Goal: Transaction & Acquisition: Purchase product/service

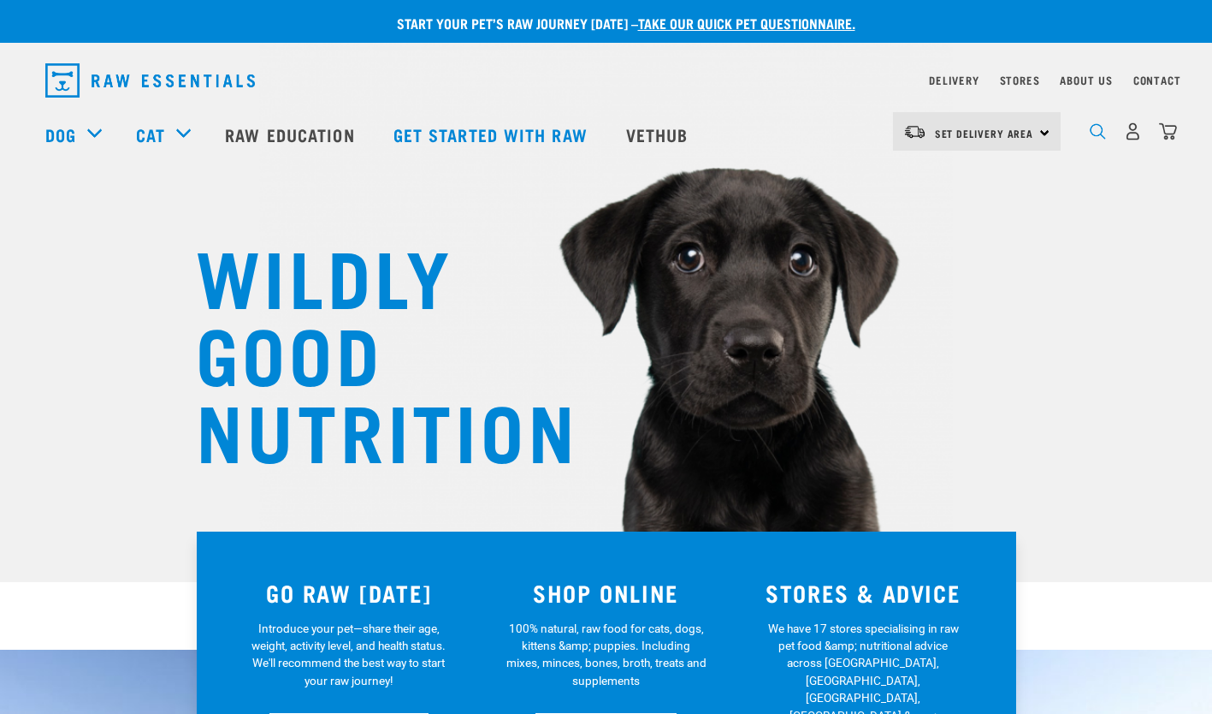
click at [1099, 137] on img "dropdown navigation" at bounding box center [1098, 131] width 16 height 16
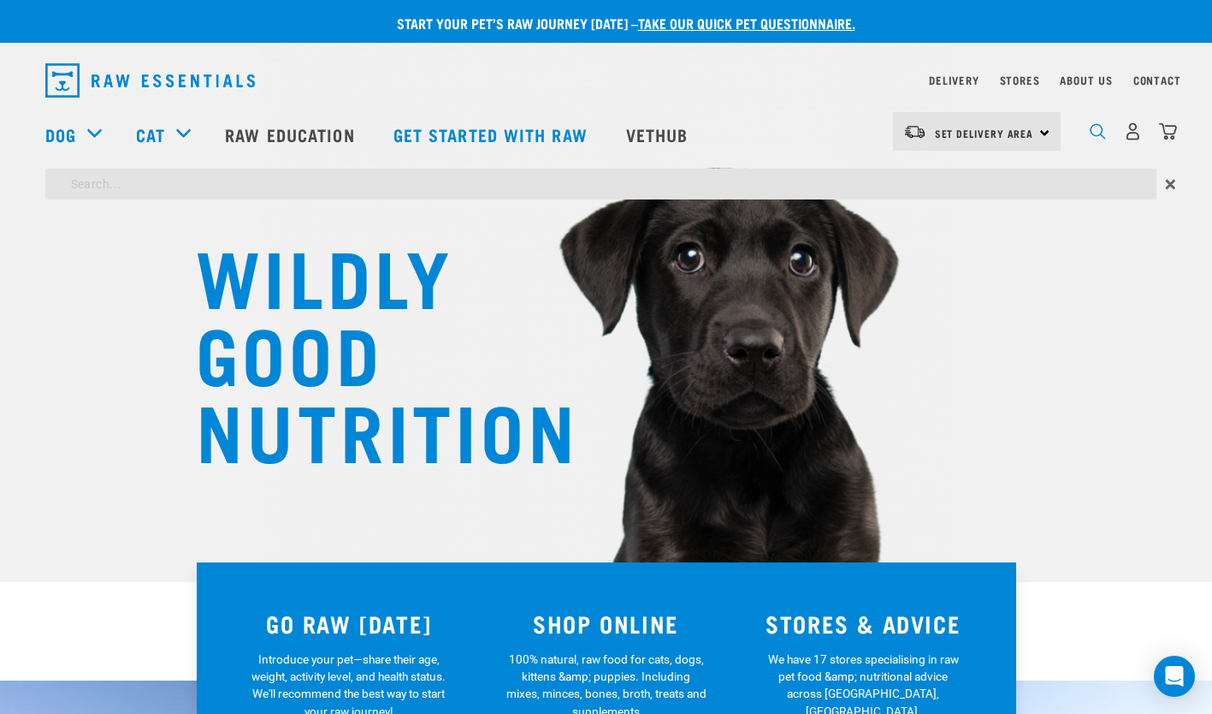
click at [1099, 137] on img "dropdown navigation" at bounding box center [1098, 131] width 16 height 16
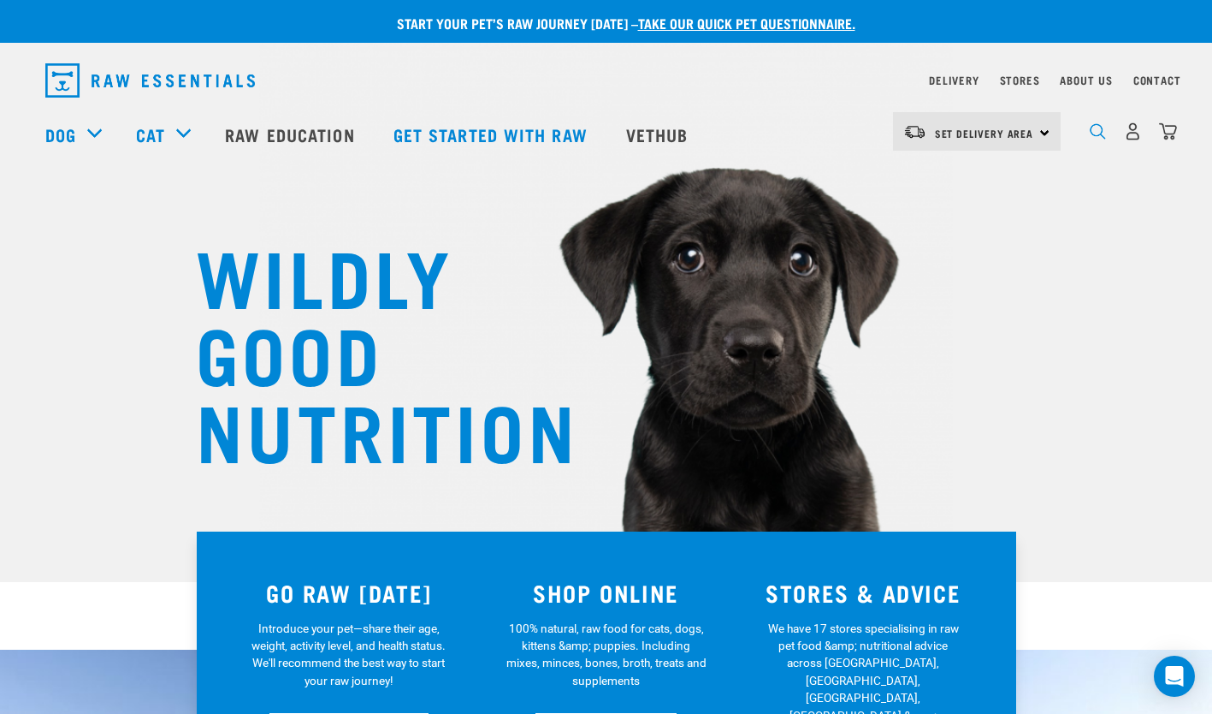
click at [1104, 132] on img "dropdown navigation" at bounding box center [1098, 131] width 16 height 16
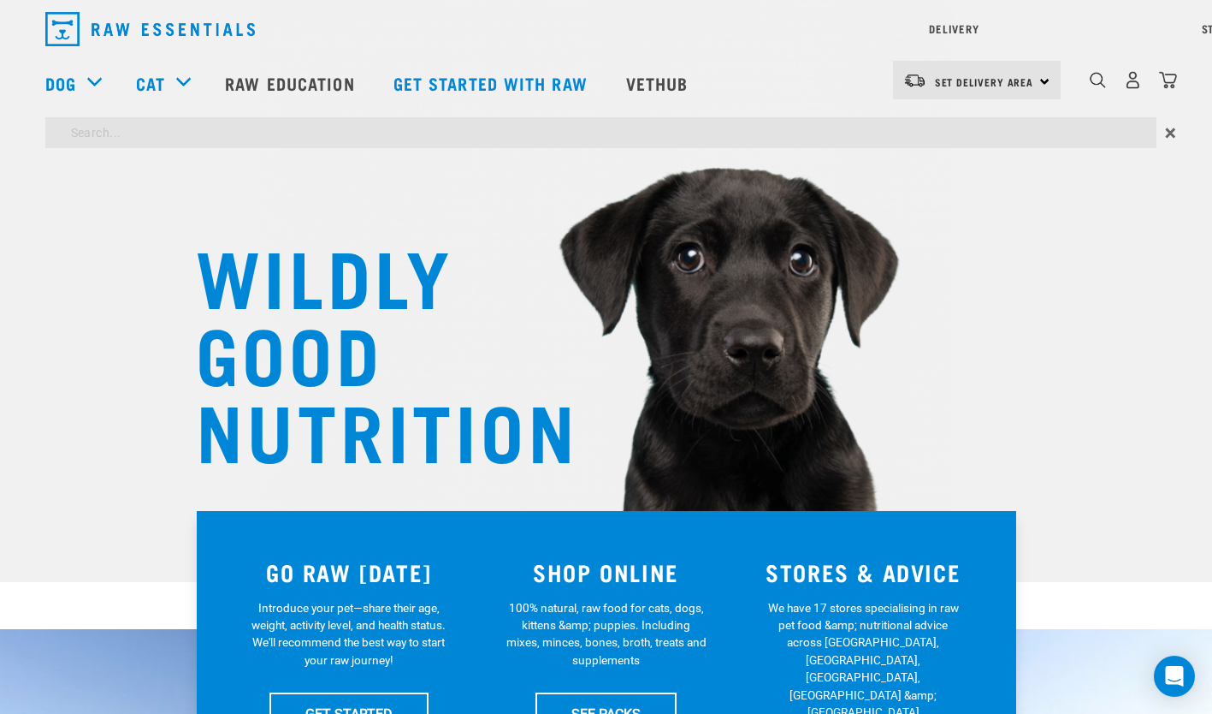
type input "v"
type input "r"
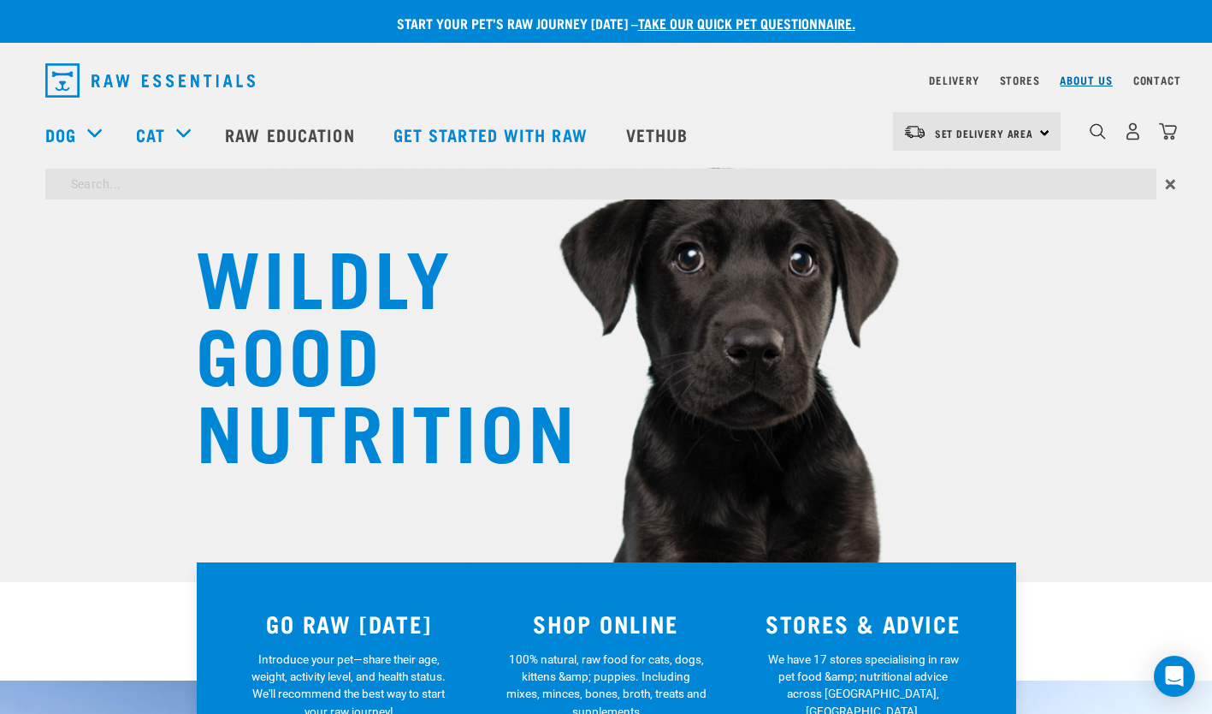
click at [1092, 87] on div "Delivery Stores About Us Contact Set Delivery Area" at bounding box center [606, 129] width 1212 height 157
click at [1090, 131] on img "dropdown navigation" at bounding box center [1098, 131] width 16 height 16
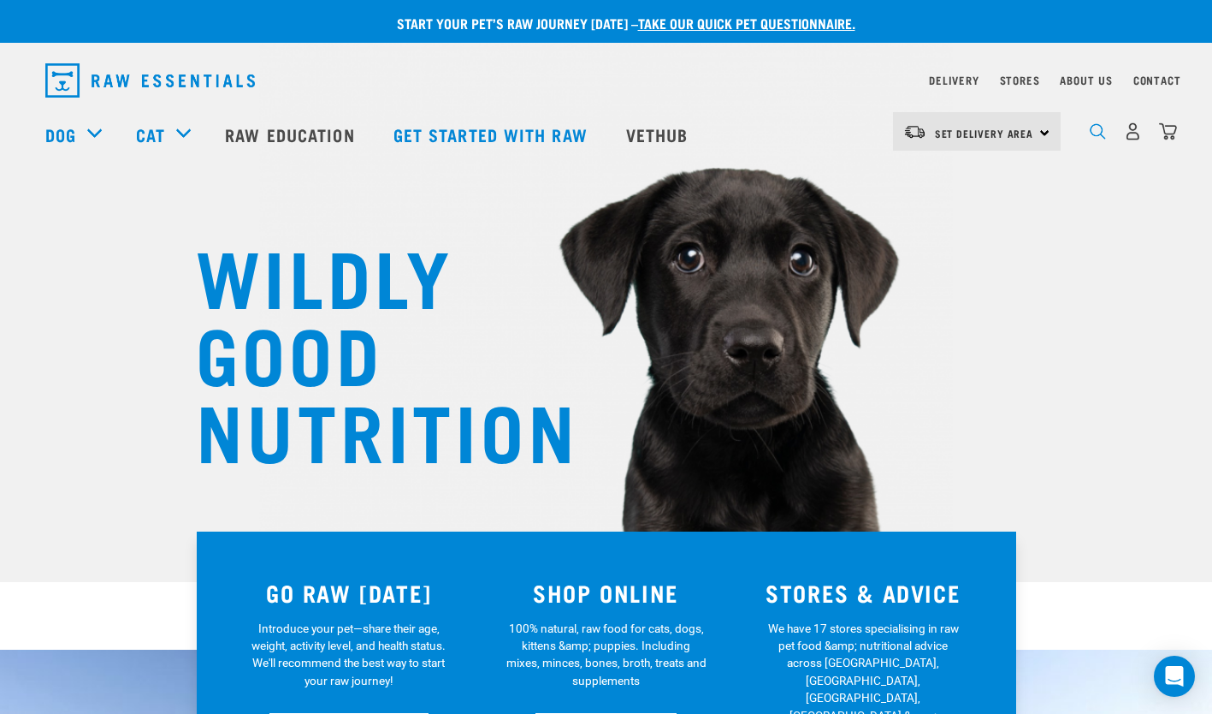
click at [1097, 136] on img "dropdown navigation" at bounding box center [1098, 131] width 16 height 16
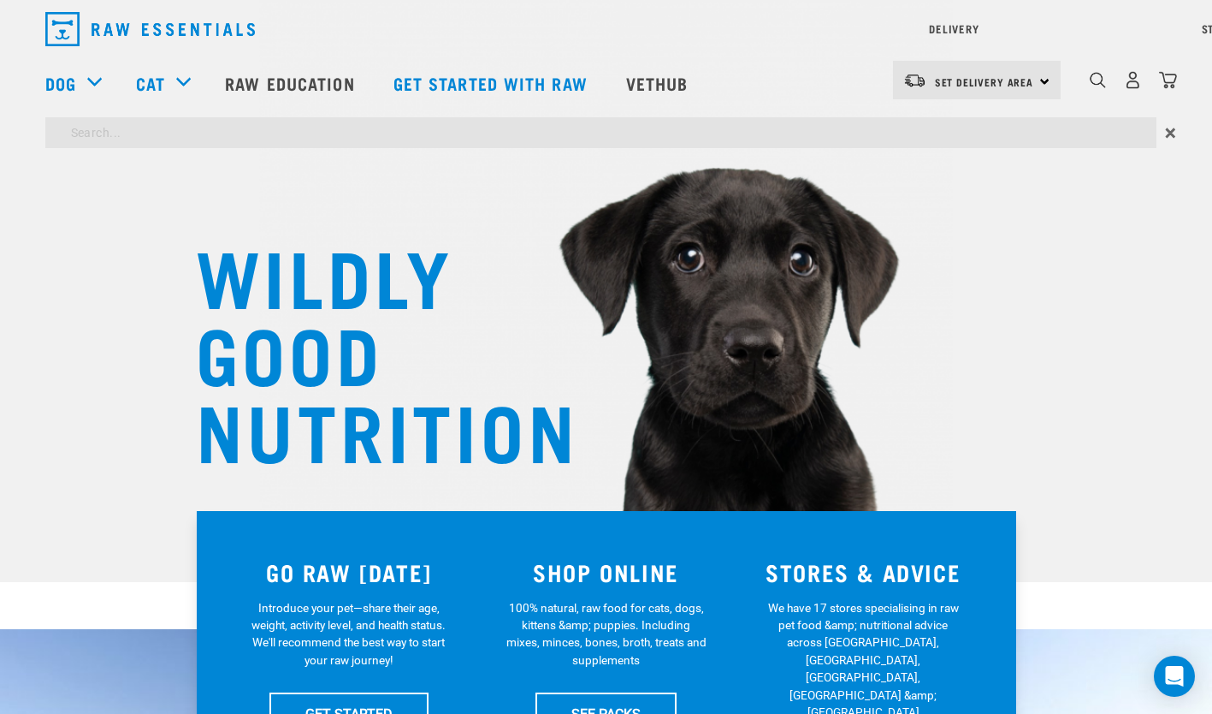
type input "goat heart tripe"
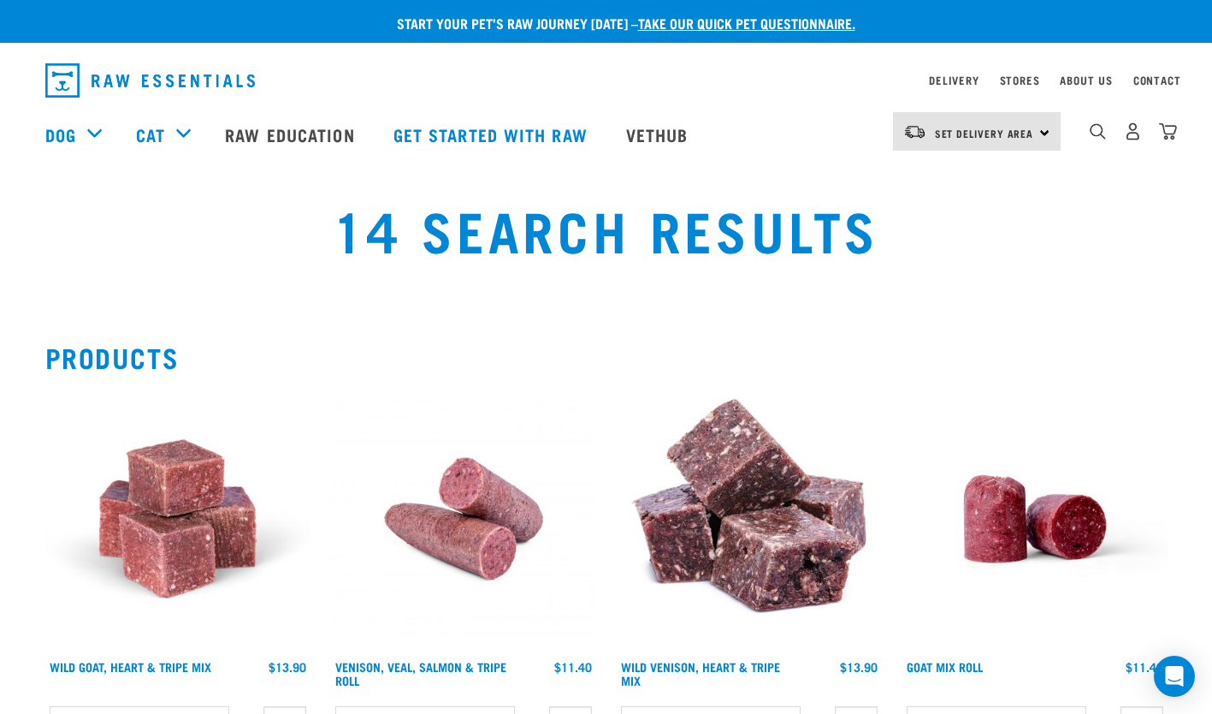
click at [210, 525] on img at bounding box center [177, 518] width 265 height 265
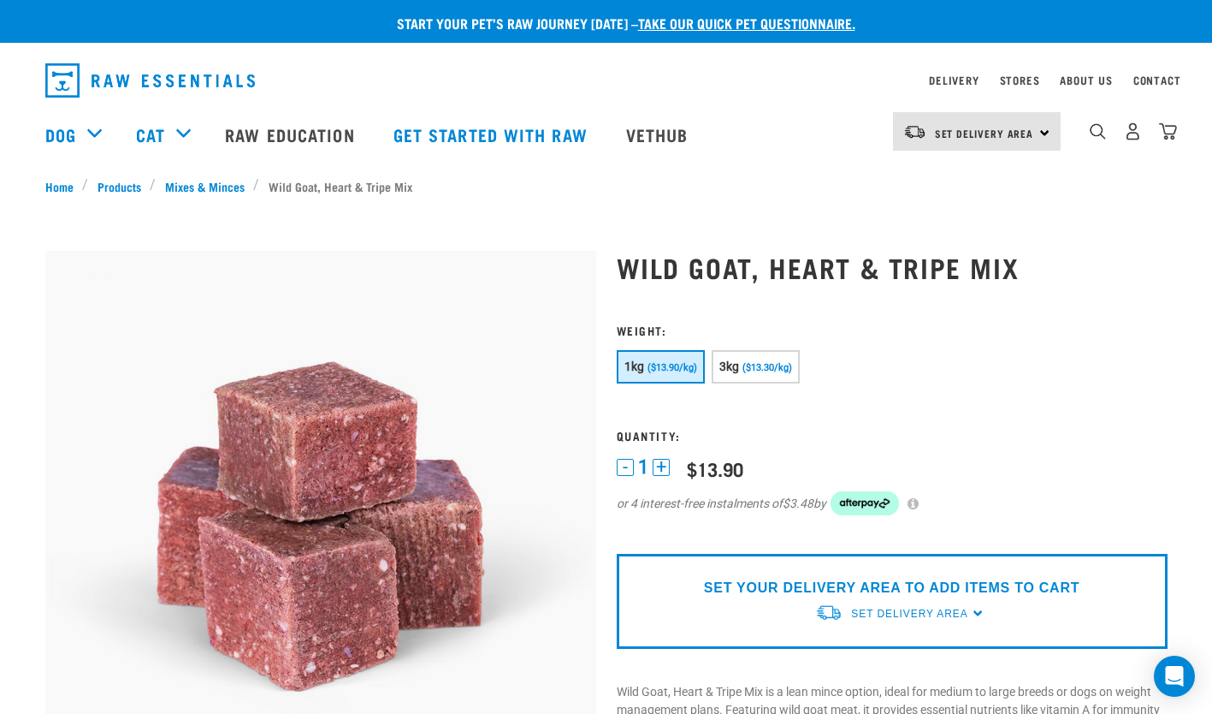
click at [665, 466] on button "+" at bounding box center [661, 467] width 17 height 17
click at [793, 583] on p "SET YOUR DELIVERY AREA TO ADD ITEMS TO CART" at bounding box center [892, 587] width 376 height 21
click at [868, 615] on span "Set Delivery Area" at bounding box center [909, 613] width 116 height 12
click at [879, 648] on link "[GEOGRAPHIC_DATA]" at bounding box center [900, 653] width 170 height 28
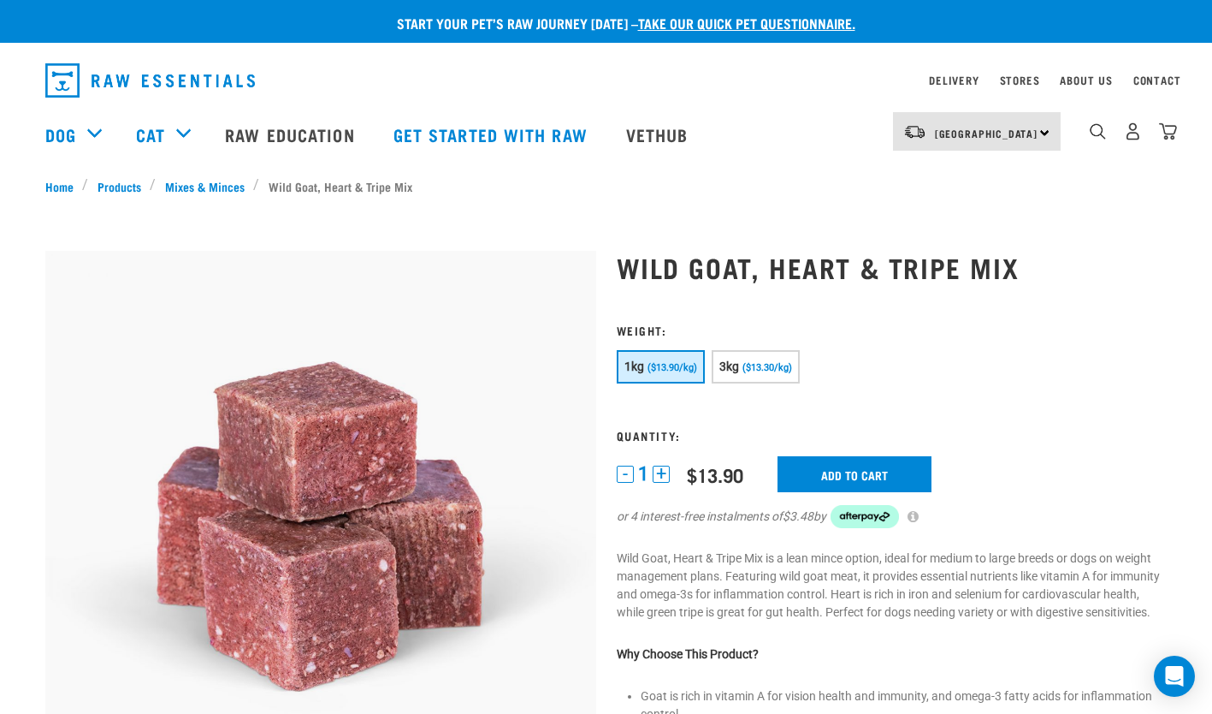
click at [658, 473] on button "+" at bounding box center [661, 473] width 17 height 17
click at [916, 488] on input "Add to cart" at bounding box center [855, 474] width 154 height 36
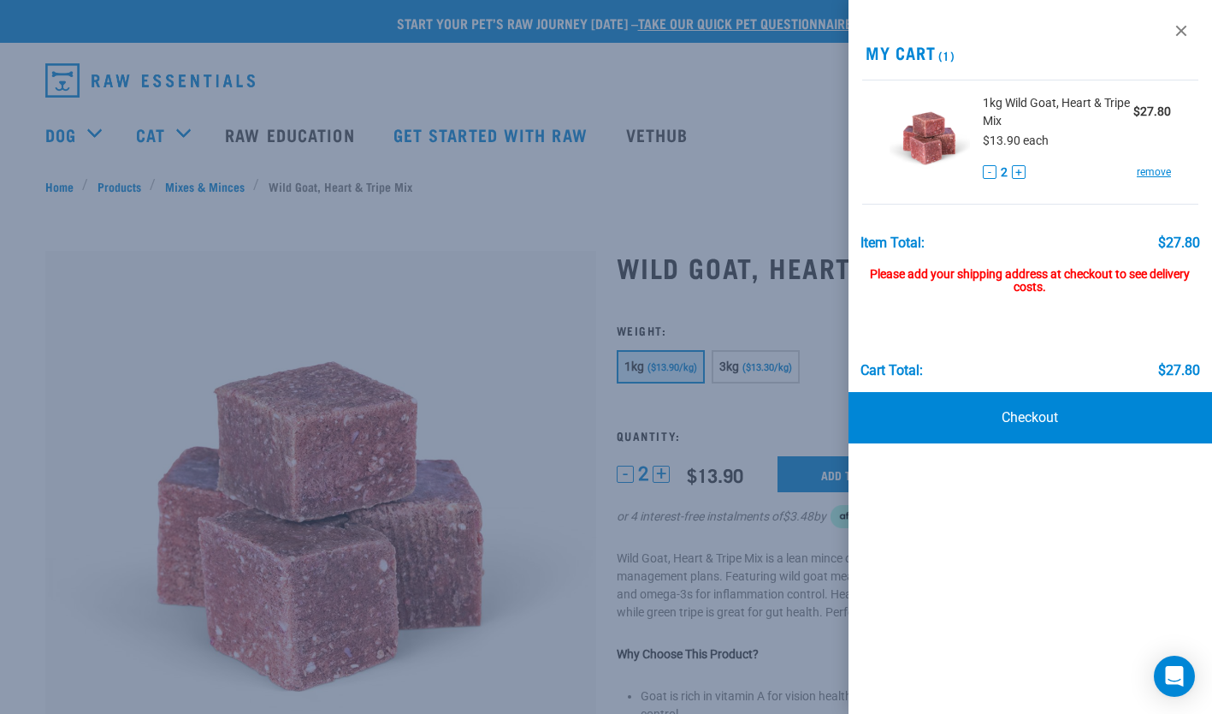
click at [521, 172] on div at bounding box center [606, 357] width 1212 height 714
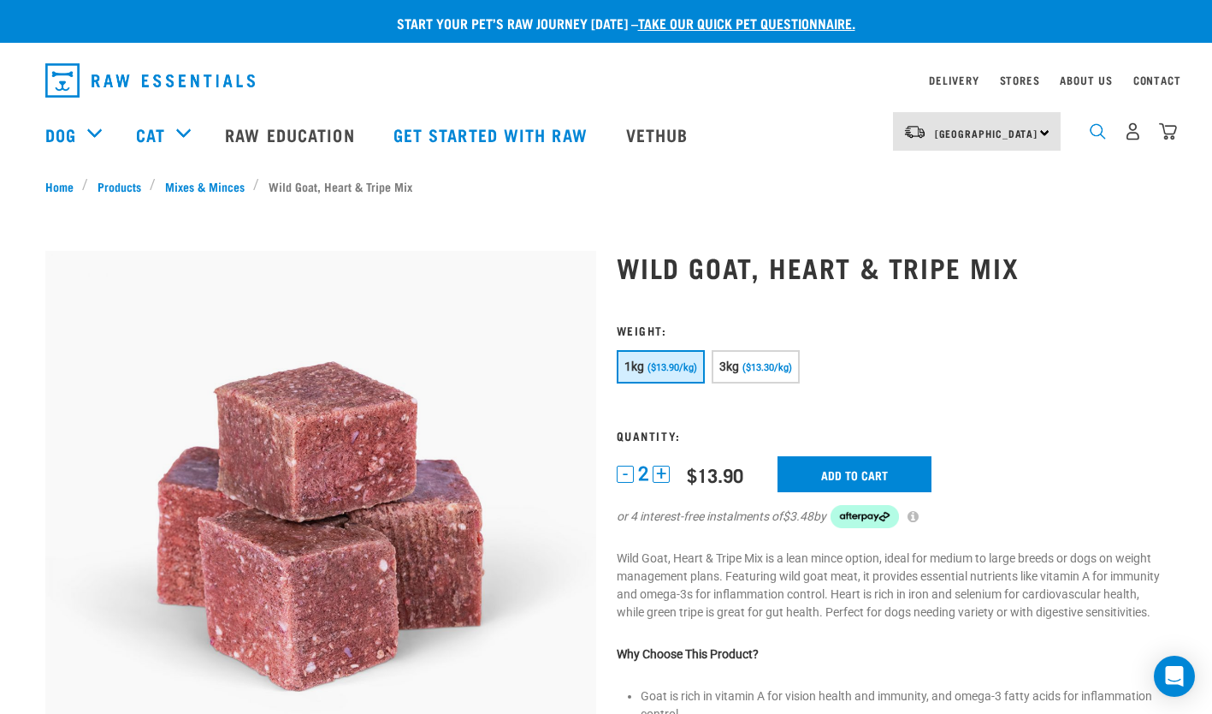
click at [1100, 137] on img "dropdown navigation" at bounding box center [1098, 131] width 16 height 16
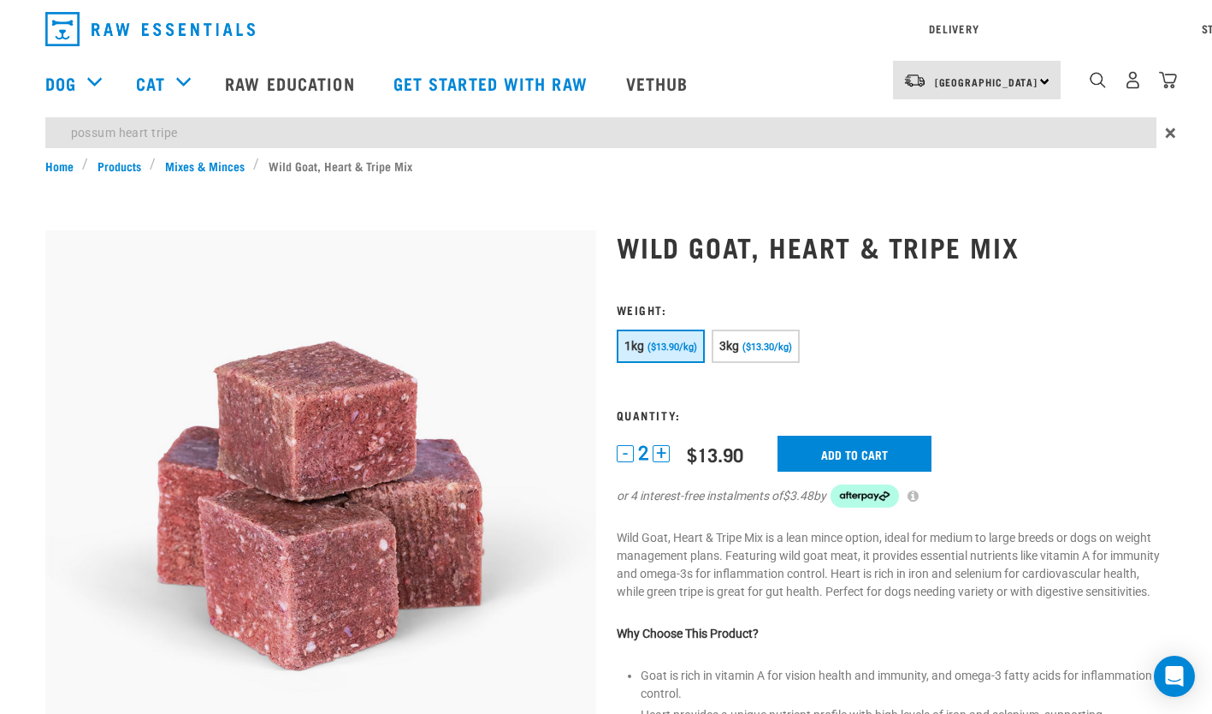
type input "possum heart tripe"
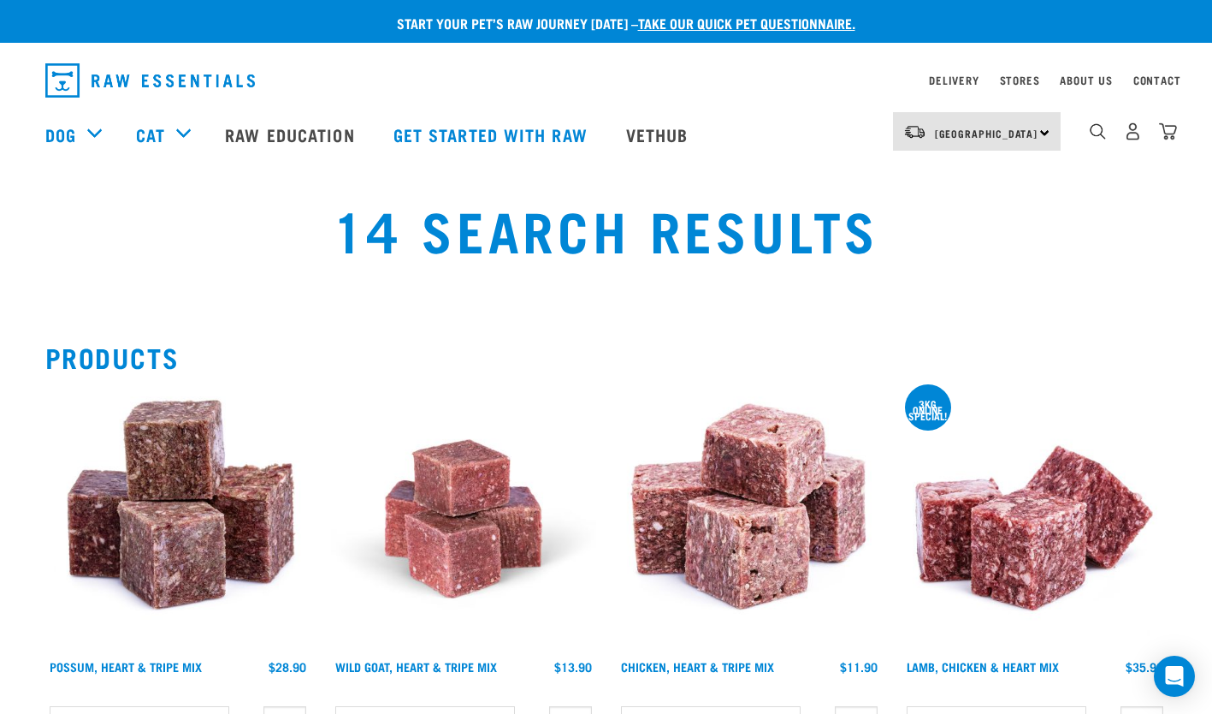
click at [174, 525] on img at bounding box center [177, 518] width 265 height 265
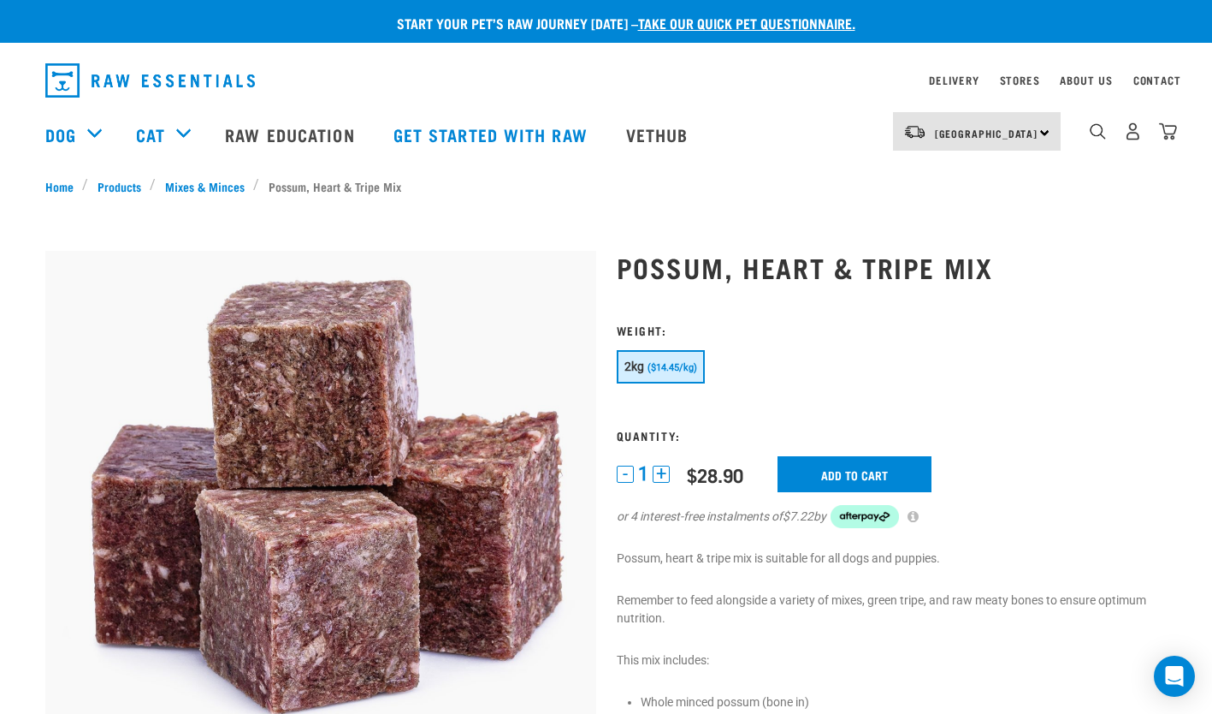
click at [767, 367] on div "2kg ($14.45/kg)" at bounding box center [892, 369] width 551 height 38
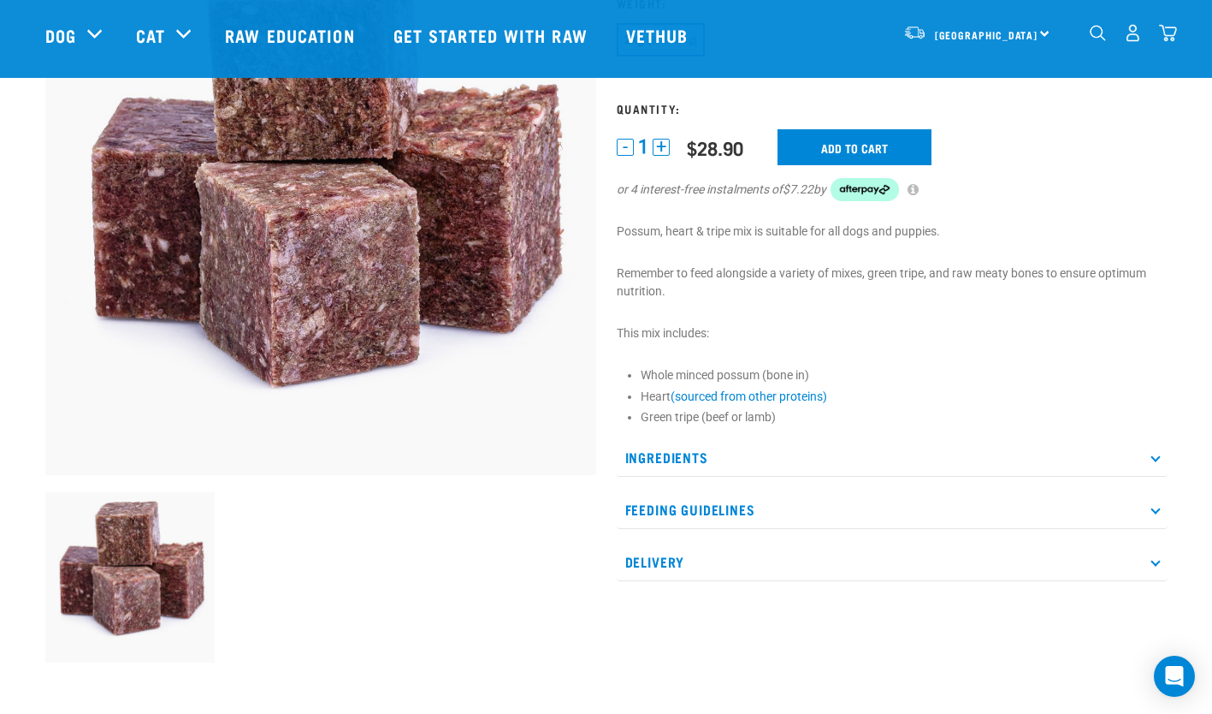
scroll to position [203, 0]
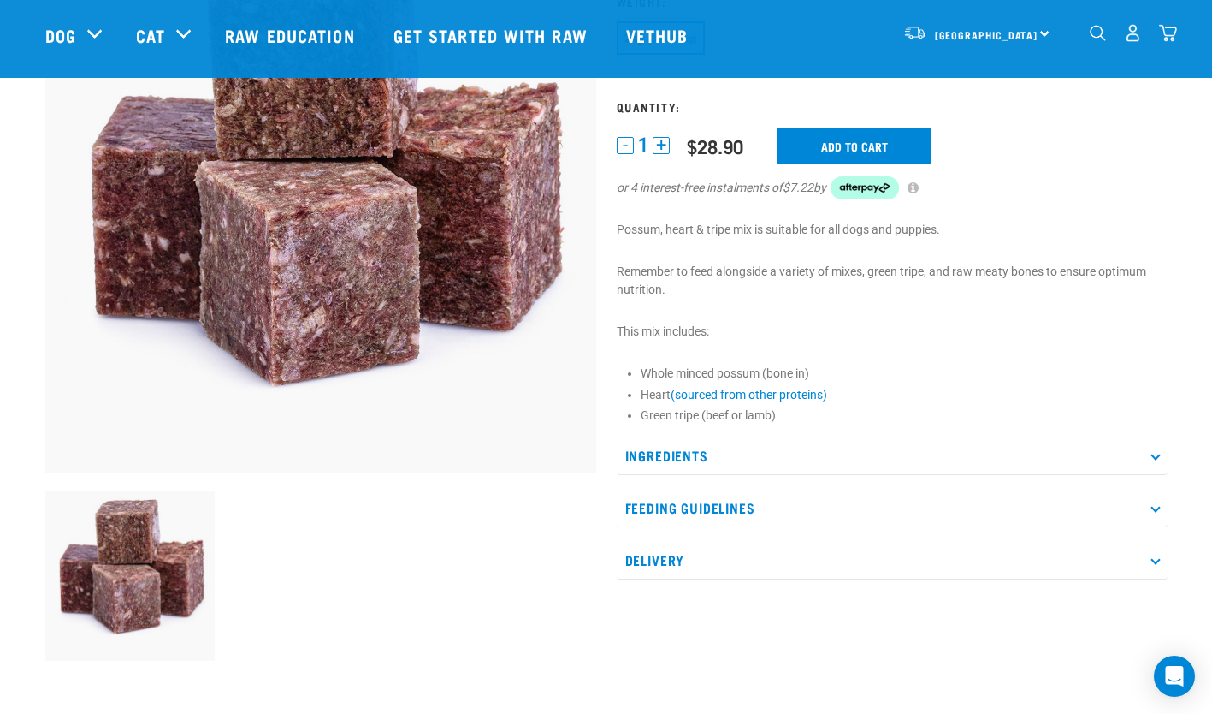
click at [731, 502] on p "Feeding Guidelines" at bounding box center [892, 508] width 551 height 38
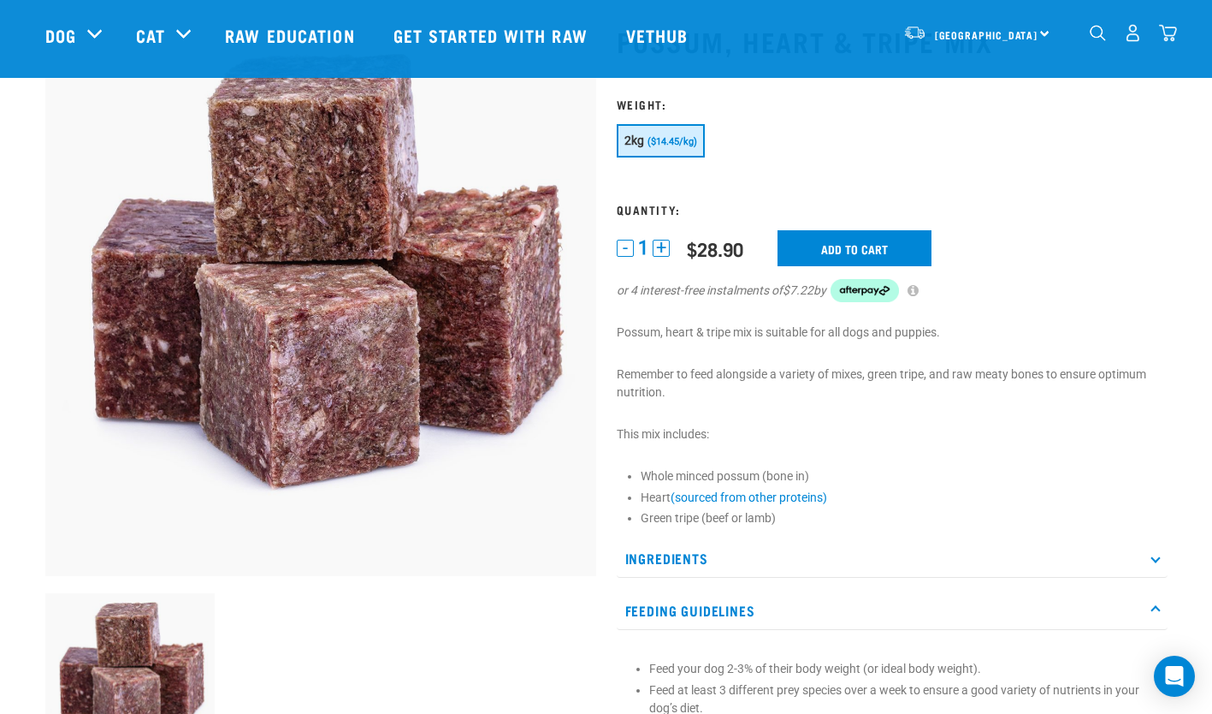
scroll to position [0, 0]
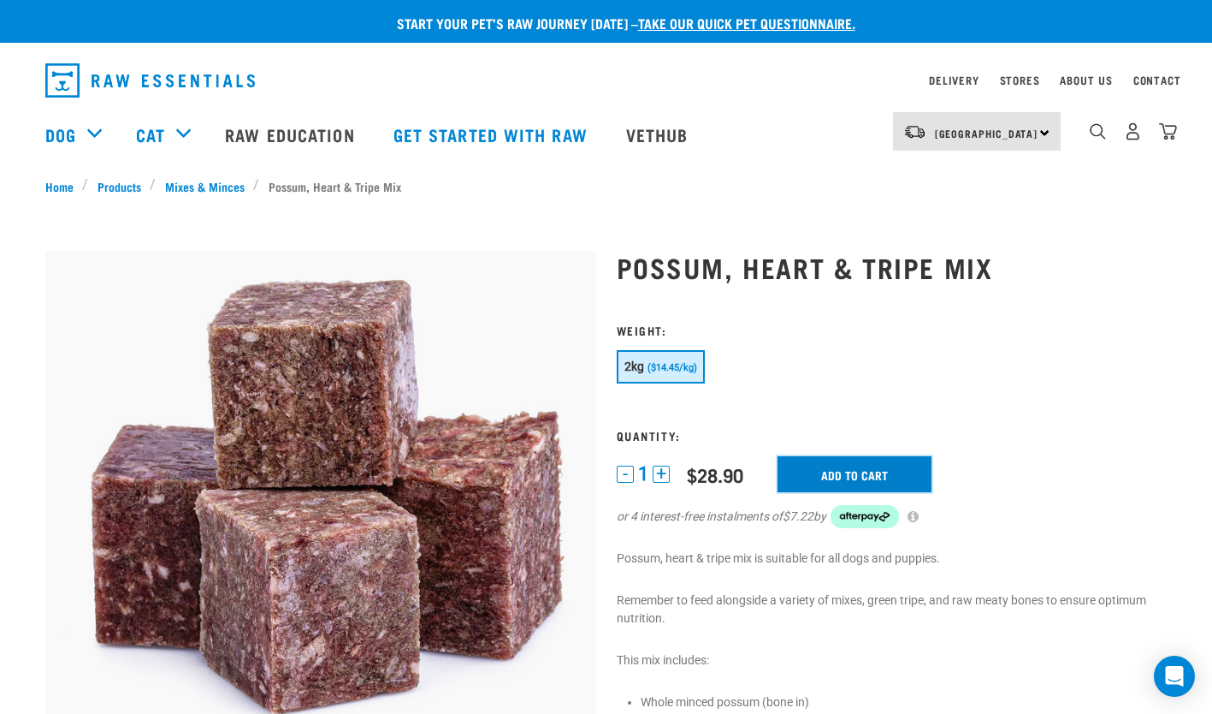
click at [879, 463] on input "Add to cart" at bounding box center [855, 474] width 154 height 36
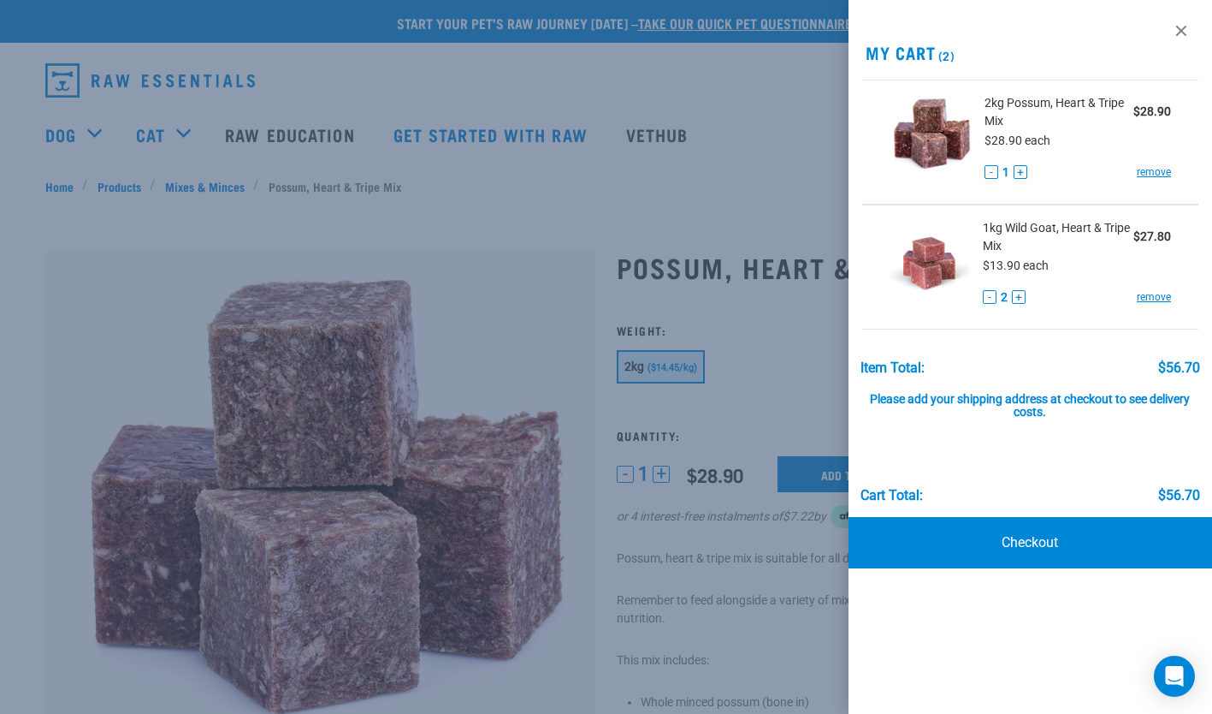
click at [779, 94] on div at bounding box center [606, 357] width 1212 height 714
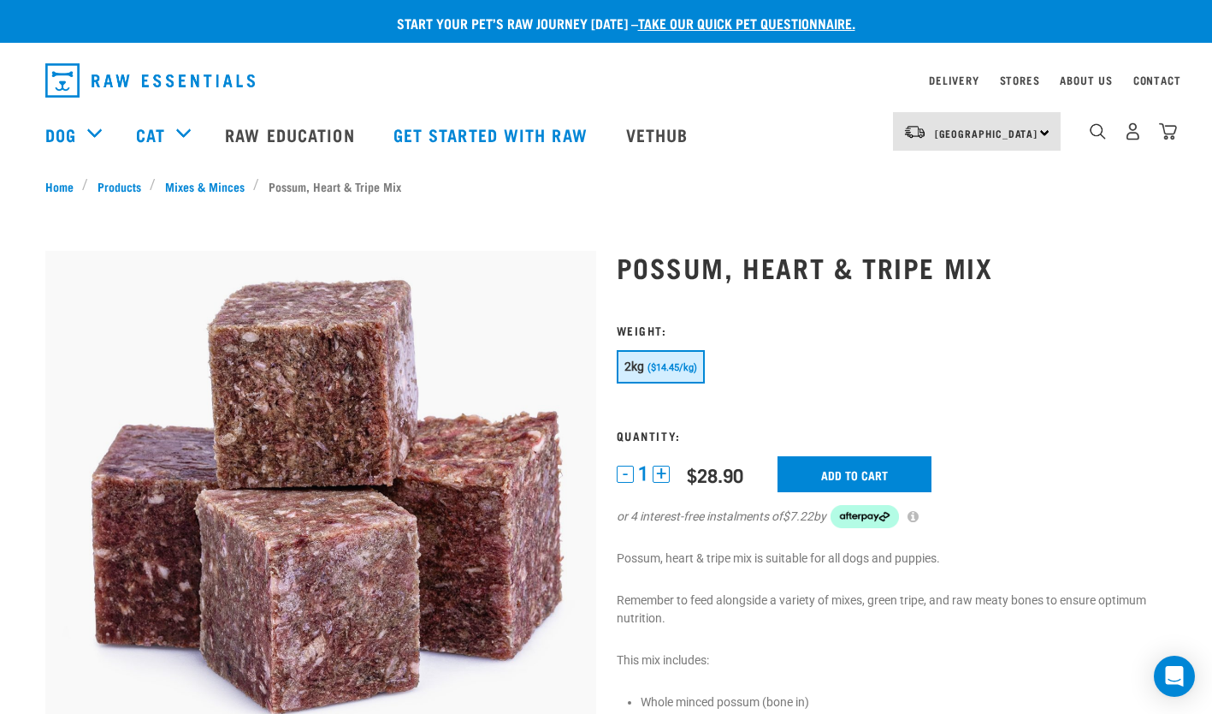
click at [1087, 143] on div "3" at bounding box center [1119, 134] width 117 height 68
click at [1099, 127] on div "dropdown navigation" at bounding box center [1098, 131] width 18 height 18
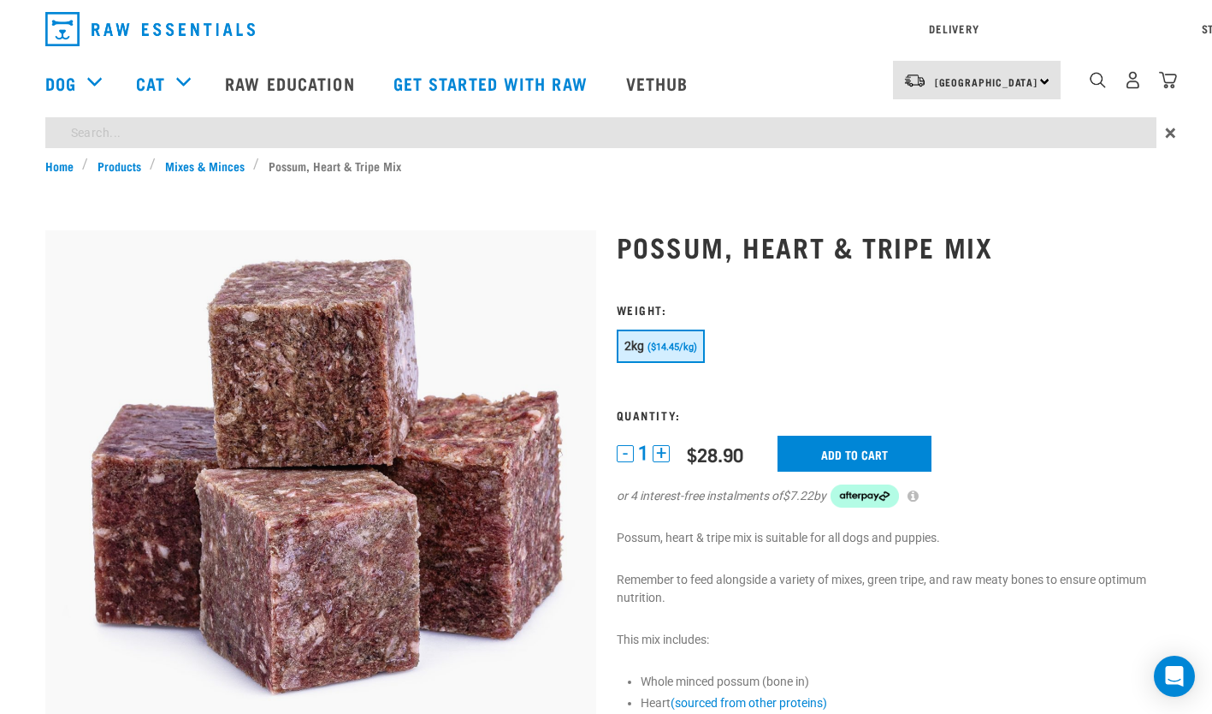
type input "venison"
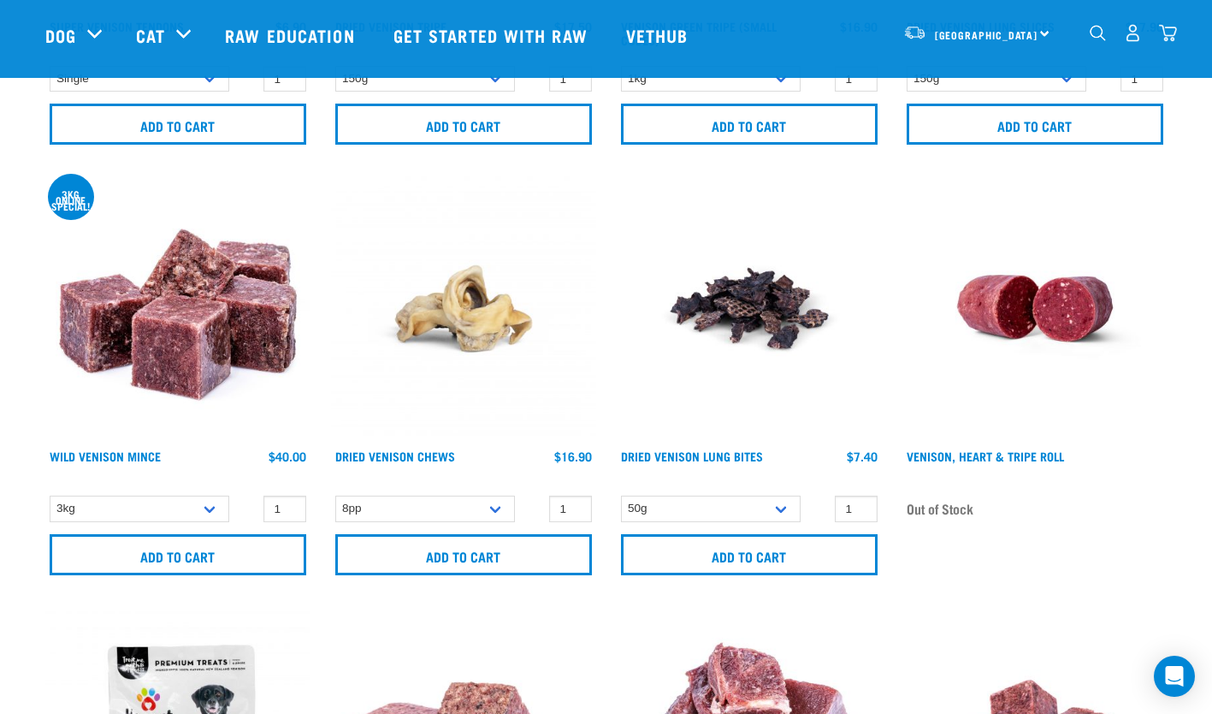
scroll to position [1796, 0]
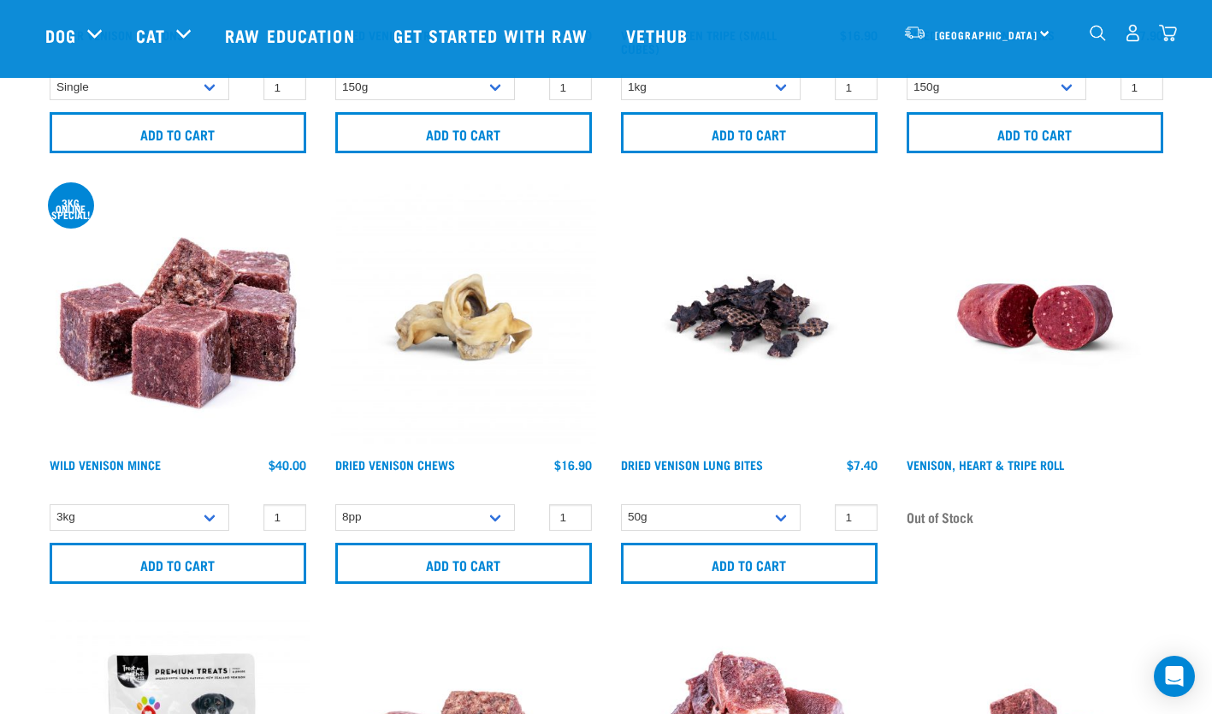
click at [191, 291] on img at bounding box center [177, 316] width 265 height 265
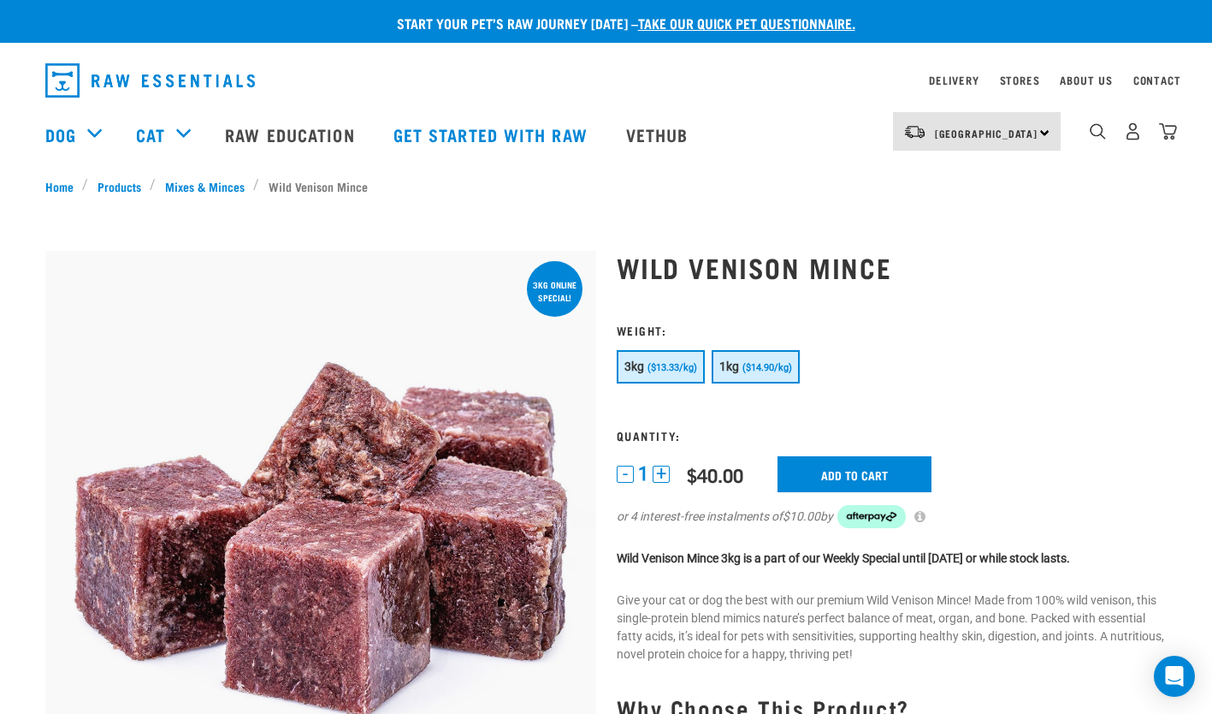
click at [771, 362] on button "1kg ($14.90/kg)" at bounding box center [756, 366] width 88 height 33
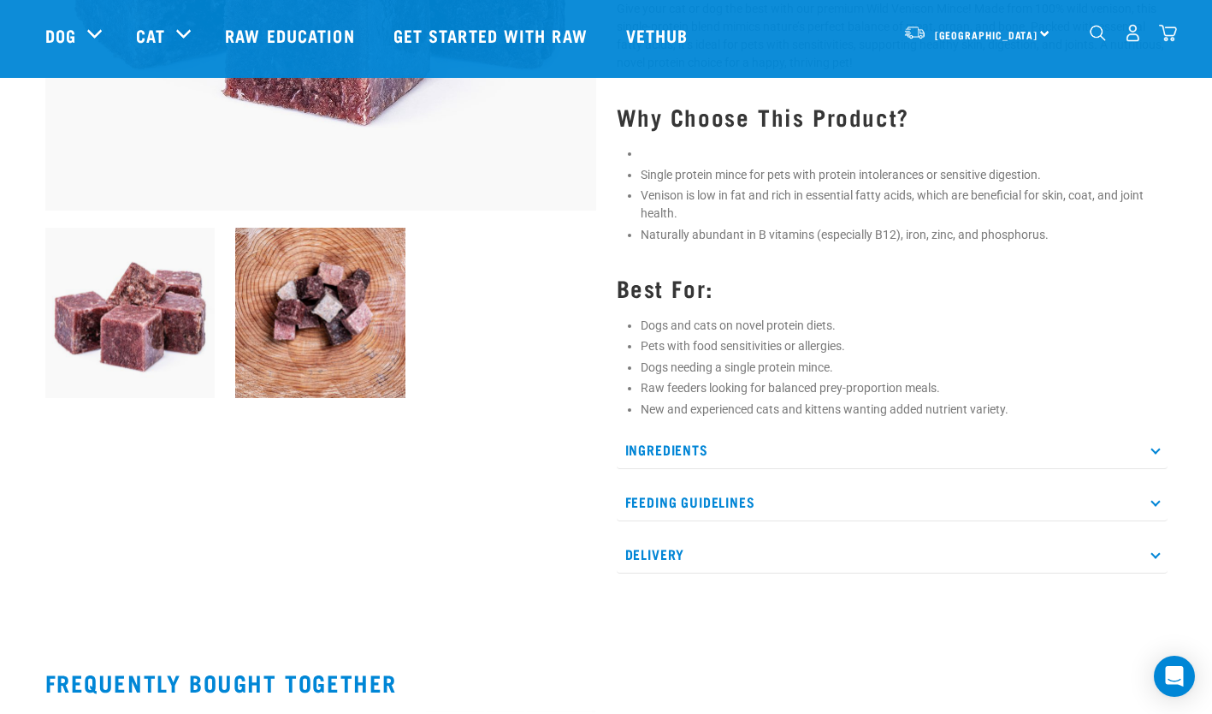
scroll to position [465, 0]
click at [704, 451] on p "Ingredients" at bounding box center [892, 449] width 551 height 38
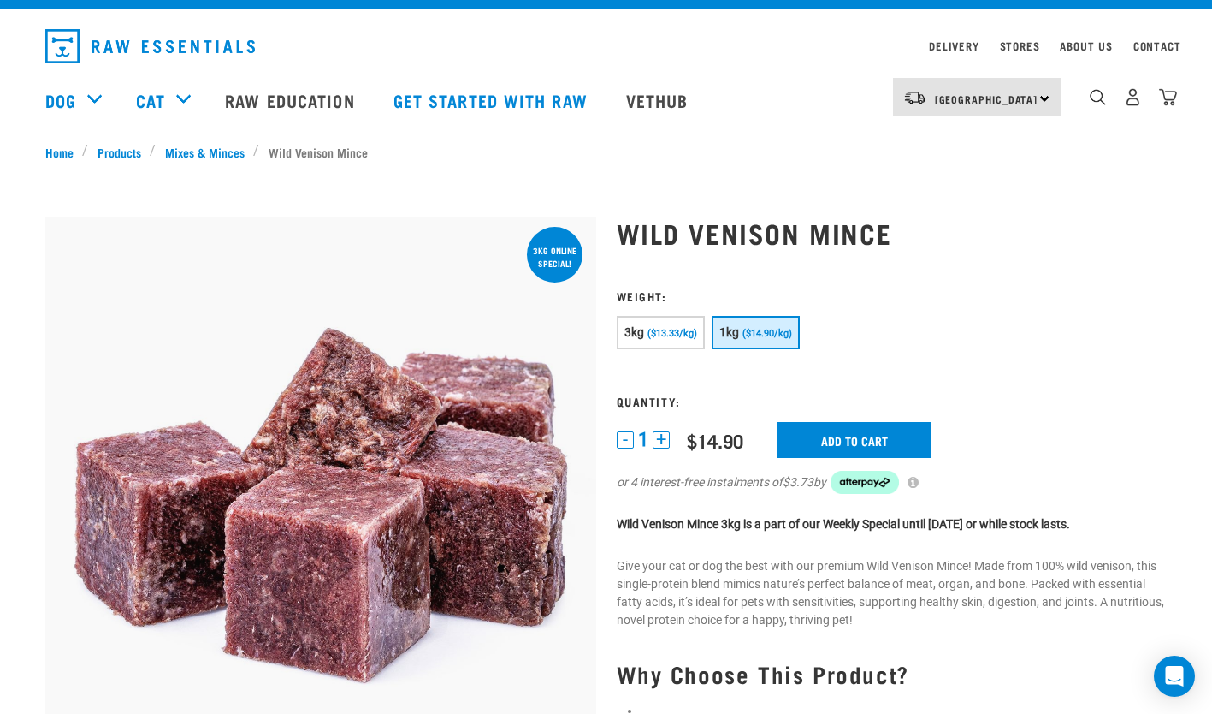
scroll to position [0, 0]
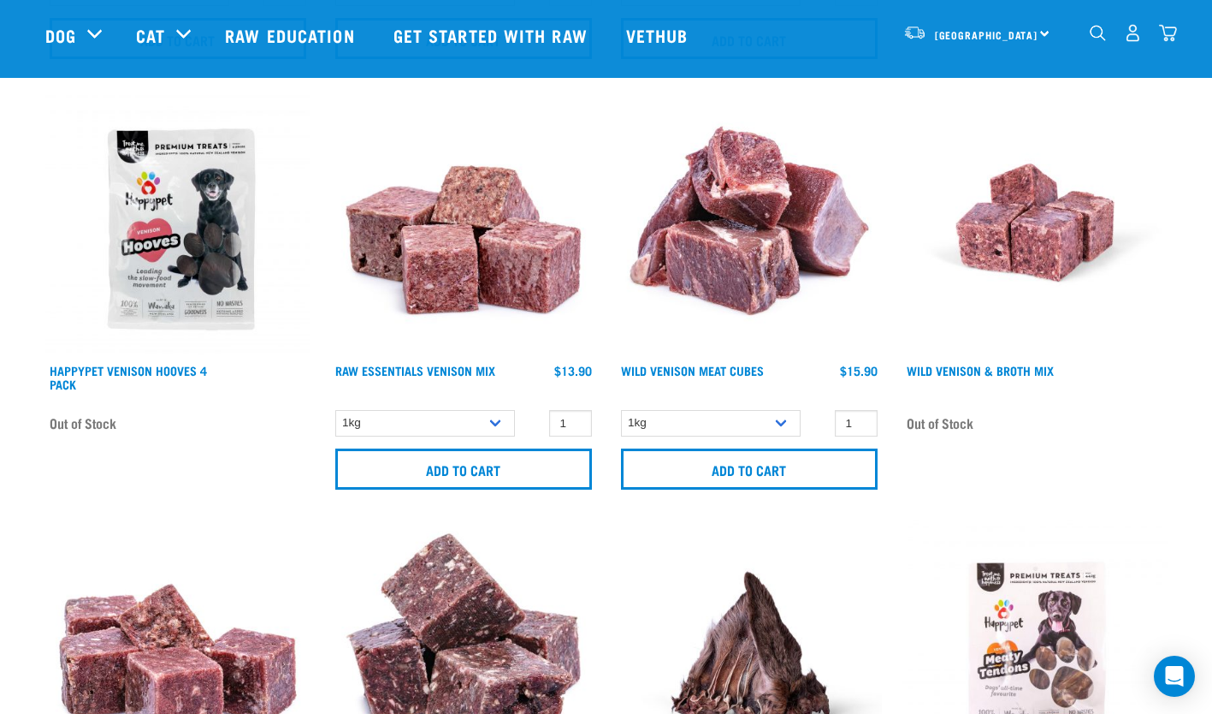
scroll to position [2321, 0]
click at [486, 230] on img at bounding box center [463, 221] width 265 height 265
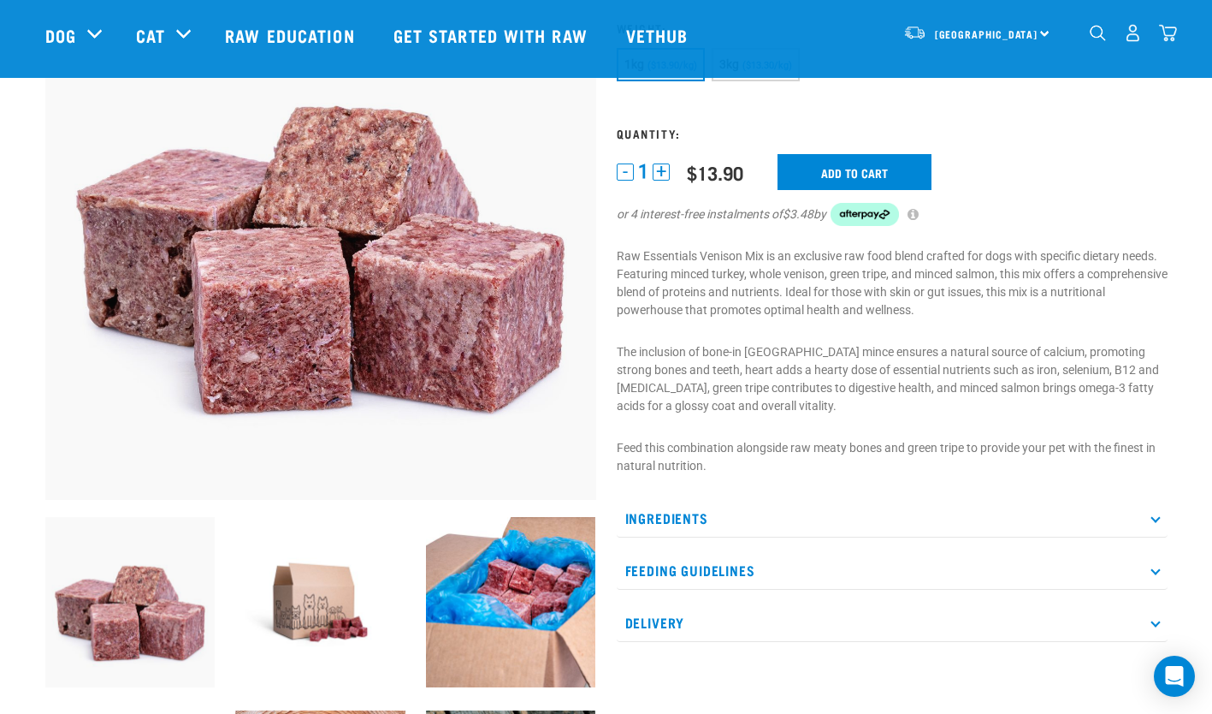
scroll to position [175, 0]
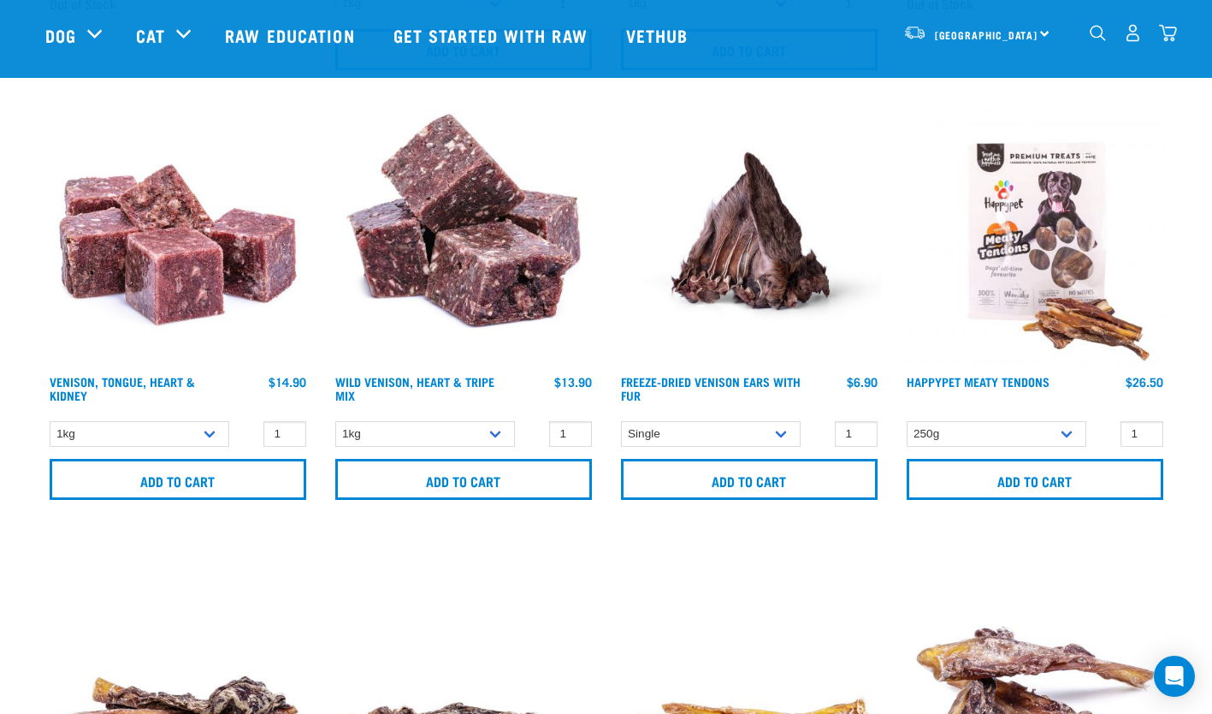
scroll to position [2742, 0]
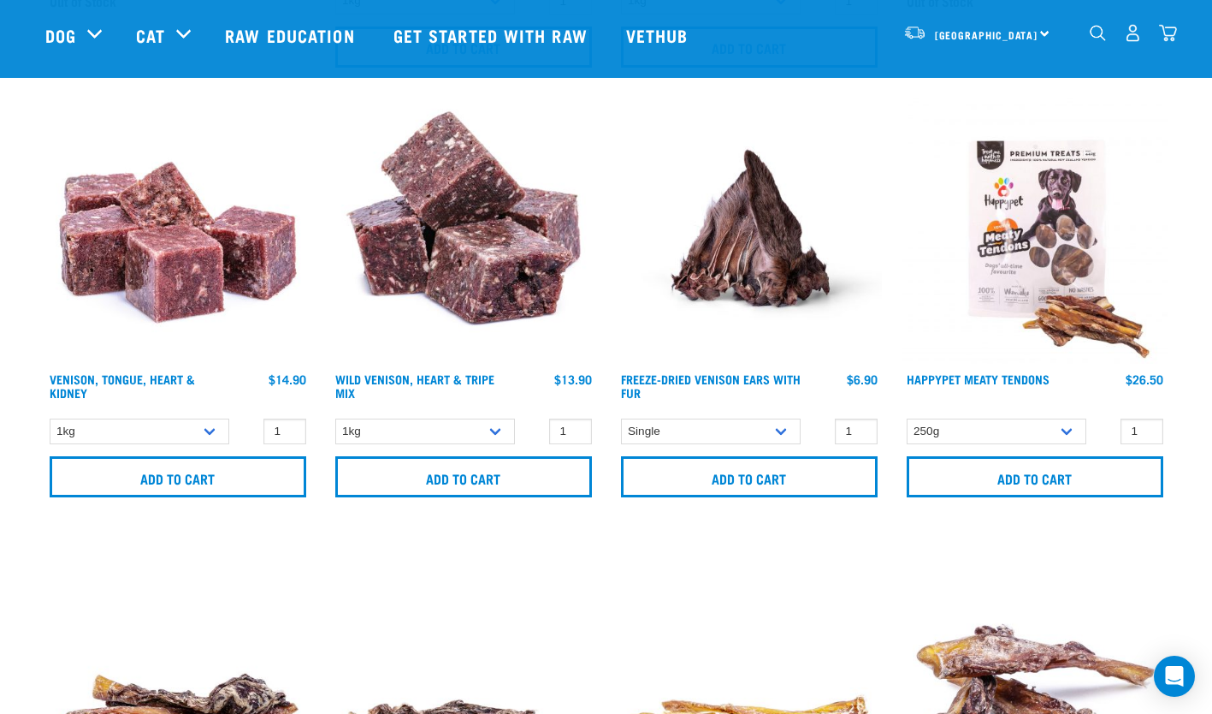
click at [505, 280] on img at bounding box center [463, 230] width 265 height 265
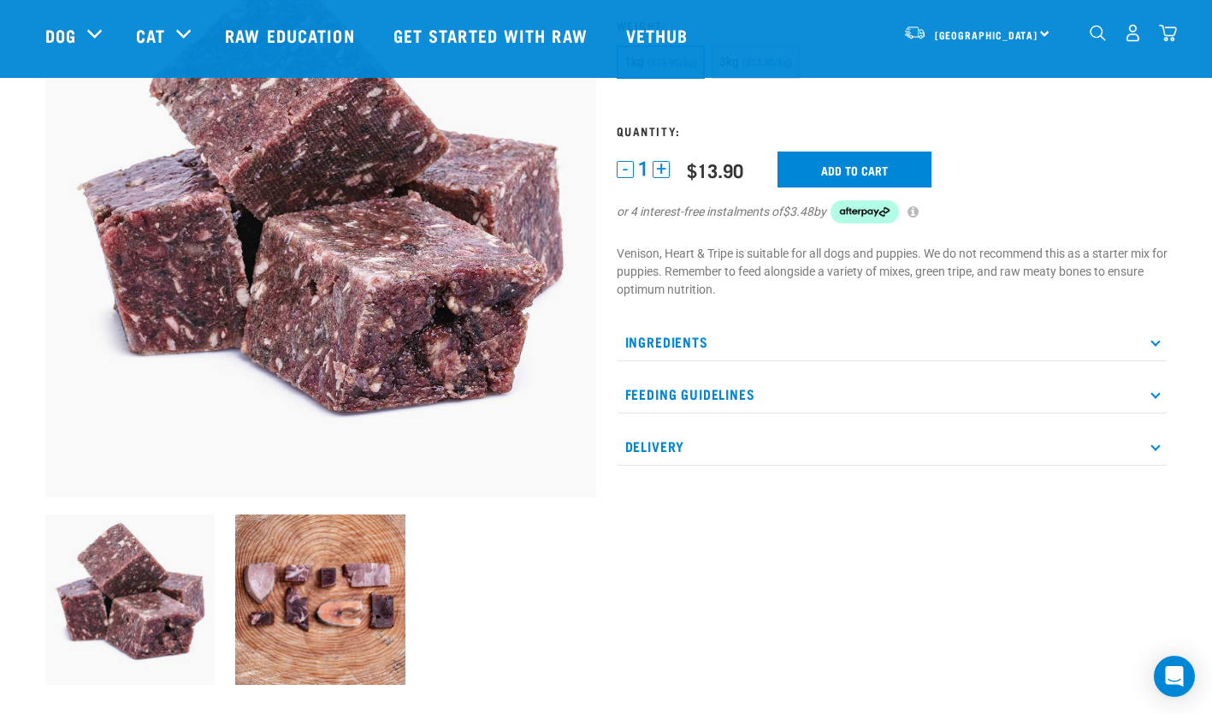
scroll to position [175, 0]
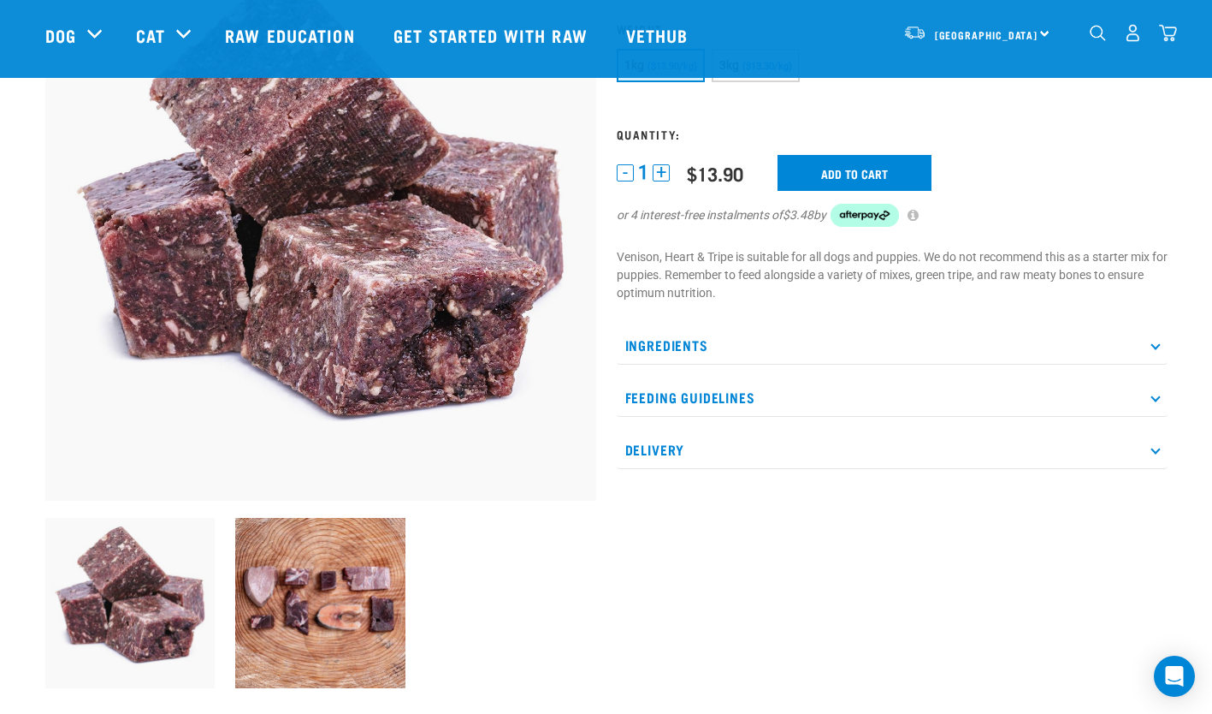
click at [686, 346] on p "Ingredients" at bounding box center [892, 345] width 551 height 38
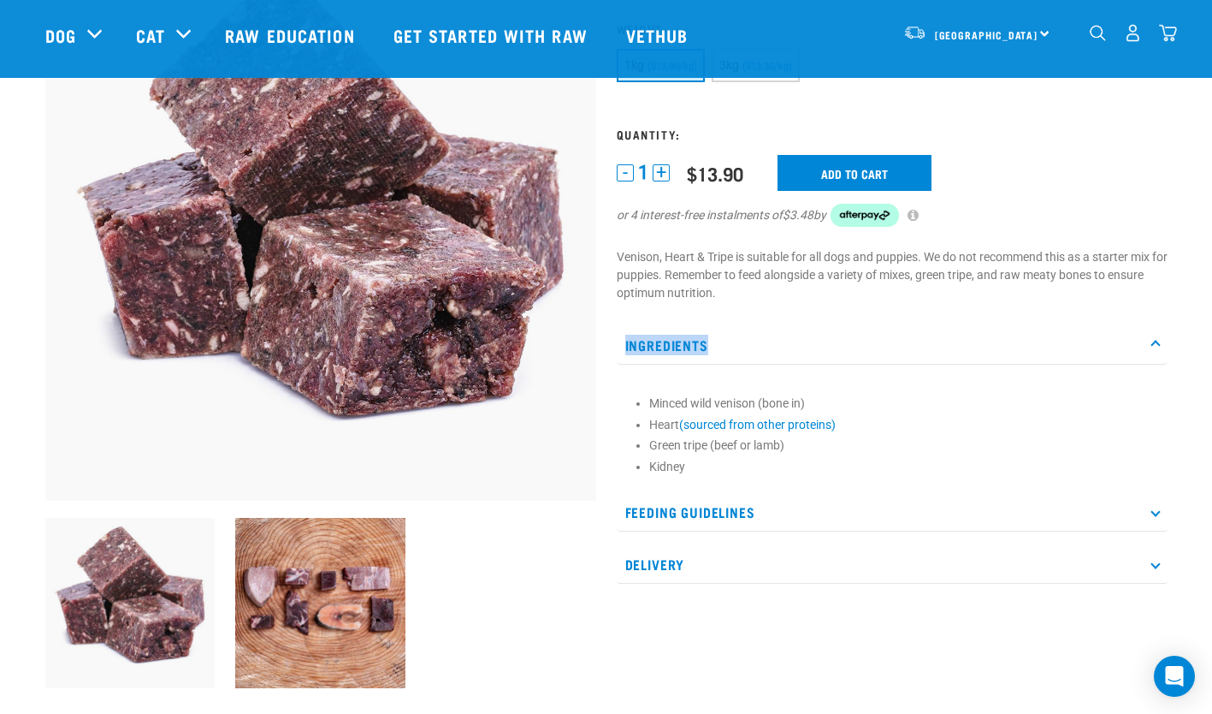
click at [686, 346] on p "Ingredients" at bounding box center [892, 345] width 551 height 38
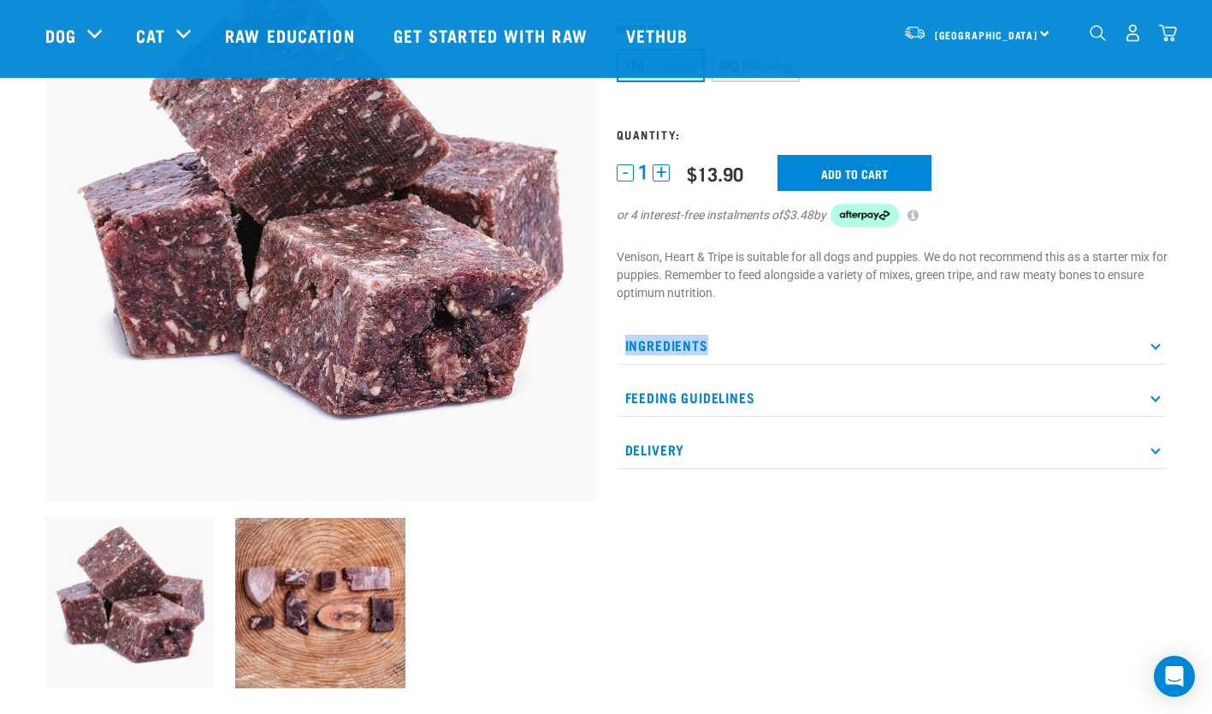
click at [686, 346] on p "Ingredients" at bounding box center [892, 345] width 551 height 38
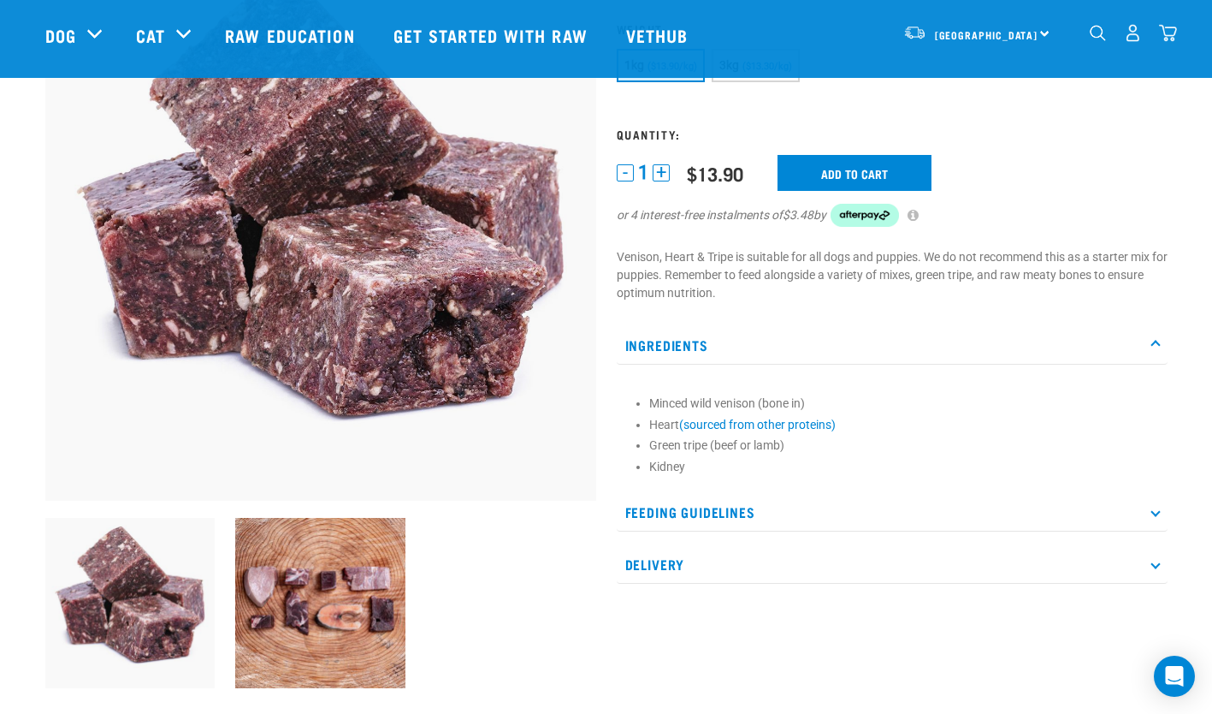
click at [714, 522] on p "Feeding Guidelines" at bounding box center [892, 512] width 551 height 38
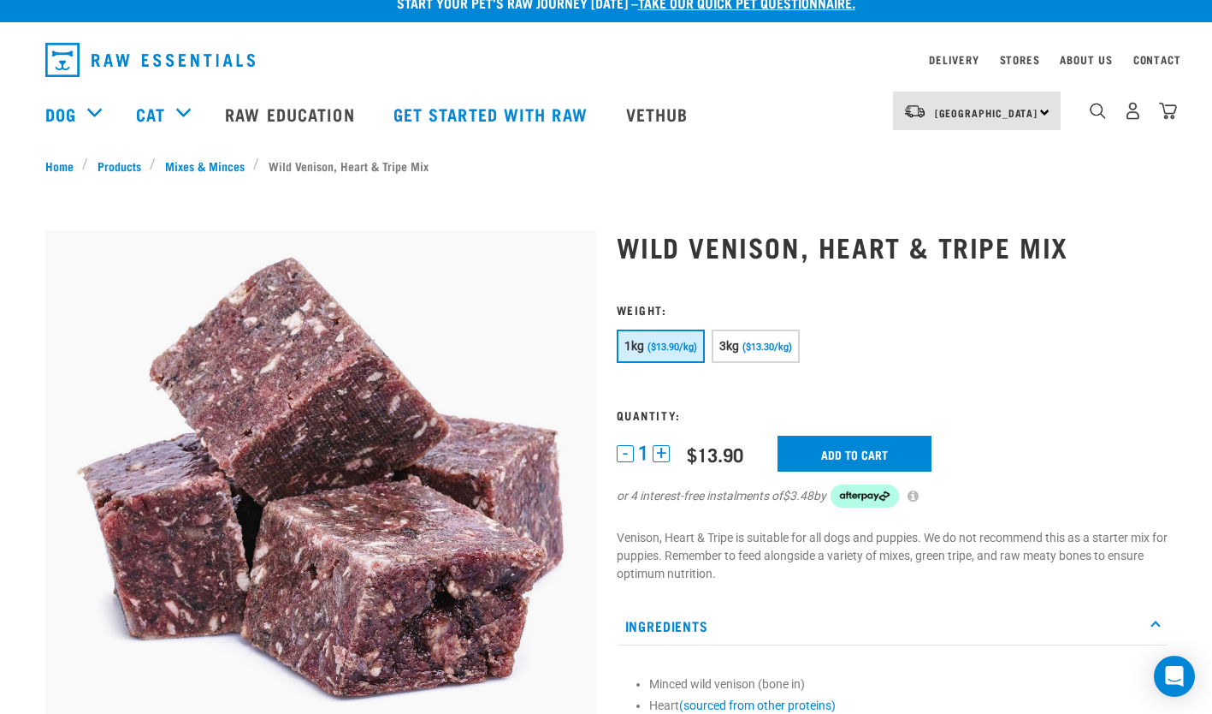
scroll to position [20, 0]
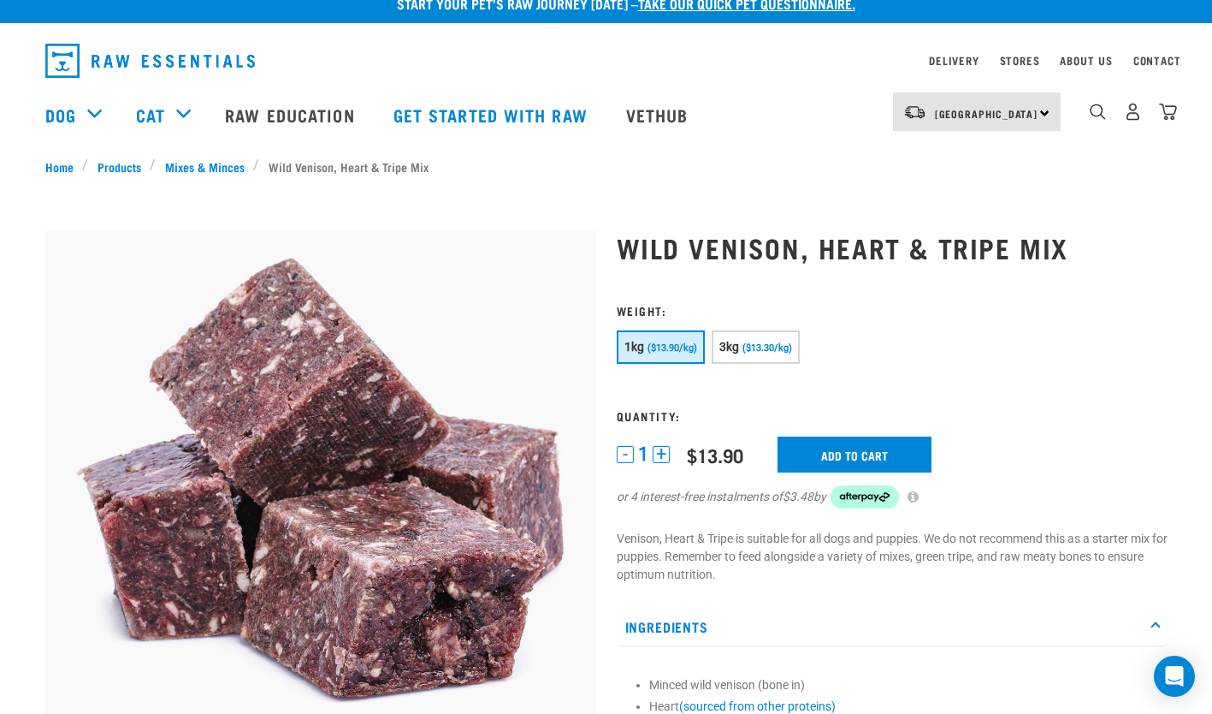
click at [657, 447] on button "+" at bounding box center [661, 454] width 17 height 17
click at [850, 451] on input "Add to cart" at bounding box center [855, 454] width 154 height 36
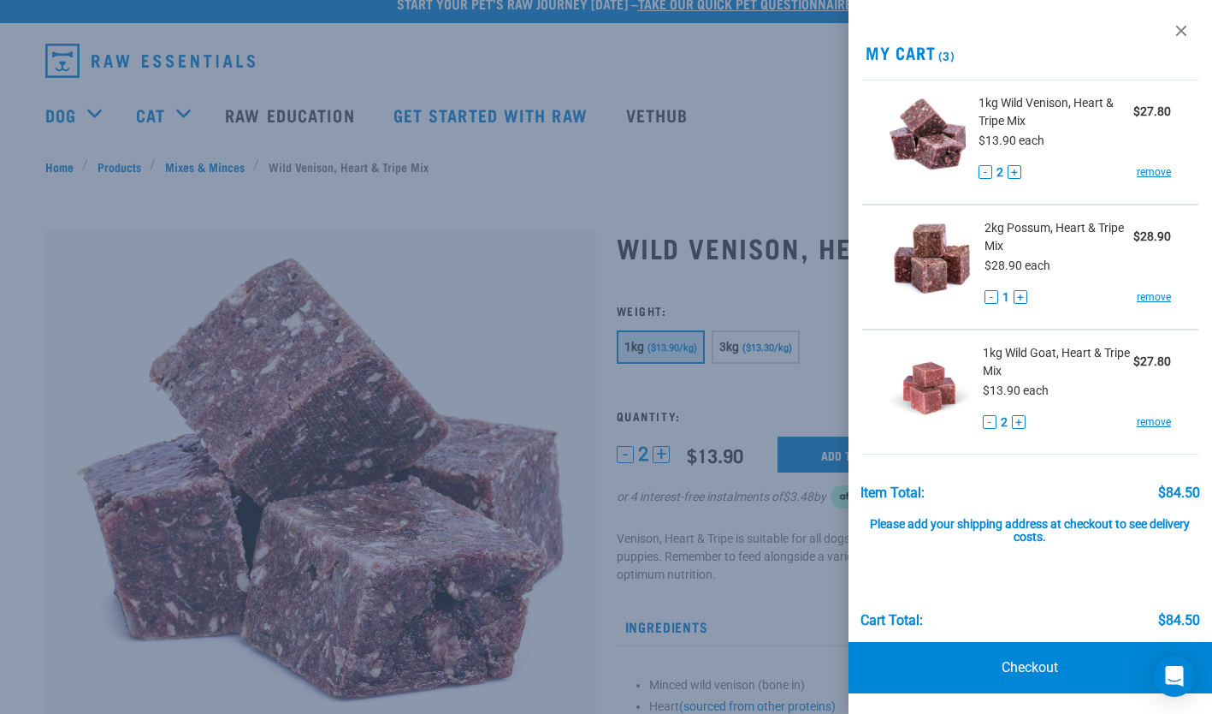
click at [759, 145] on div at bounding box center [606, 357] width 1212 height 714
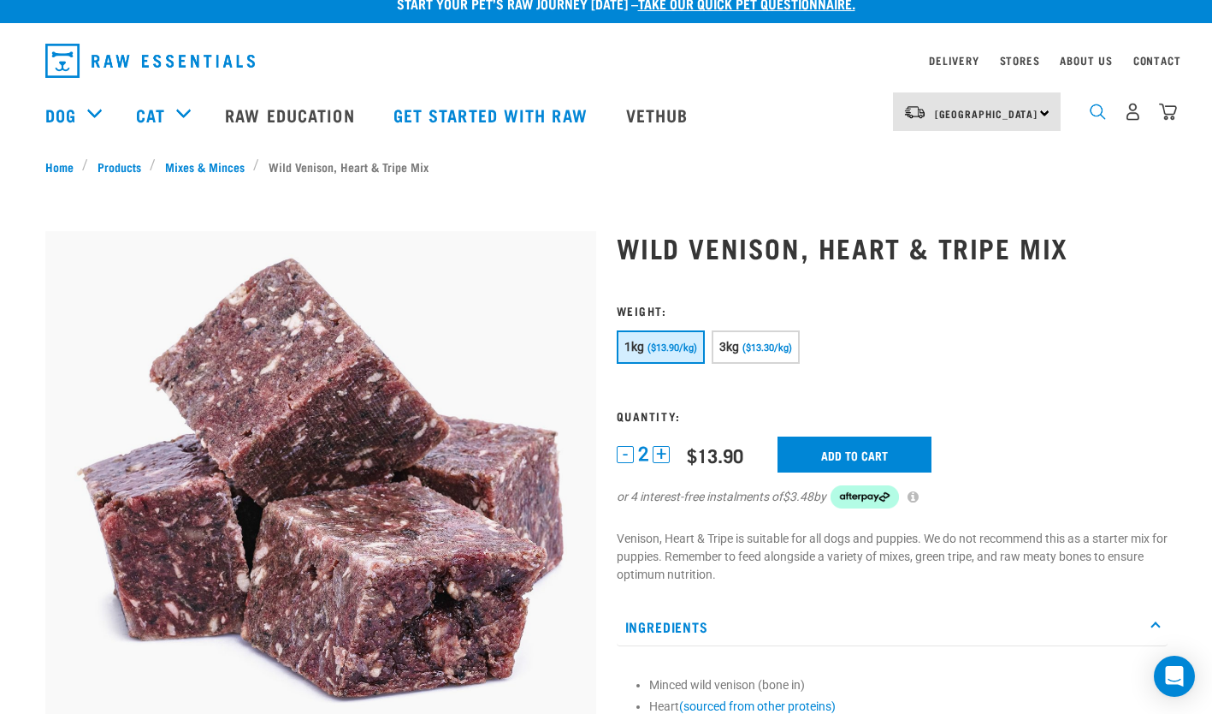
click at [1099, 120] on img "dropdown navigation" at bounding box center [1098, 112] width 16 height 16
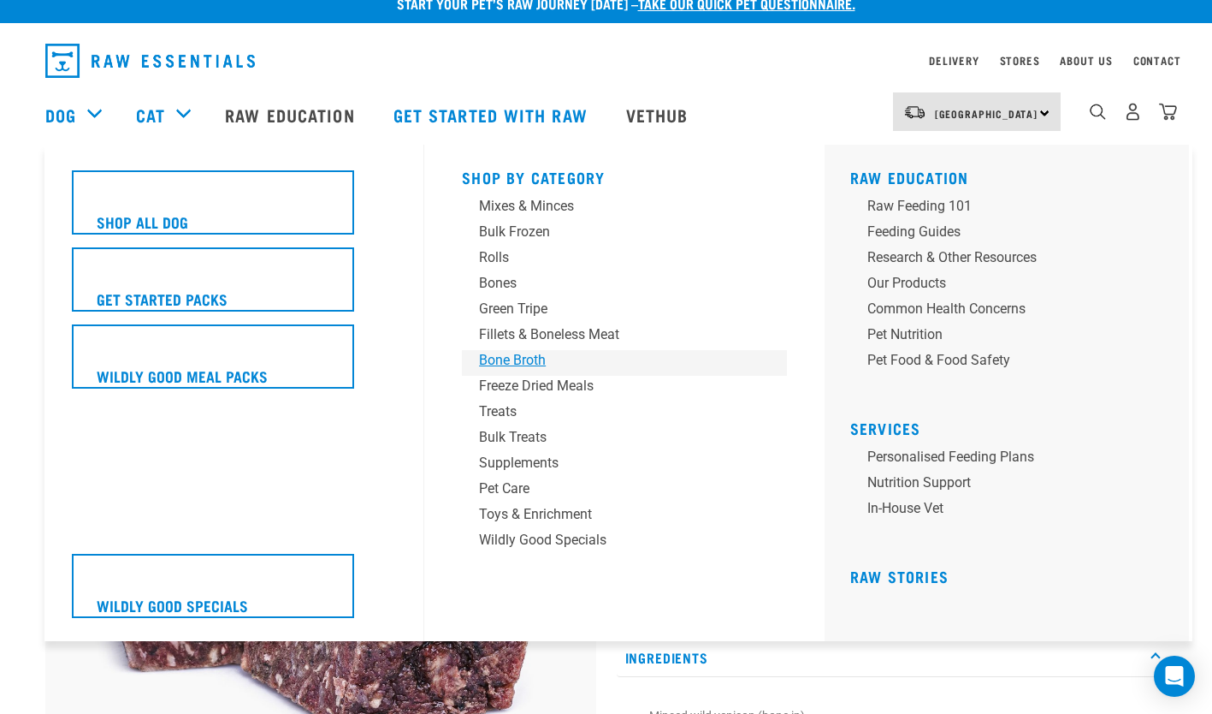
click at [533, 361] on div "Bone Broth" at bounding box center [612, 360] width 267 height 21
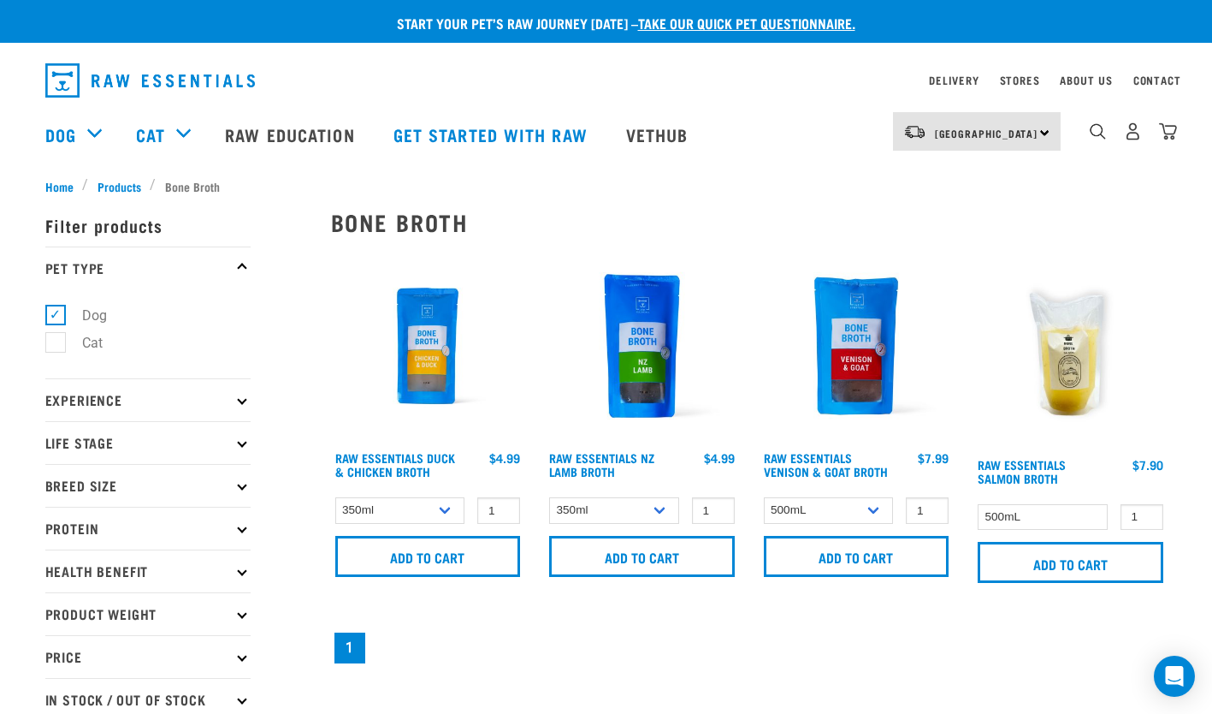
click at [877, 330] on img at bounding box center [857, 346] width 194 height 194
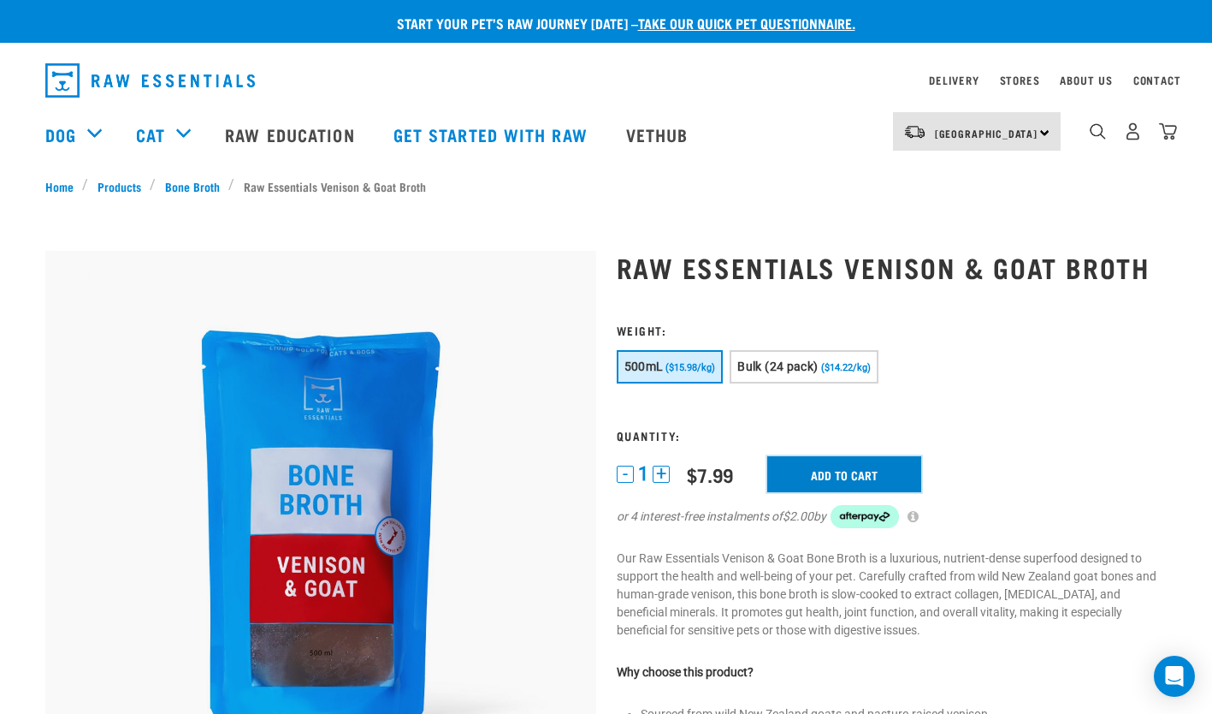
click at [812, 468] on input "Add to cart" at bounding box center [844, 474] width 154 height 36
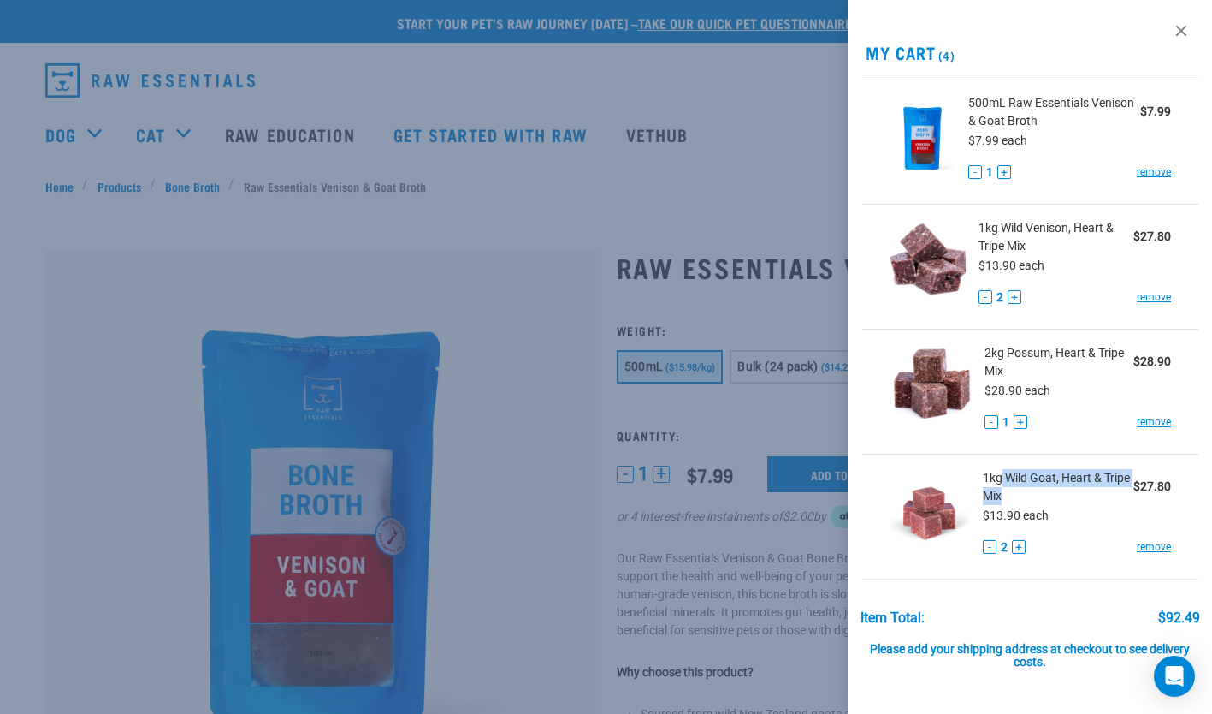
drag, startPoint x: 1038, startPoint y: 493, endPoint x: 999, endPoint y: 483, distance: 39.8
click at [999, 483] on span "1kg Wild Goat, Heart & Tripe Mix" at bounding box center [1058, 487] width 151 height 36
copy span "Wild Goat, Heart & Tripe Mix"
drag, startPoint x: 1029, startPoint y: 370, endPoint x: 1004, endPoint y: 350, distance: 32.3
click at [1004, 350] on span "2kg Possum, Heart & Tripe Mix" at bounding box center [1059, 362] width 149 height 36
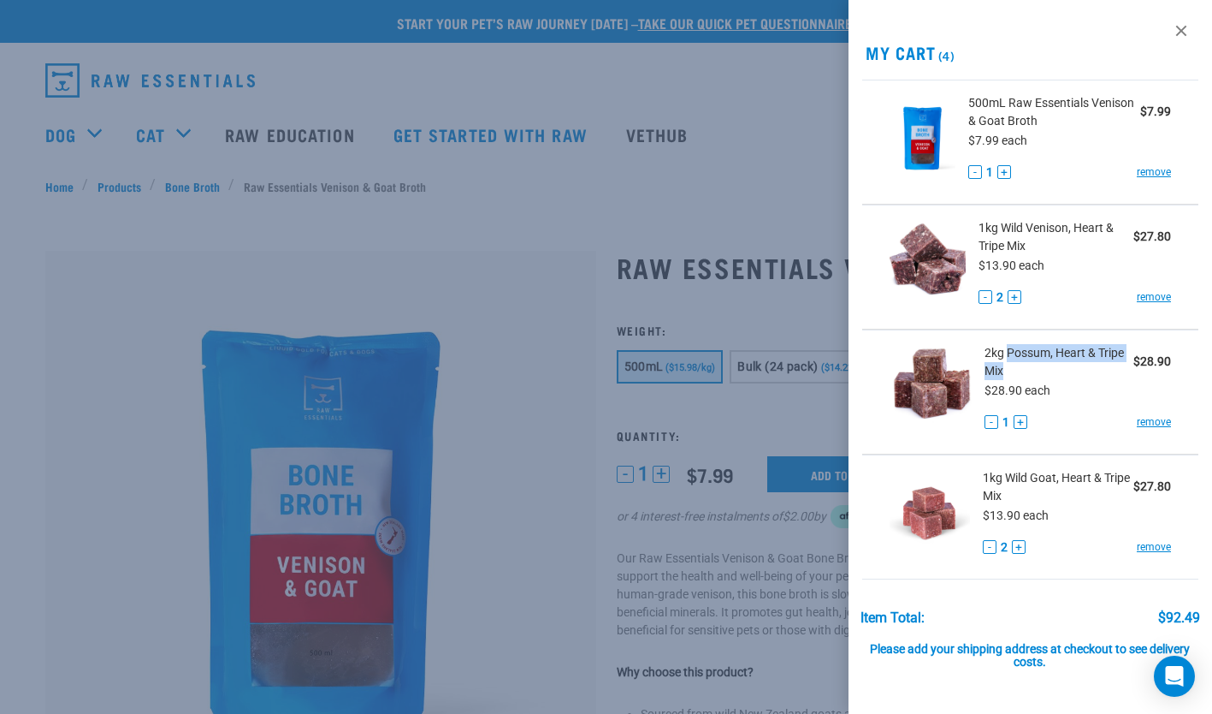
copy span "Possum, Heart & Tripe Mix"
drag, startPoint x: 1030, startPoint y: 240, endPoint x: 997, endPoint y: 227, distance: 36.1
click at [997, 227] on span "1kg Wild Venison, Heart & Tripe Mix" at bounding box center [1056, 237] width 155 height 36
copy span "Wild Venison, Heart & Tripe Mix"
drag, startPoint x: 1080, startPoint y: 121, endPoint x: 954, endPoint y: 111, distance: 126.1
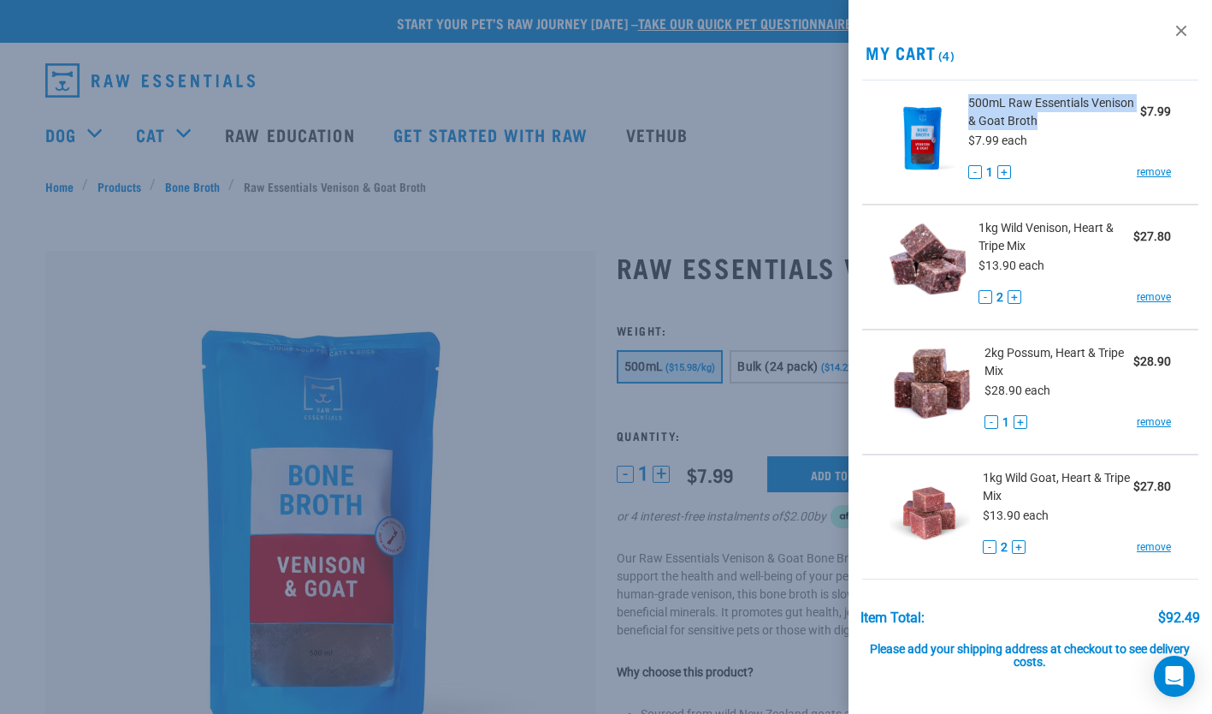
click at [956, 111] on div "500mL Raw Essentials Venison & Goat Broth $7.99 $7.99 each - 1 + remove" at bounding box center [1064, 142] width 216 height 96
copy span "500mL Raw Essentials Venison & Goat Broth"
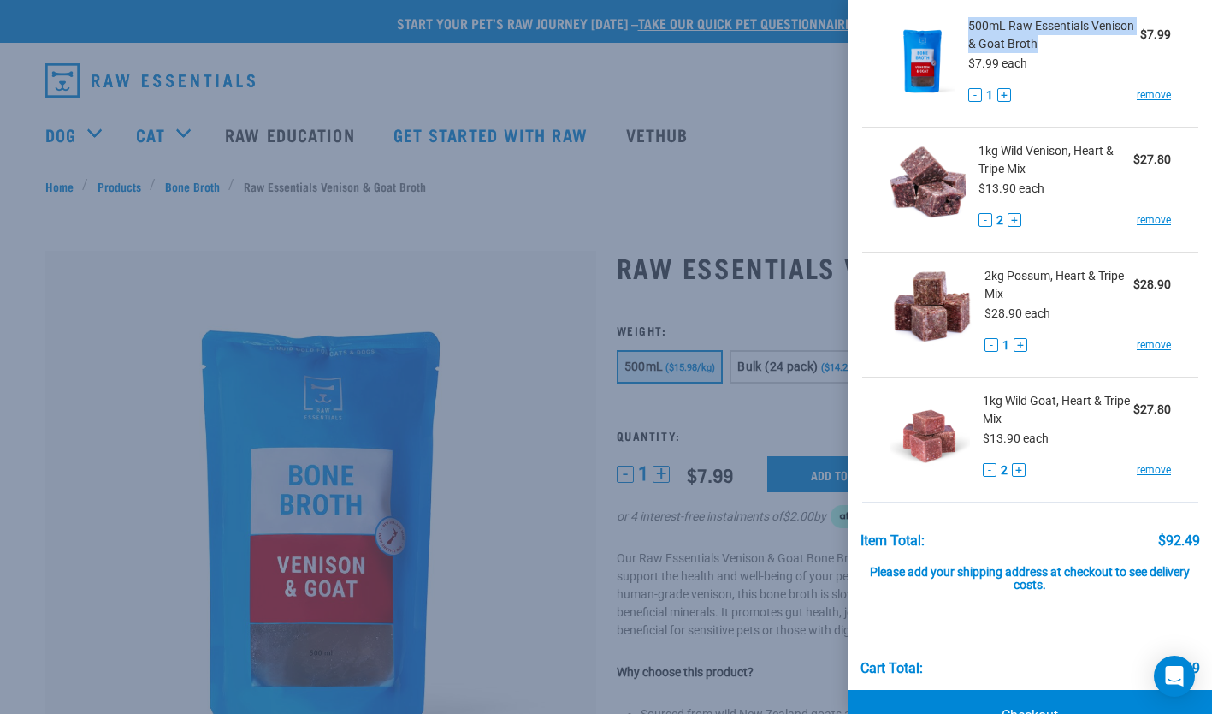
scroll to position [125, 0]
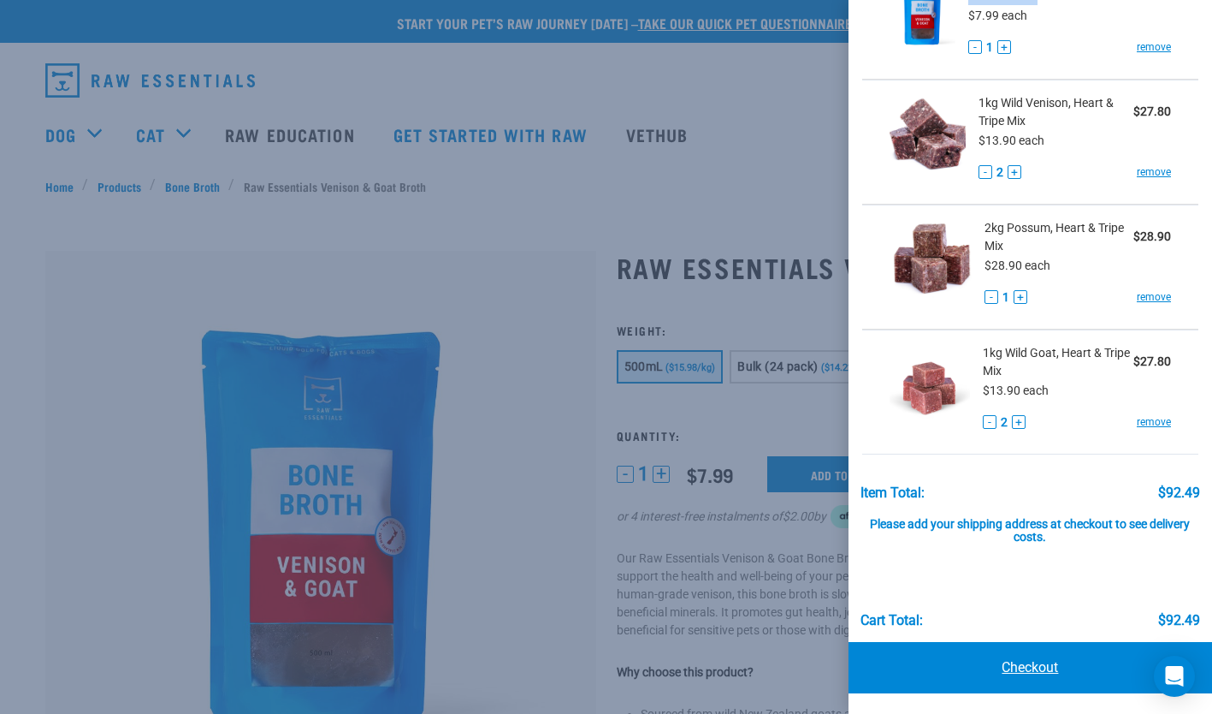
click at [1037, 673] on link "Checkout" at bounding box center [1031, 667] width 364 height 51
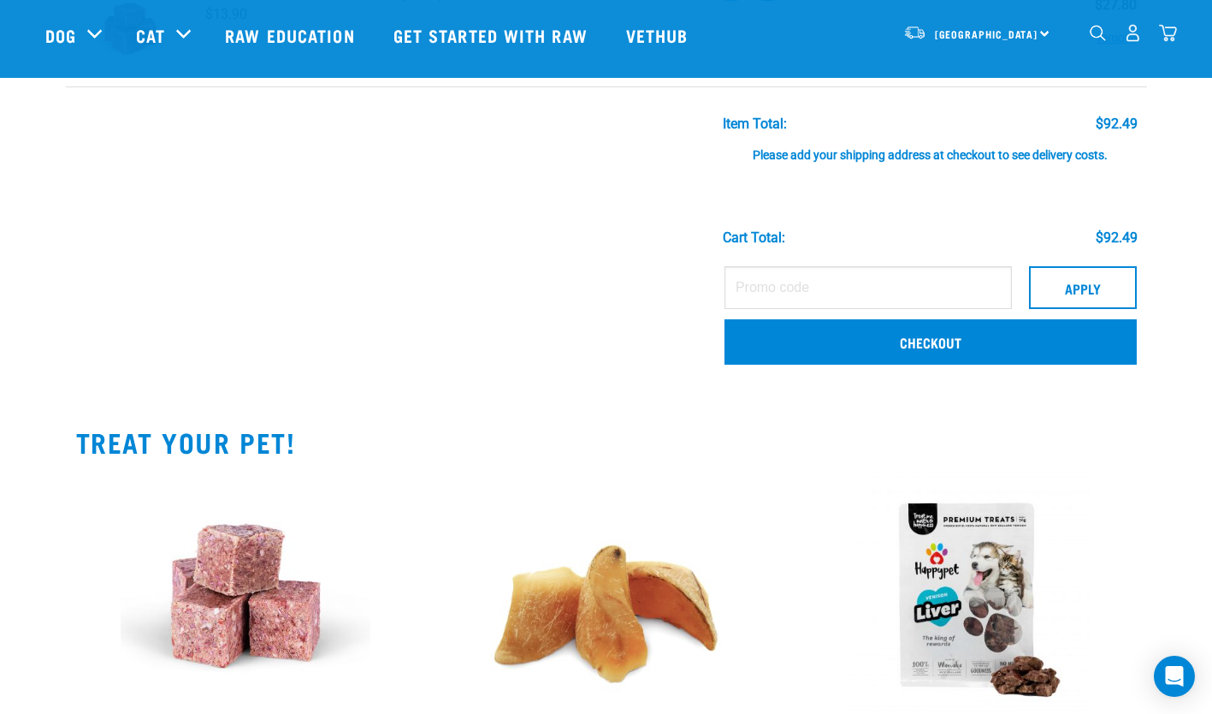
scroll to position [527, 0]
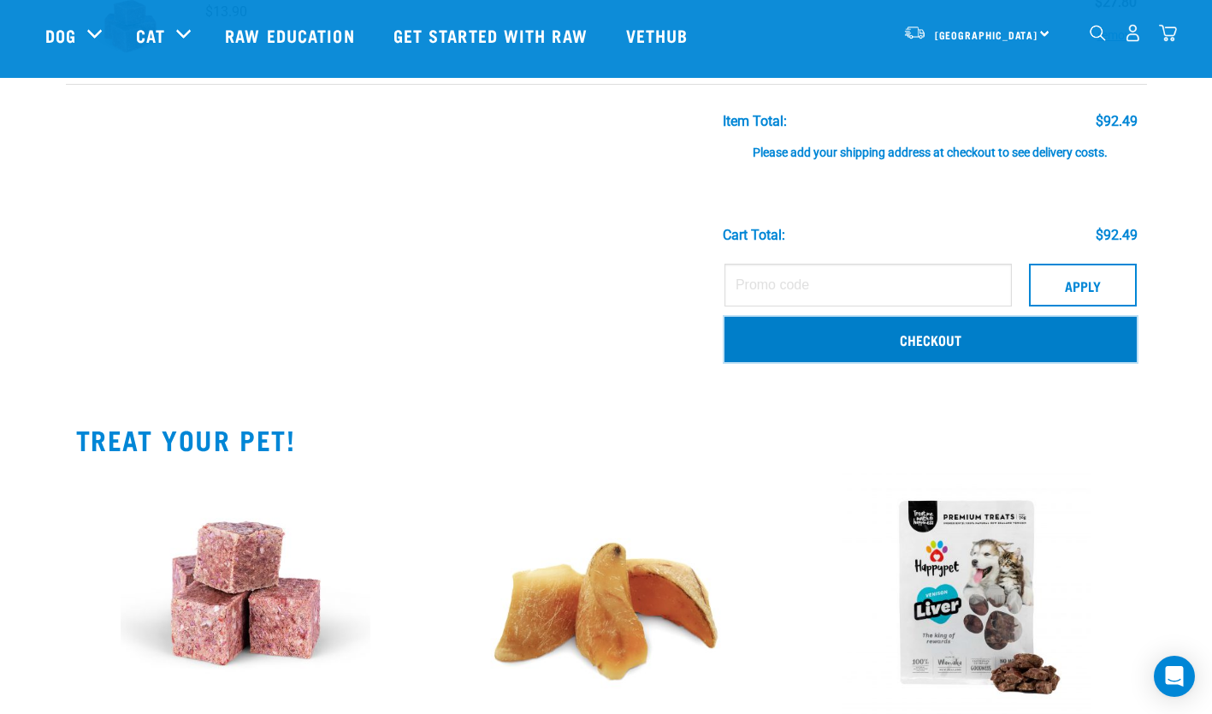
click at [910, 352] on link "Checkout" at bounding box center [931, 339] width 412 height 44
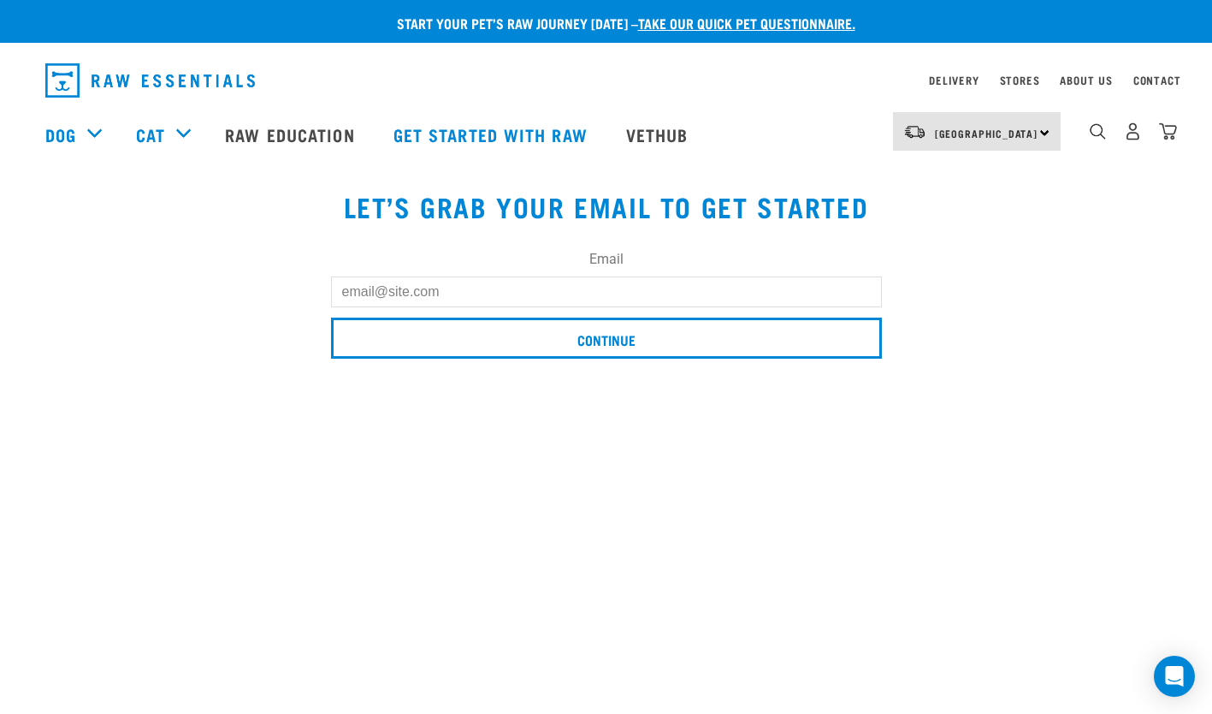
click at [700, 280] on input "Email" at bounding box center [606, 291] width 551 height 31
type input "[EMAIL_ADDRESS][DOMAIN_NAME]"
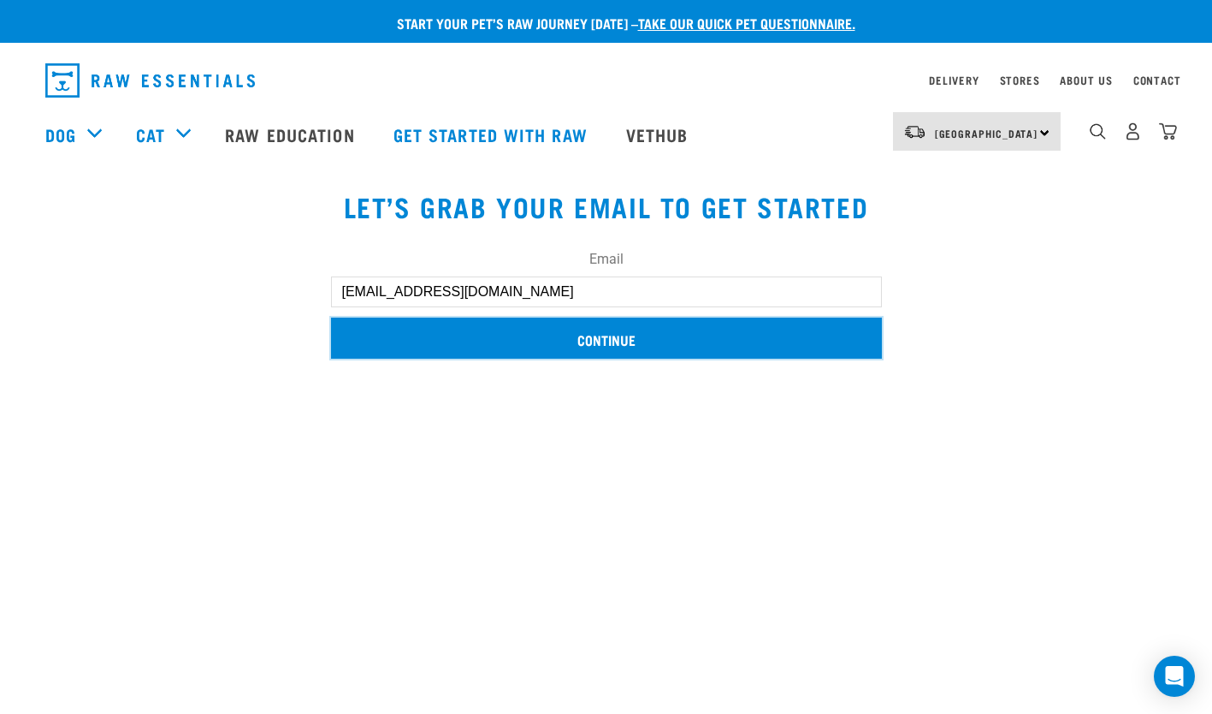
click at [553, 345] on input "Continue" at bounding box center [606, 337] width 551 height 41
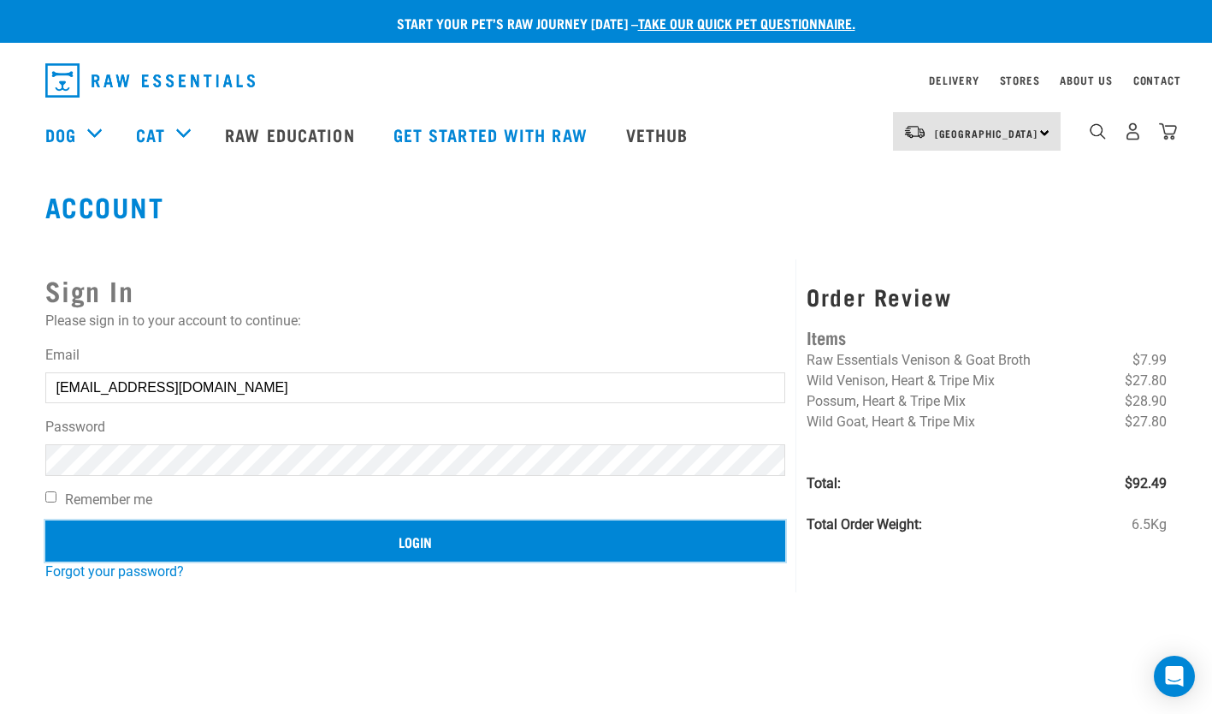
click at [165, 531] on input "Login" at bounding box center [415, 540] width 741 height 41
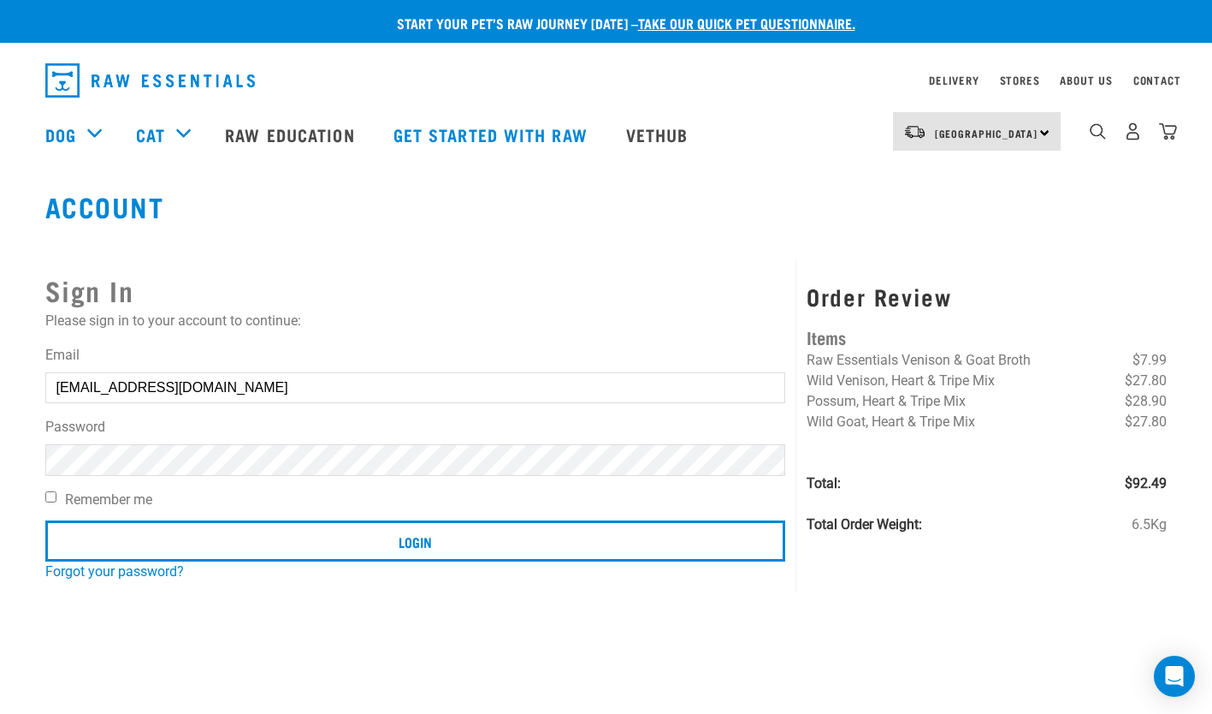
click at [52, 342] on div "Invalid username or password." at bounding box center [1, 356] width 104 height 133
click at [39, 324] on button "delete" at bounding box center [30, 315] width 17 height 17
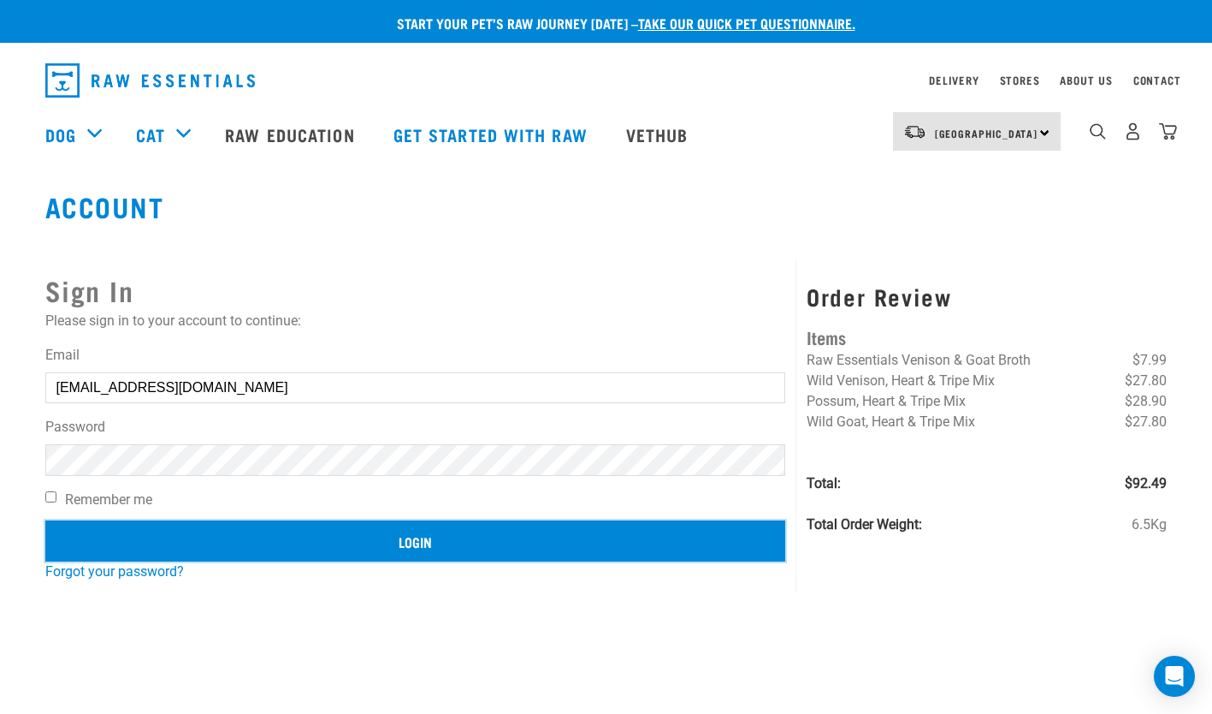
click at [252, 532] on input "Login" at bounding box center [415, 540] width 741 height 41
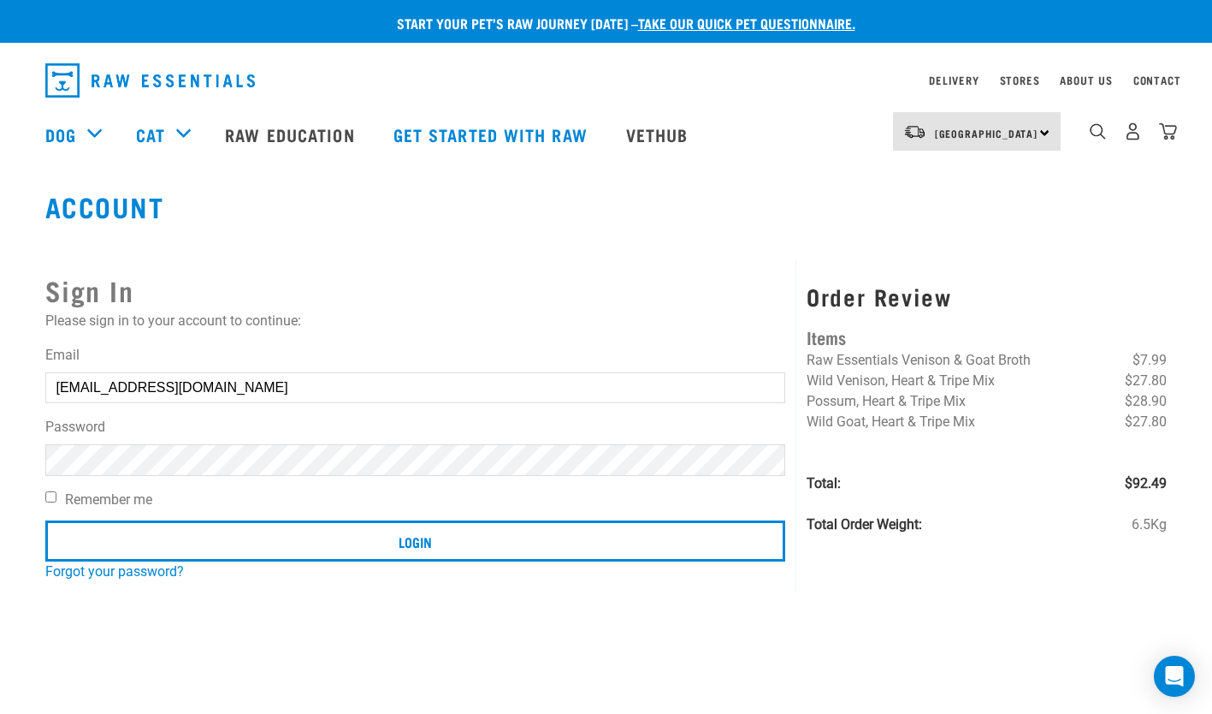
click at [39, 324] on button "delete" at bounding box center [30, 315] width 17 height 17
click at [173, 565] on link "Forgot your password?" at bounding box center [114, 571] width 139 height 16
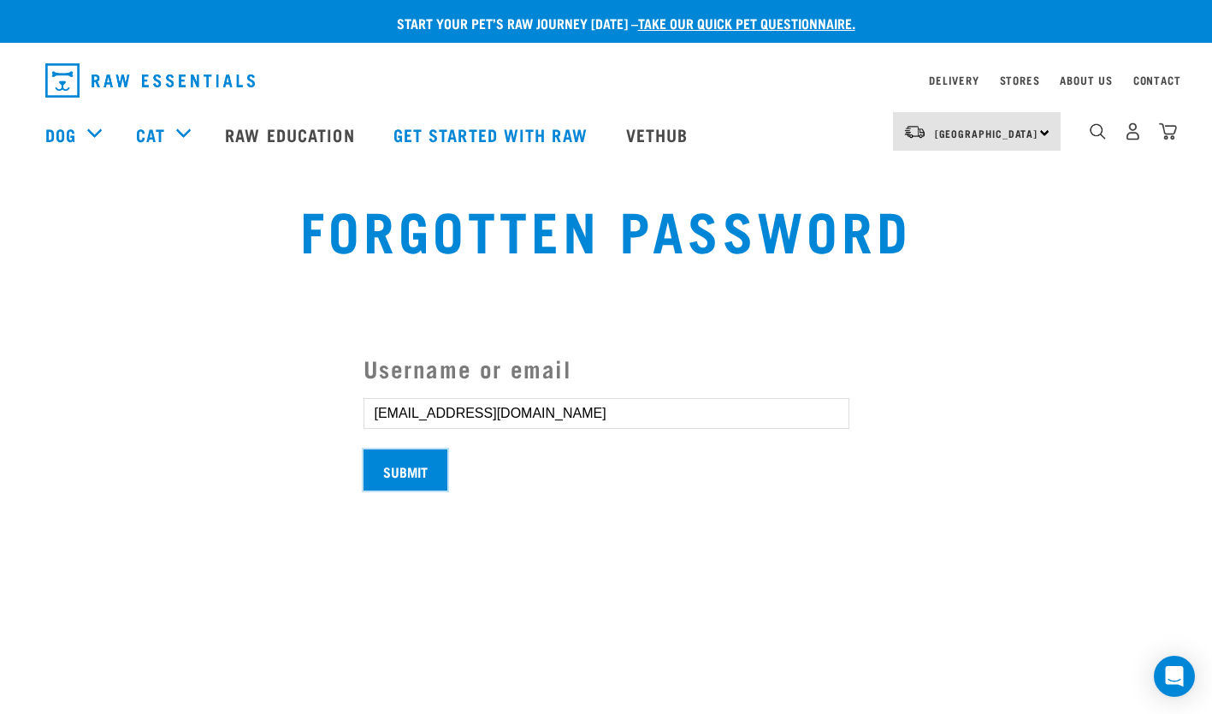
click at [398, 483] on input "Submit" at bounding box center [406, 469] width 84 height 41
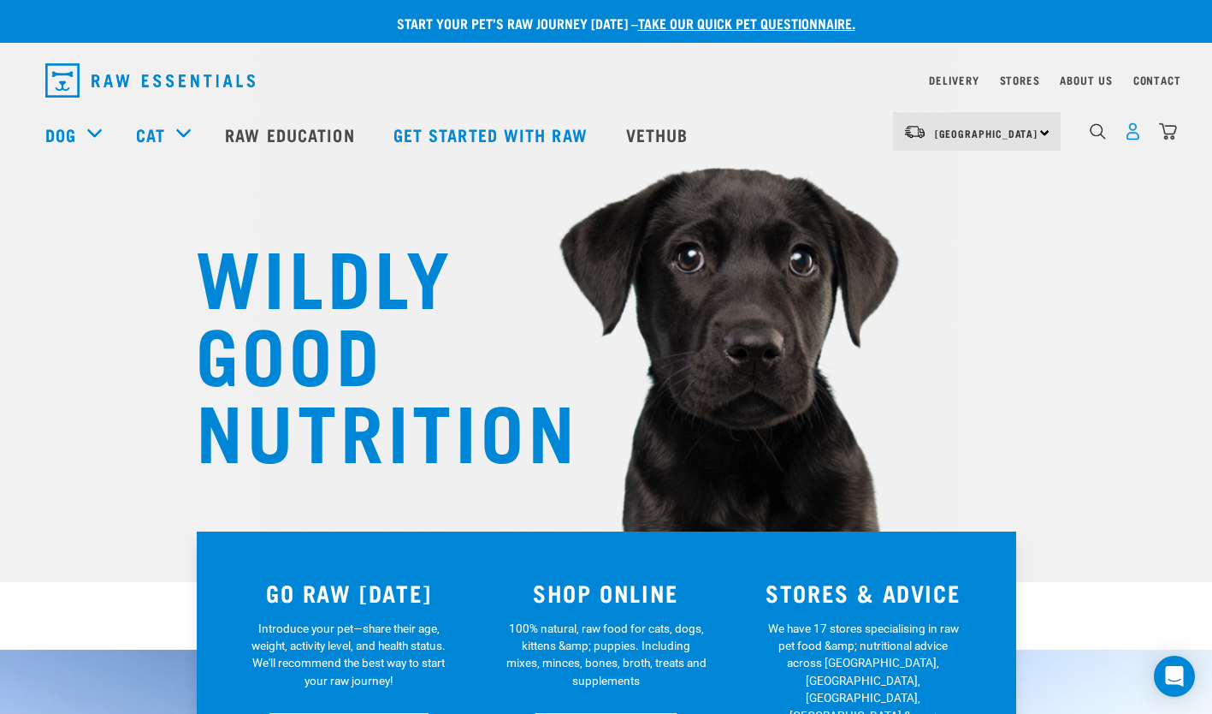
click at [1134, 137] on img "dropdown navigation" at bounding box center [1133, 131] width 18 height 18
click at [1138, 136] on img "dropdown navigation" at bounding box center [1133, 131] width 18 height 18
click at [1126, 135] on img "dropdown navigation" at bounding box center [1133, 131] width 18 height 18
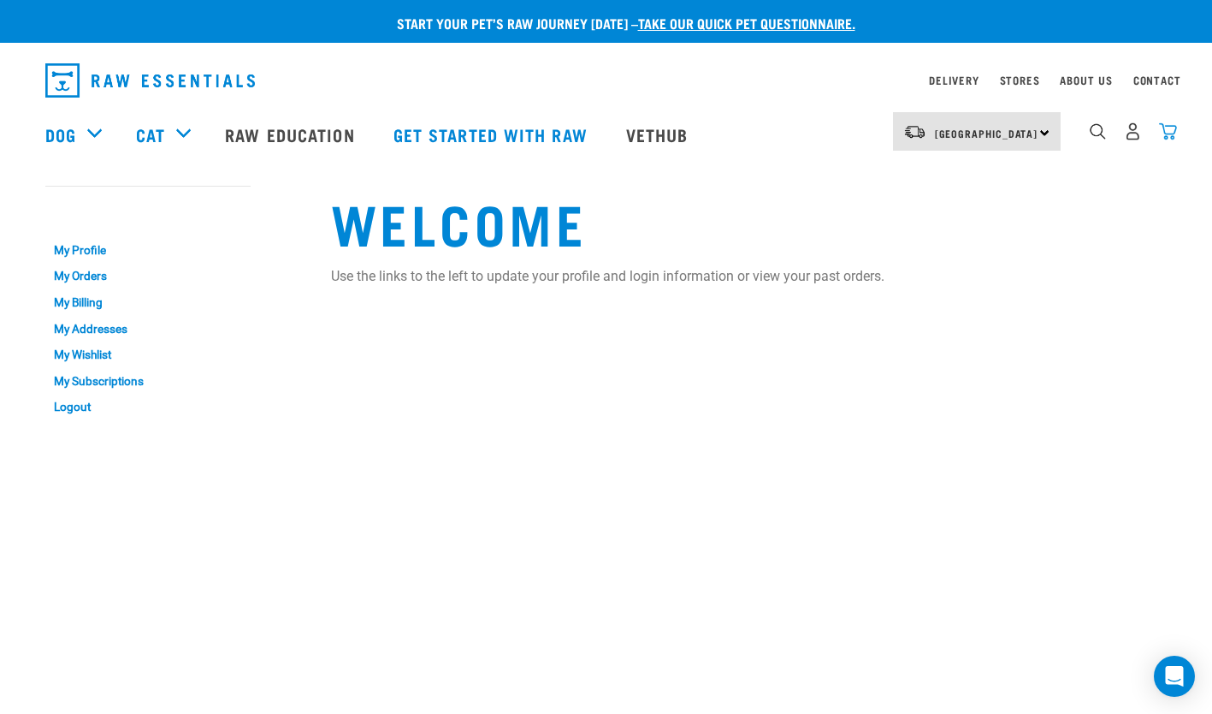
click at [1164, 136] on img "dropdown navigation" at bounding box center [1168, 131] width 18 height 18
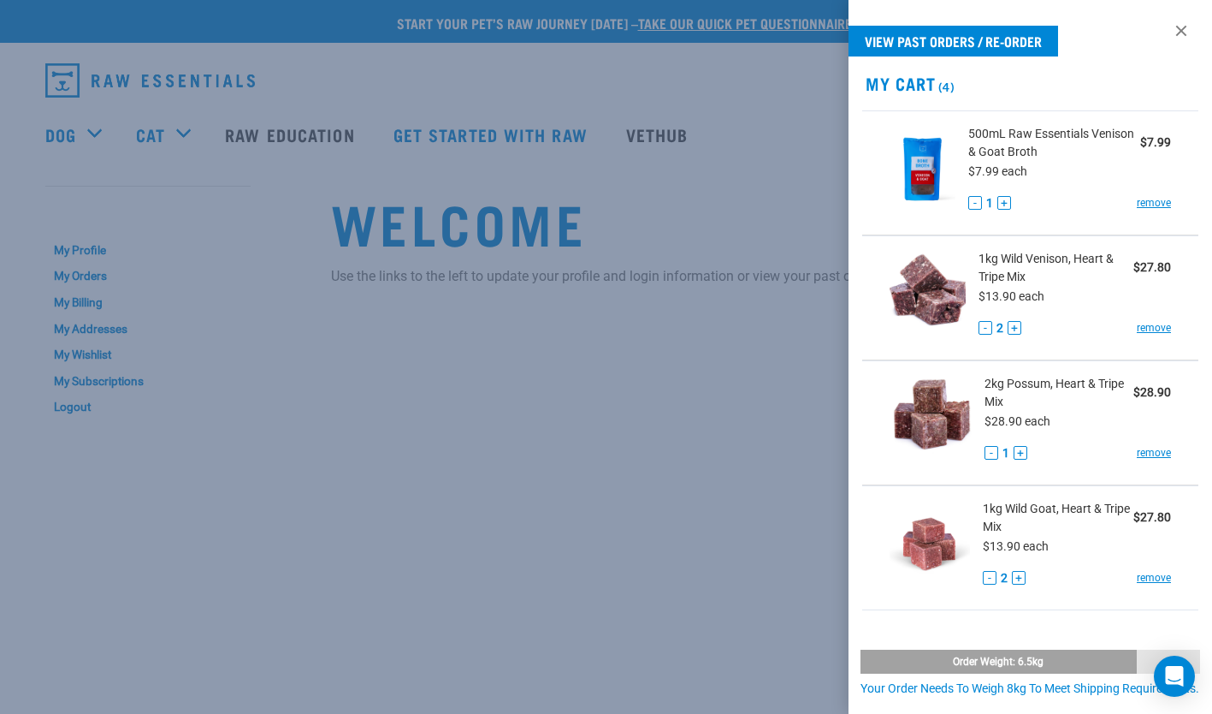
click at [240, 198] on div at bounding box center [606, 357] width 1212 height 714
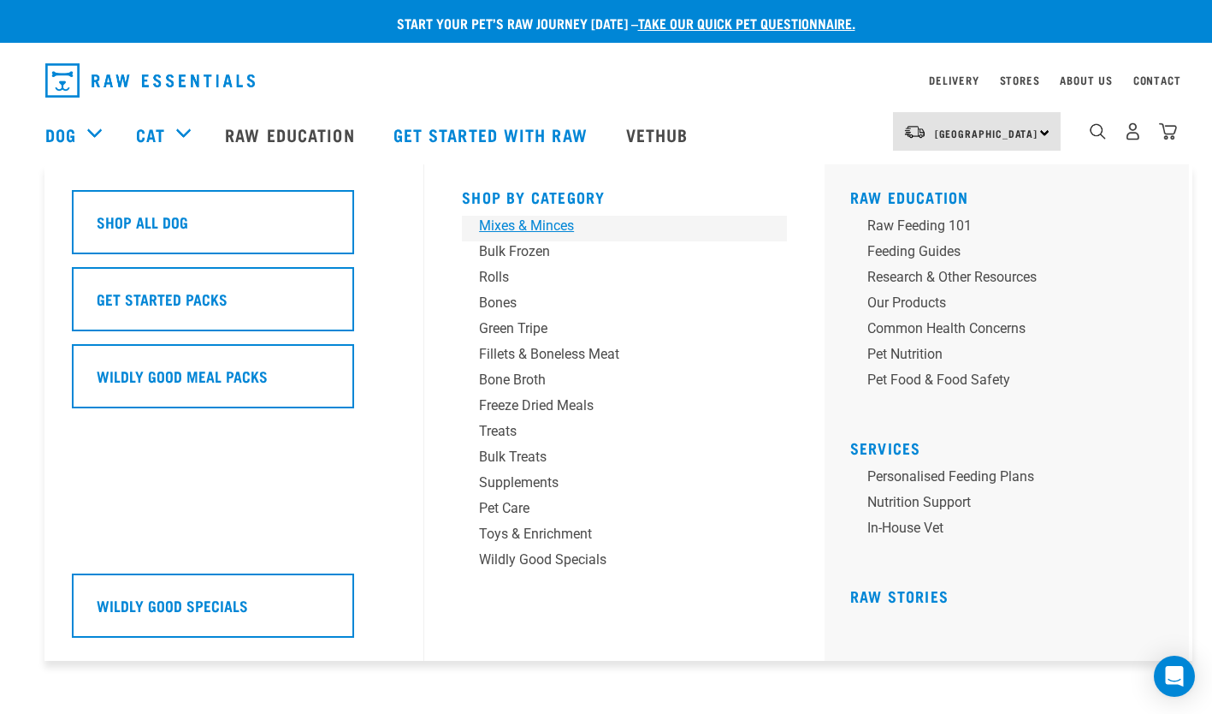
click at [528, 224] on div "Mixes & Minces" at bounding box center [612, 226] width 267 height 21
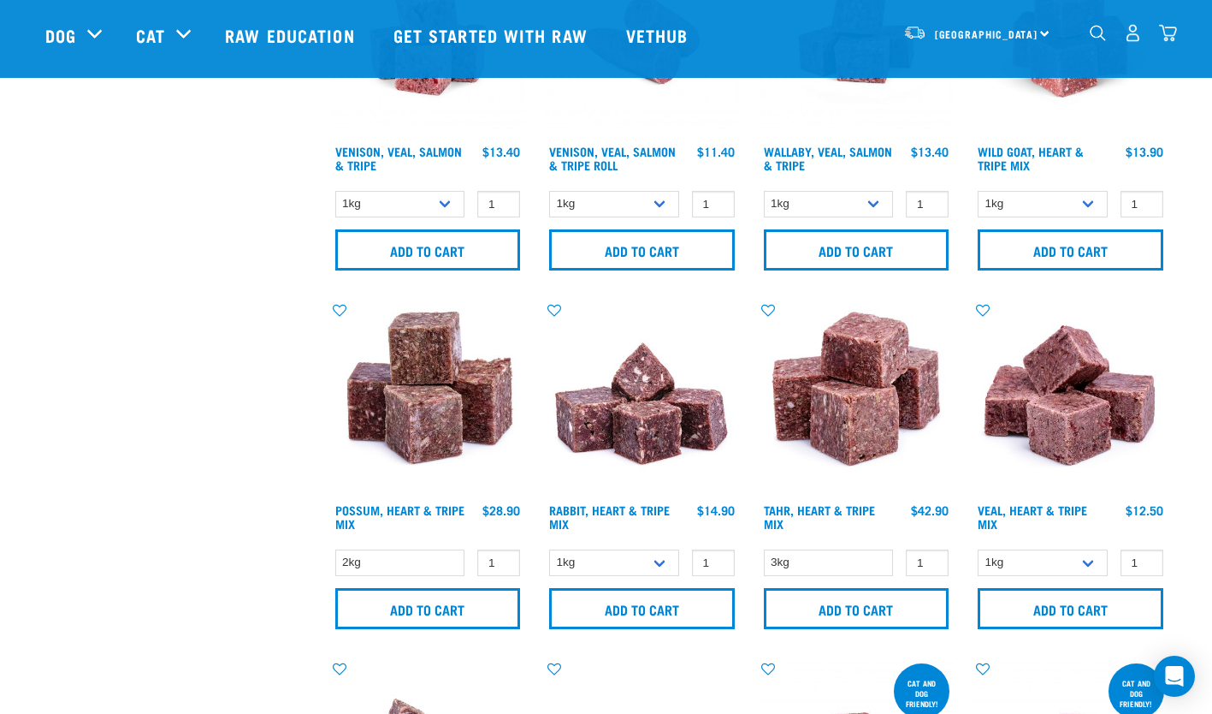
scroll to position [1981, 0]
click at [446, 548] on select "2kg" at bounding box center [400, 561] width 130 height 27
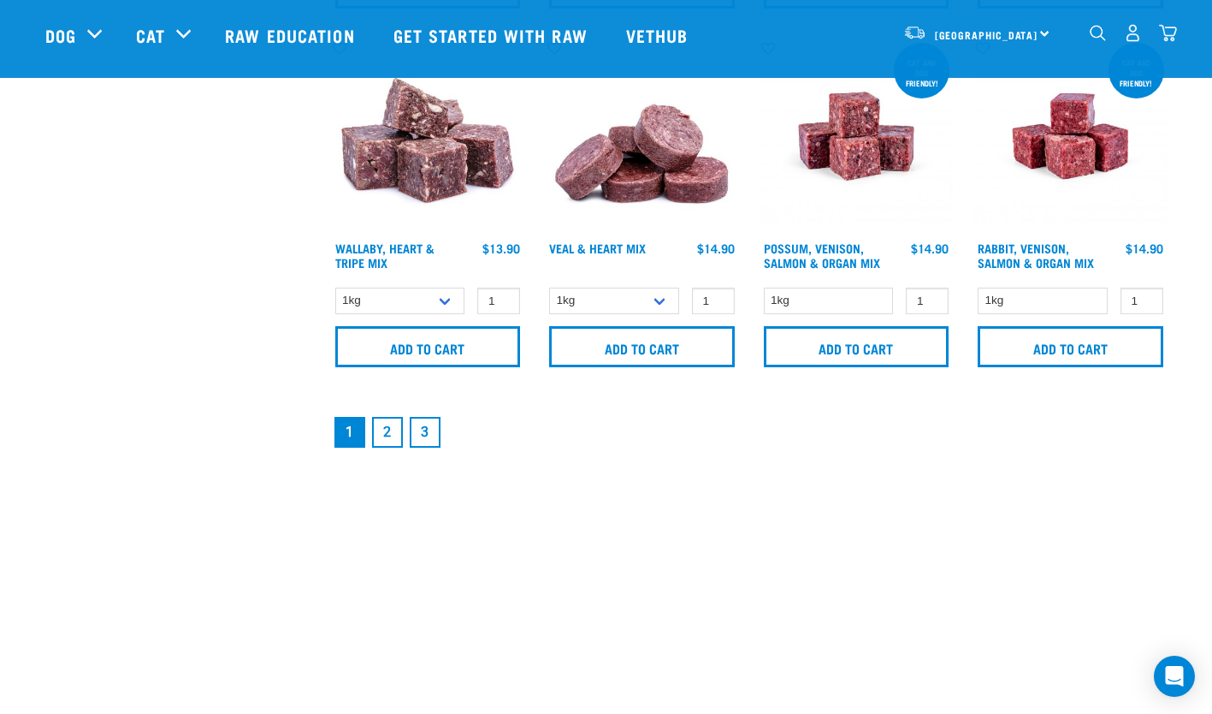
scroll to position [2603, 0]
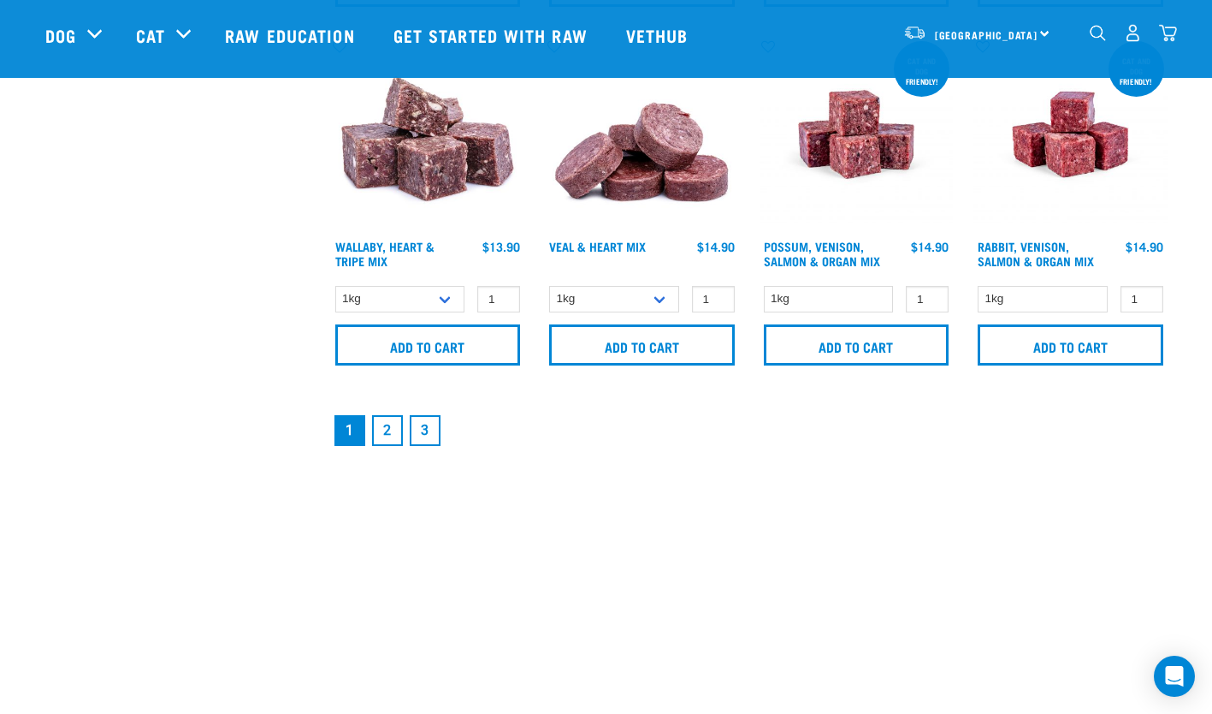
click at [400, 421] on link "2" at bounding box center [387, 430] width 31 height 31
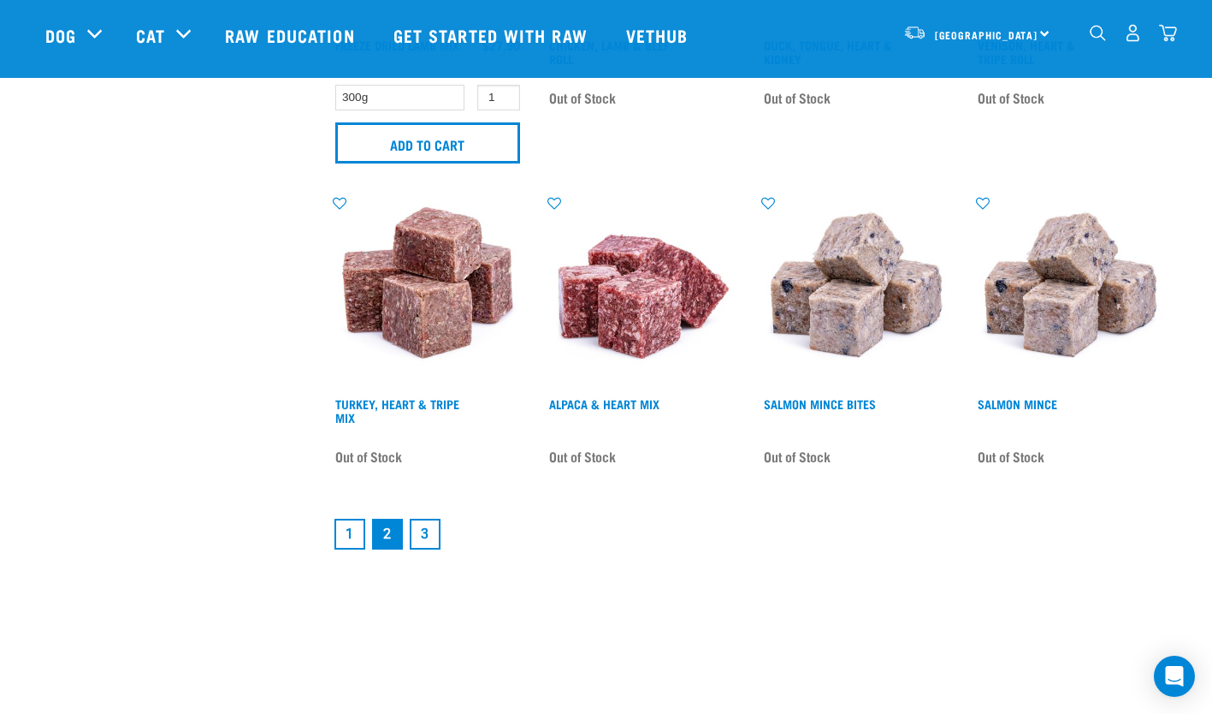
scroll to position [2438, 0]
click at [414, 518] on link "3" at bounding box center [425, 533] width 31 height 31
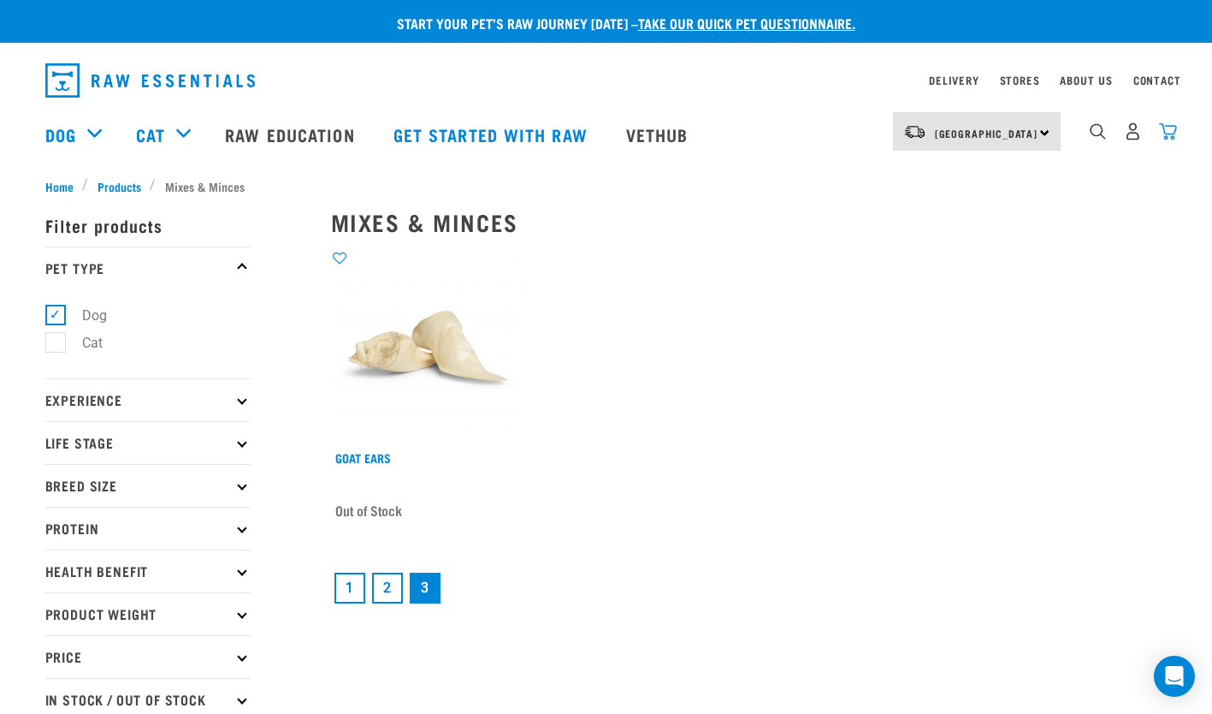
click at [1175, 128] on img "dropdown navigation" at bounding box center [1168, 131] width 18 height 18
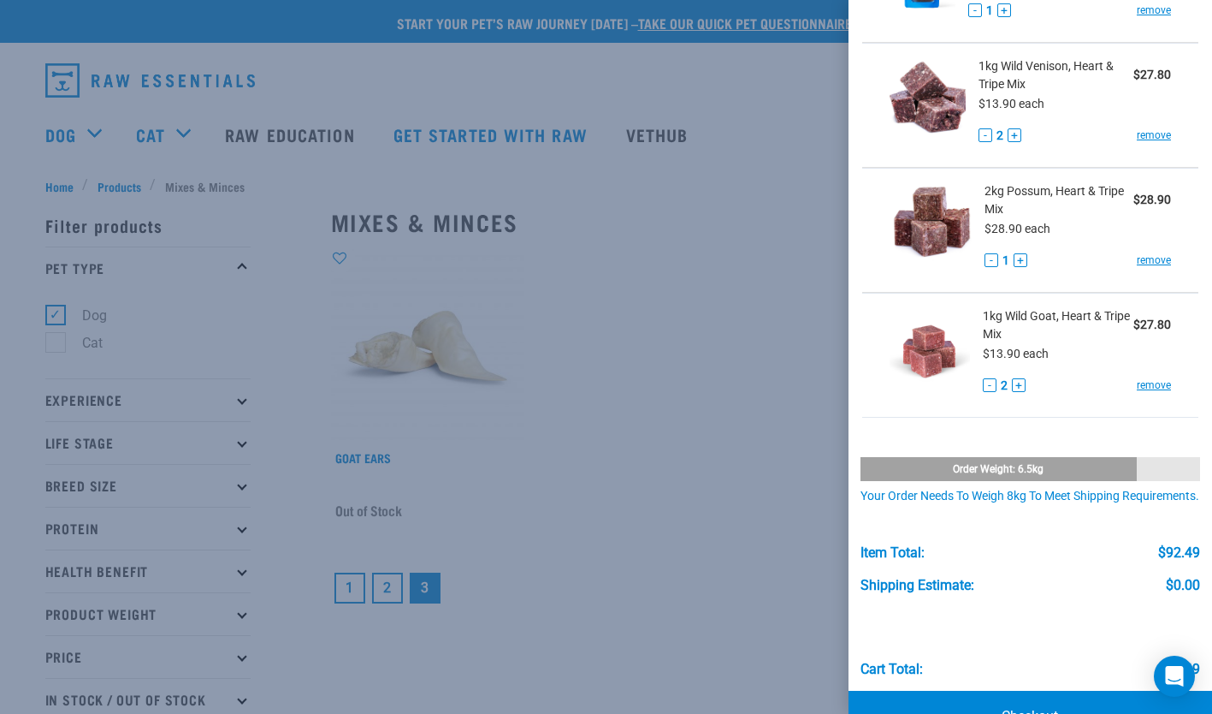
scroll to position [255, 0]
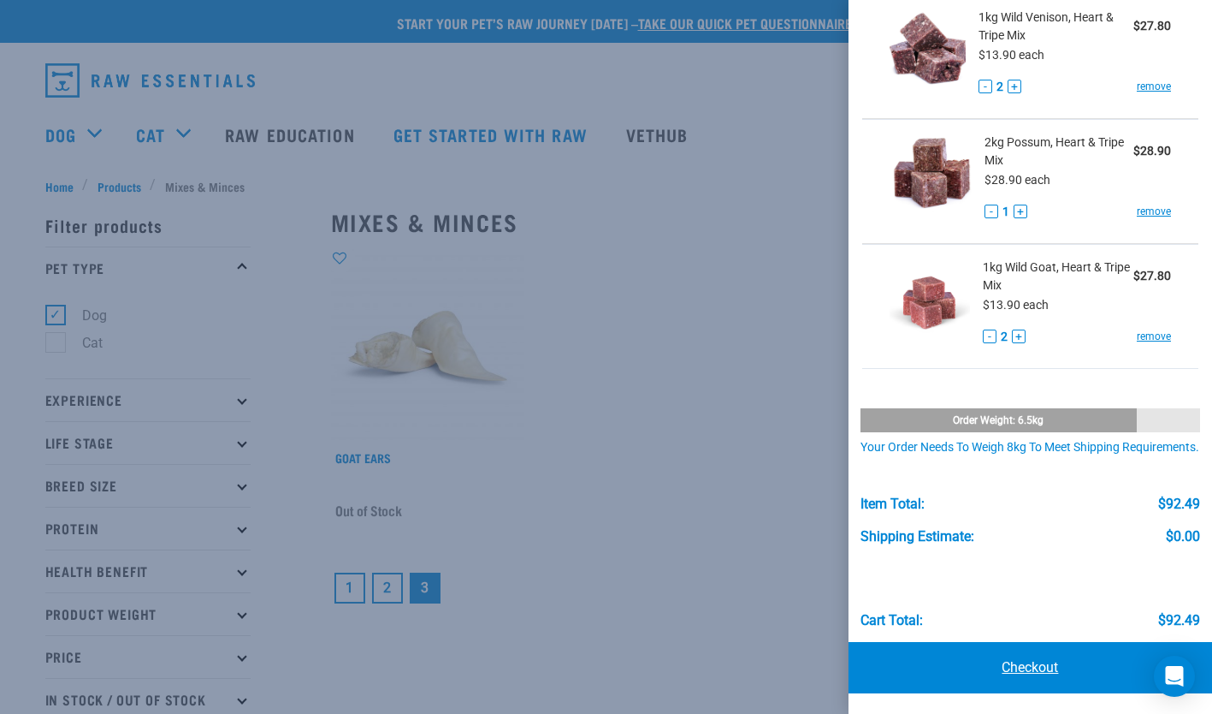
click at [1013, 664] on link "Checkout" at bounding box center [1031, 667] width 364 height 51
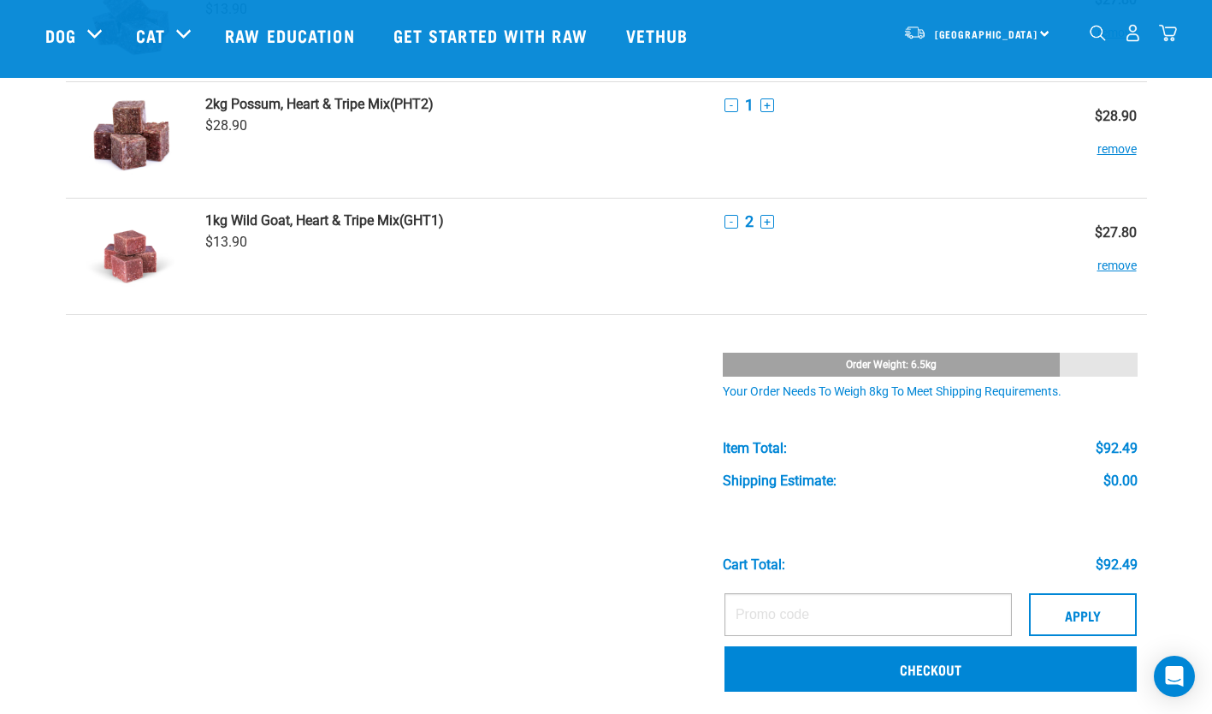
scroll to position [303, 0]
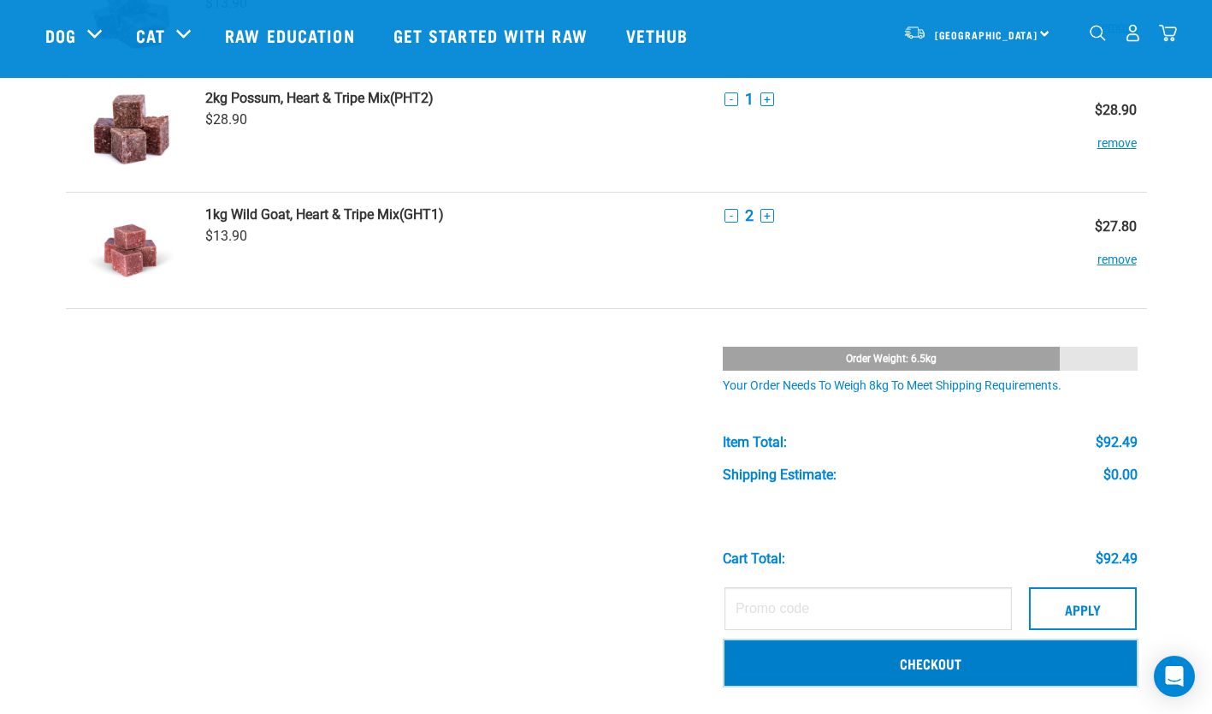
click at [821, 666] on link "Checkout" at bounding box center [931, 662] width 412 height 44
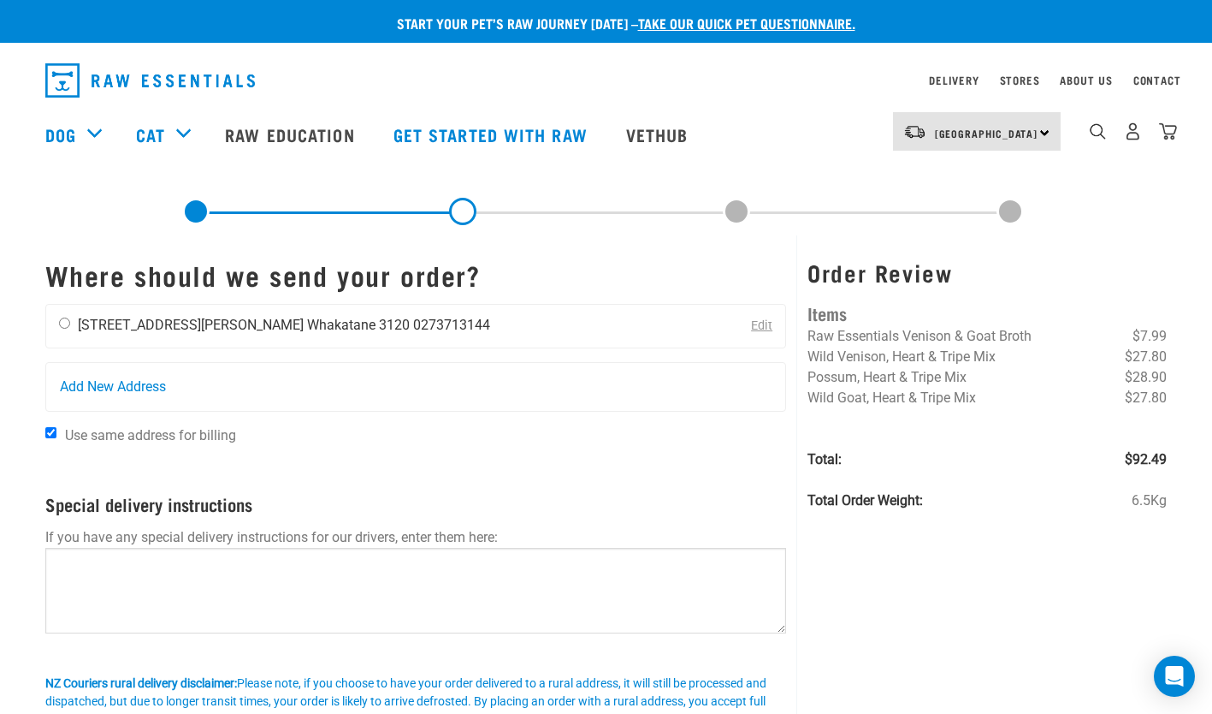
click at [66, 323] on input "radio" at bounding box center [64, 322] width 11 height 11
radio input "true"
click at [1127, 133] on img "dropdown navigation" at bounding box center [1133, 131] width 18 height 18
click at [1138, 134] on img "dropdown navigation" at bounding box center [1133, 131] width 18 height 18
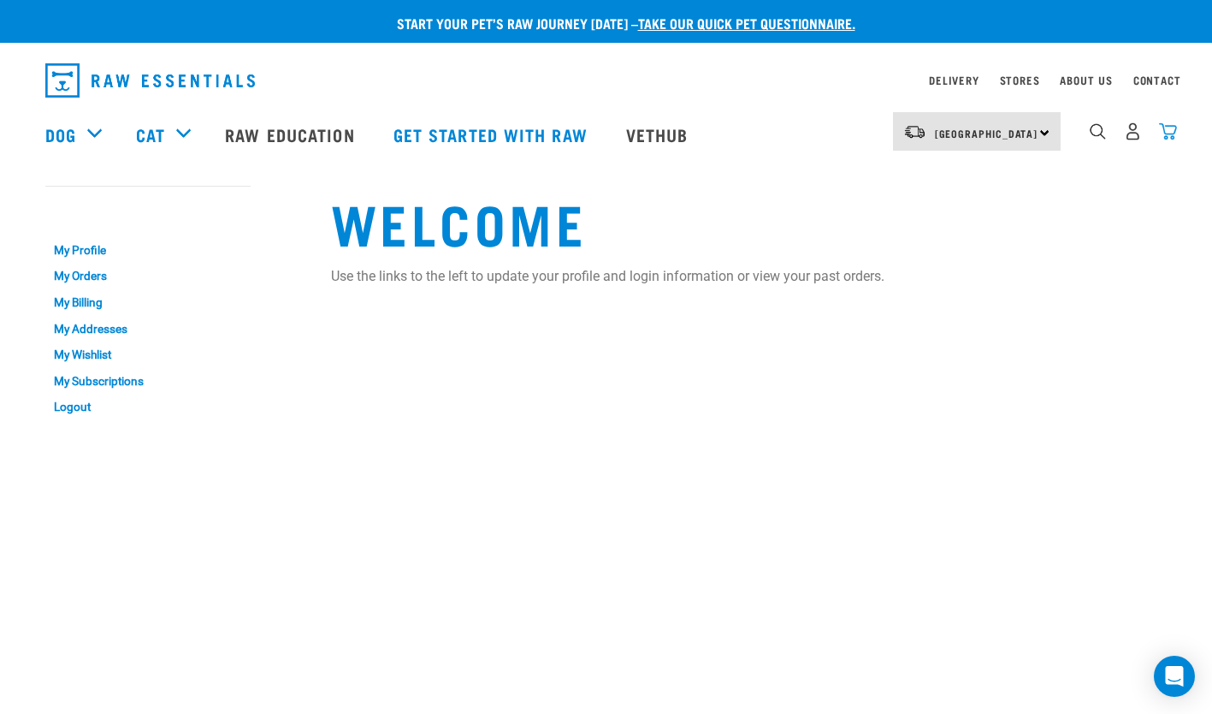
click at [1176, 130] on img "dropdown navigation" at bounding box center [1168, 131] width 18 height 18
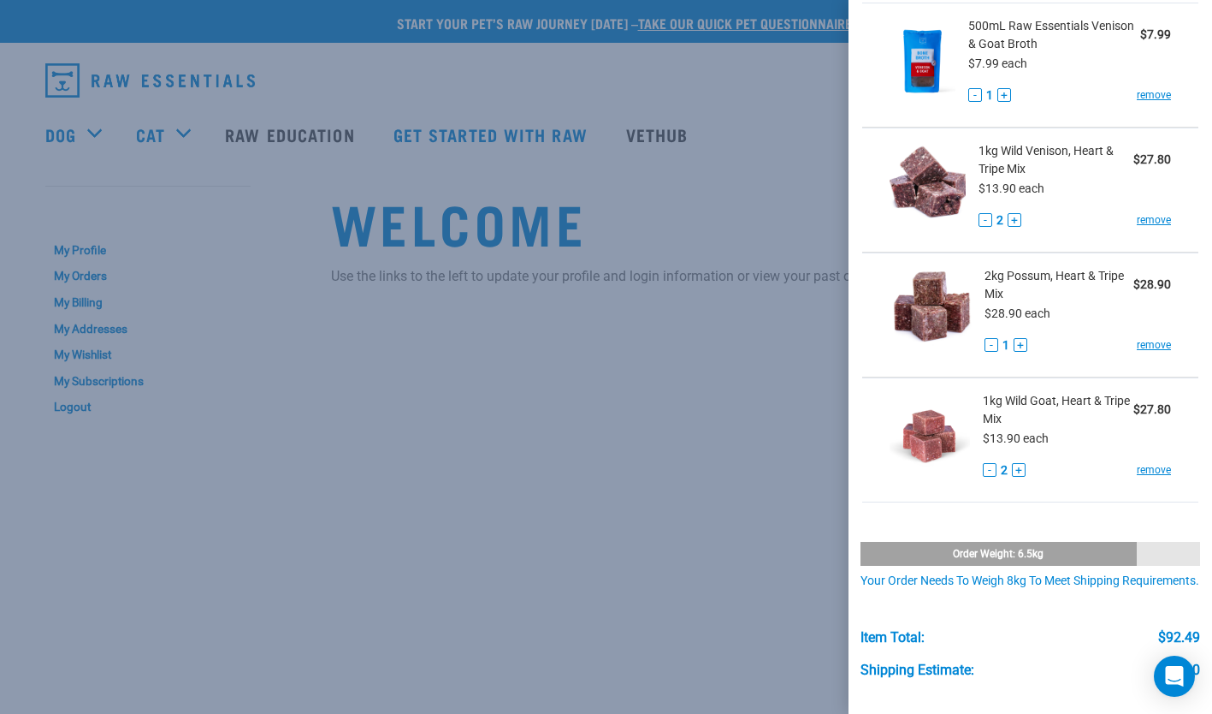
scroll to position [255, 0]
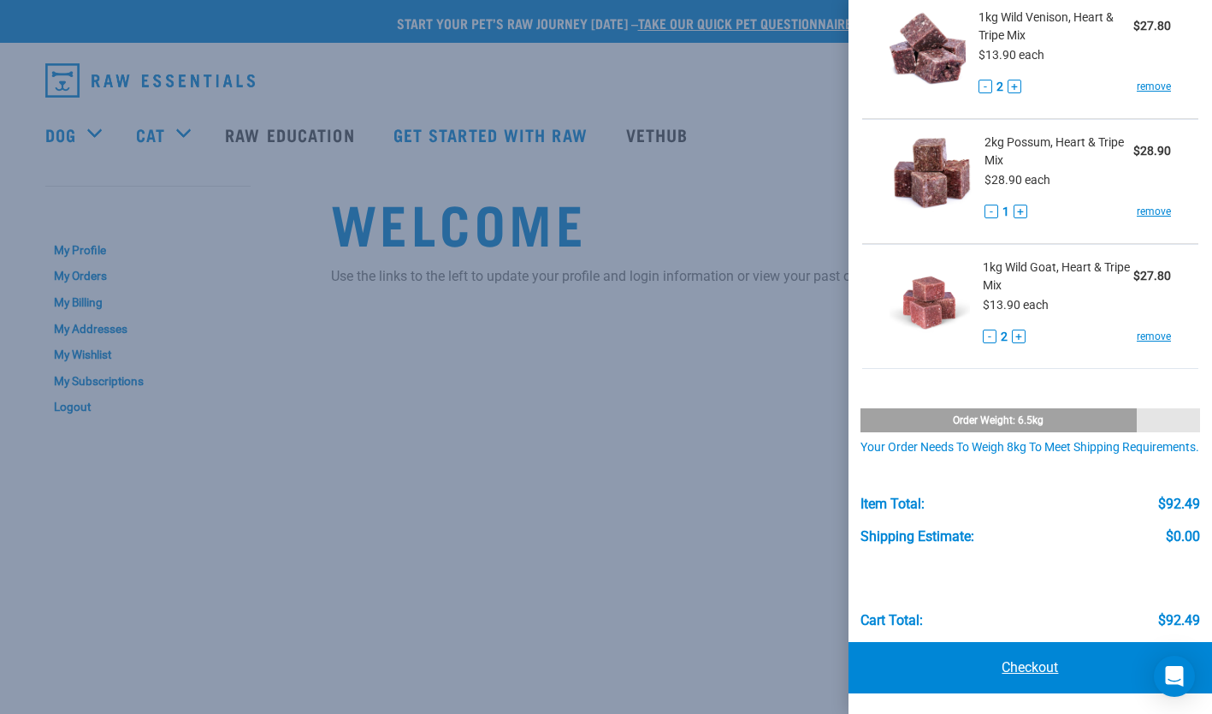
click at [964, 661] on link "Checkout" at bounding box center [1031, 667] width 364 height 51
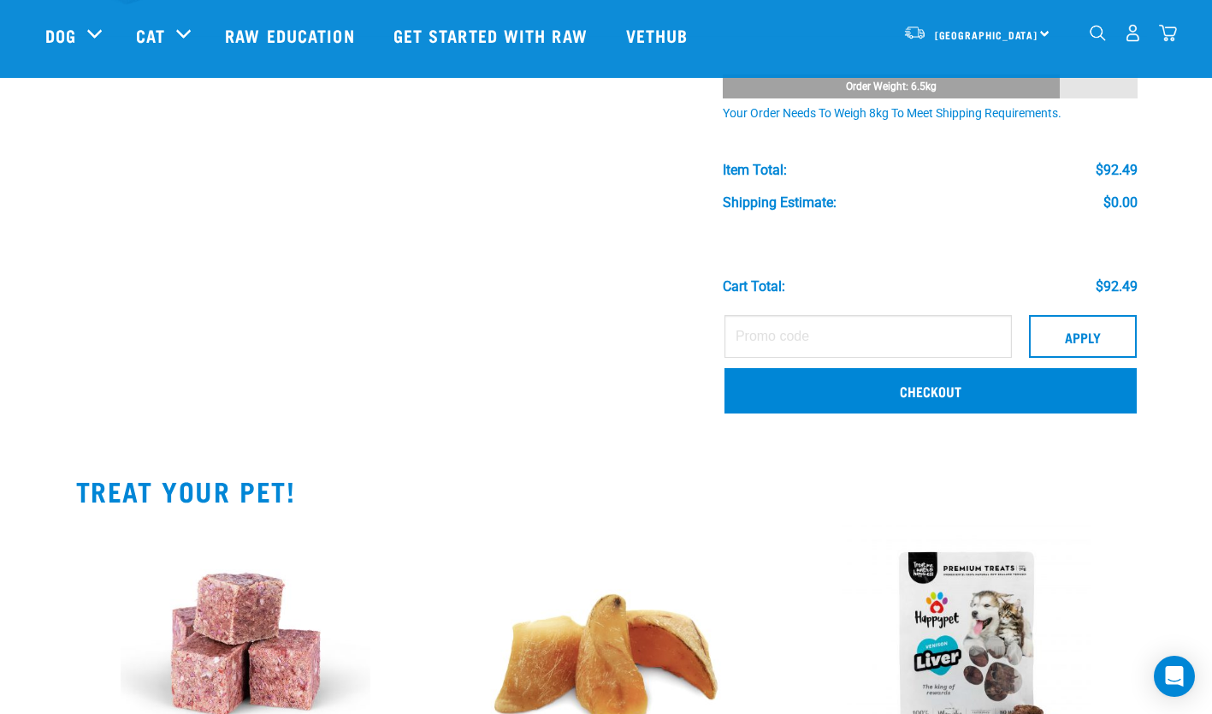
scroll to position [591, 0]
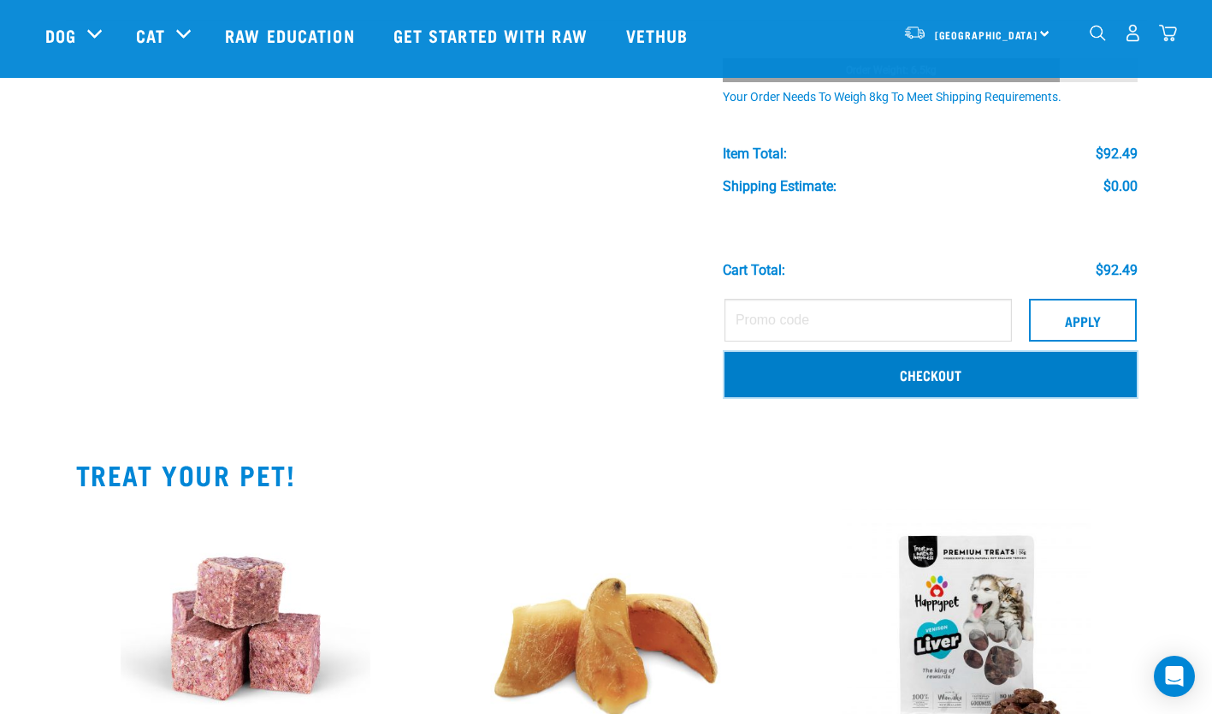
click at [796, 390] on link "Checkout" at bounding box center [931, 374] width 412 height 44
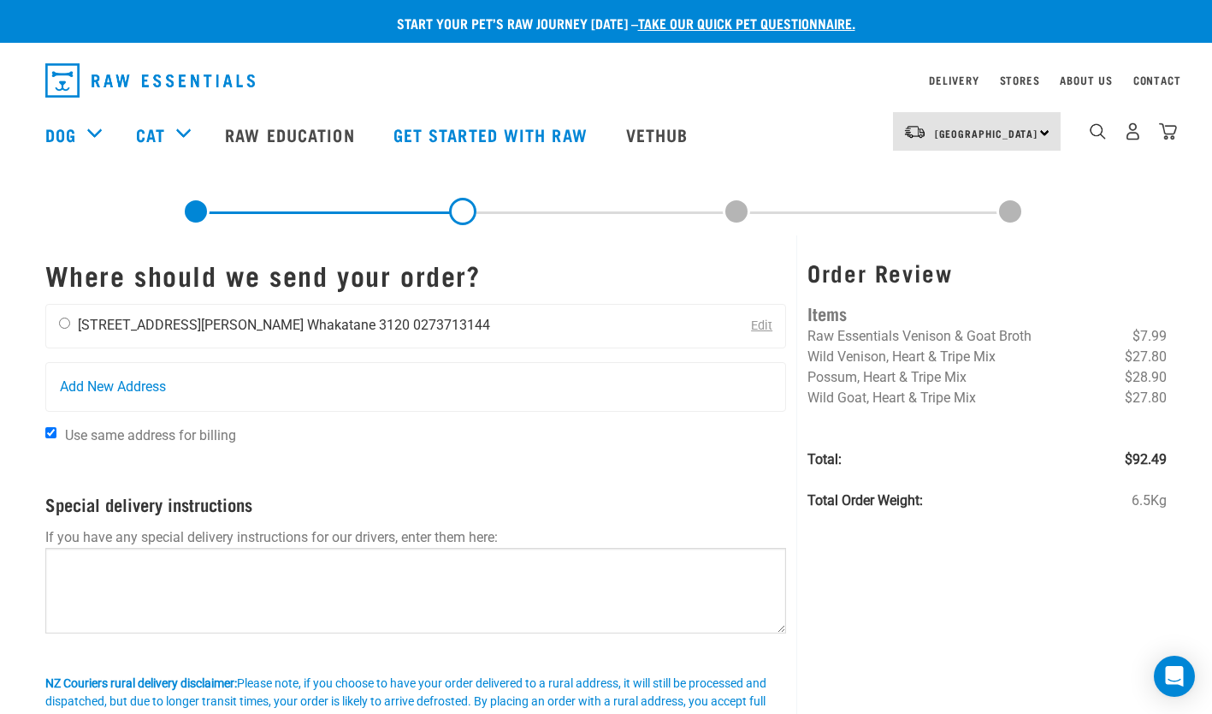
click at [65, 318] on input "radio" at bounding box center [64, 322] width 11 height 11
radio input "true"
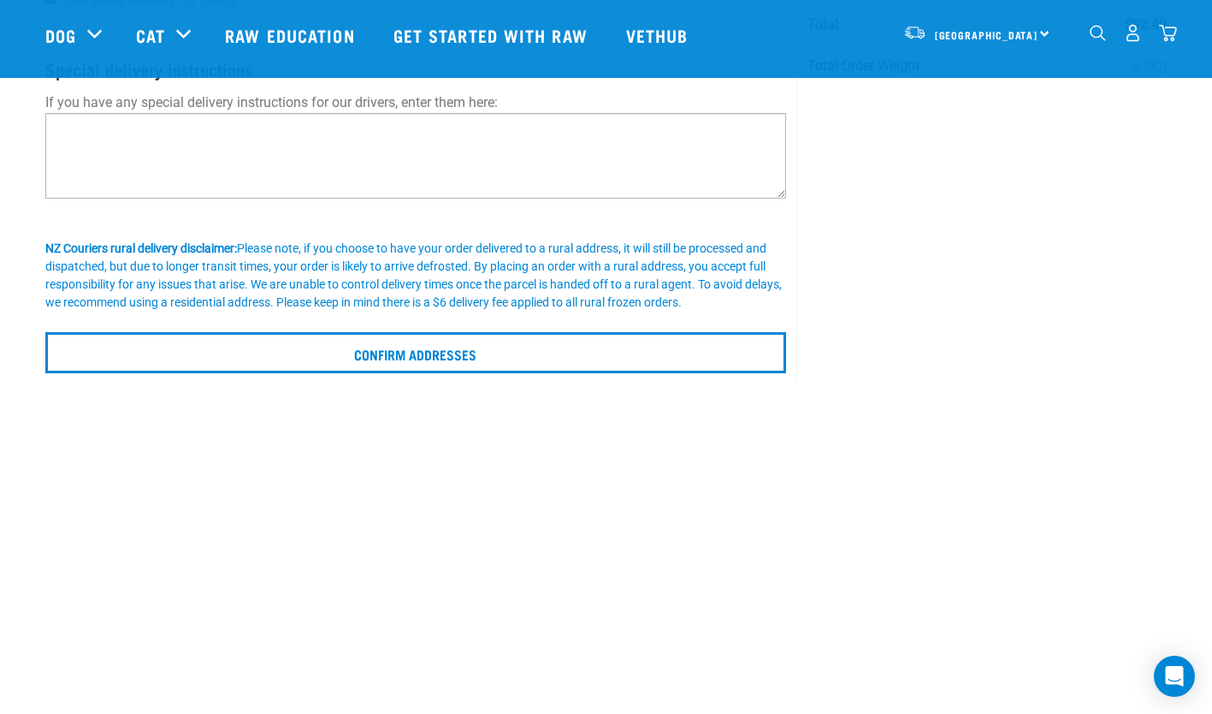
scroll to position [310, 0]
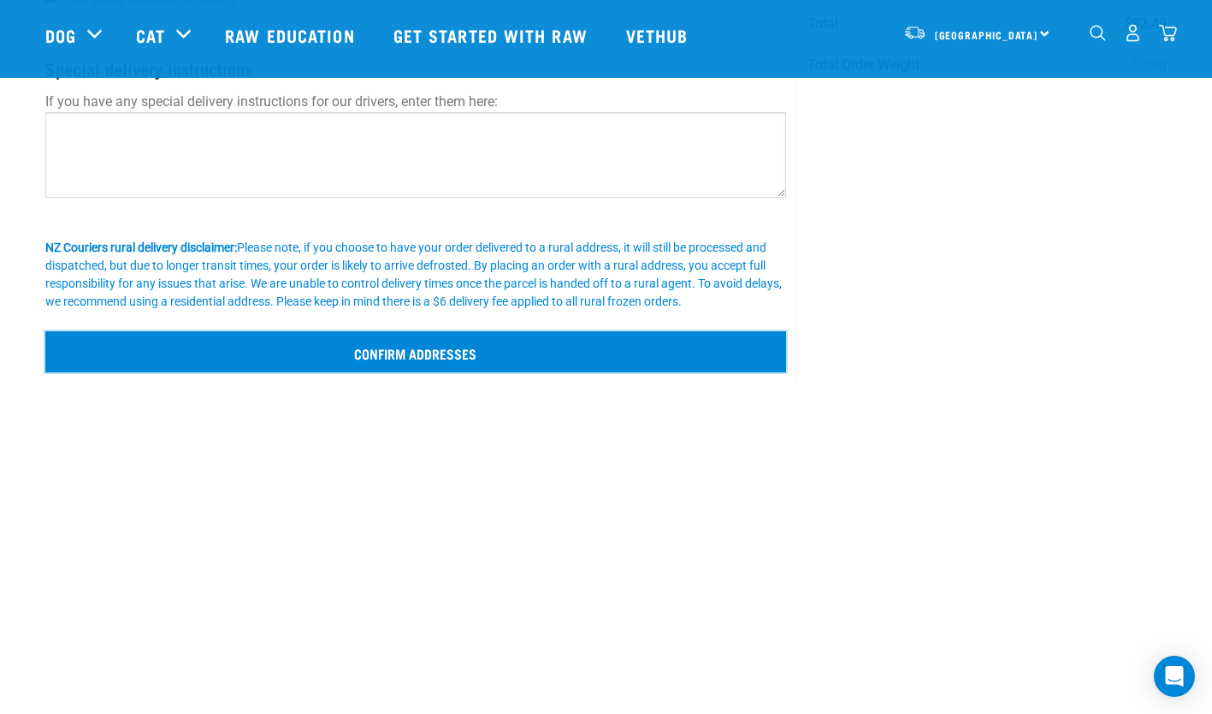
click at [408, 366] on input "Confirm addresses" at bounding box center [416, 351] width 742 height 41
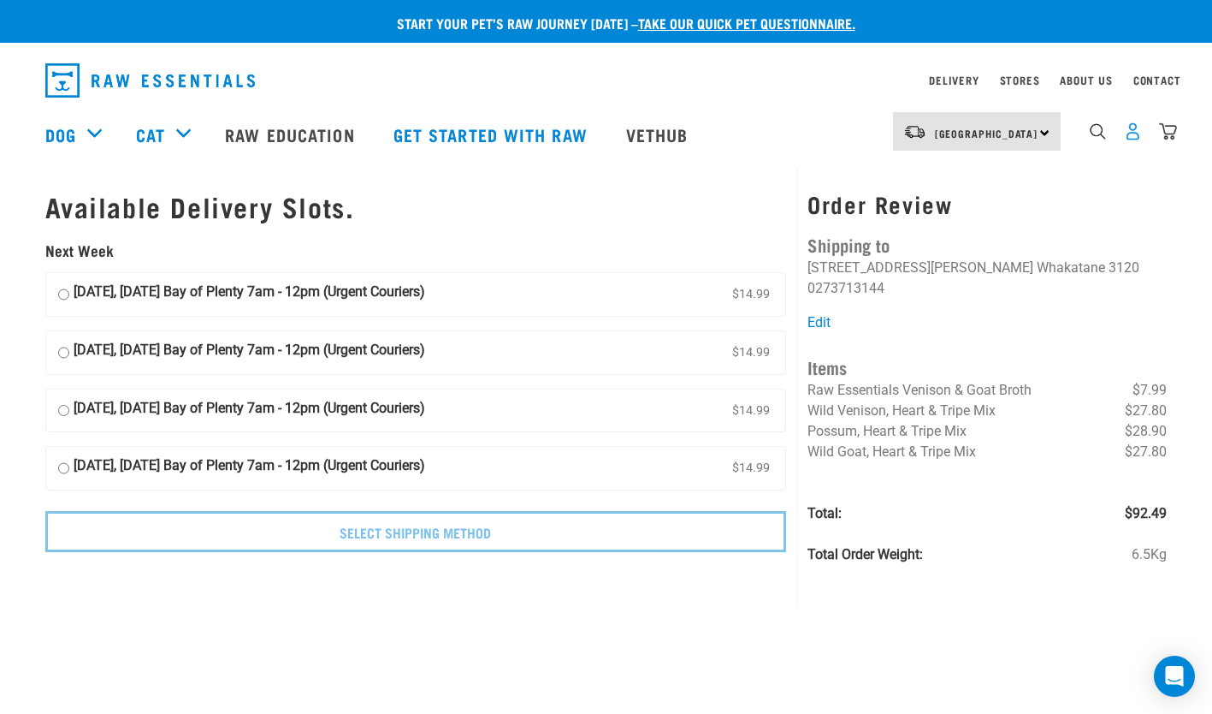
click at [1137, 134] on img "dropdown navigation" at bounding box center [1133, 131] width 18 height 18
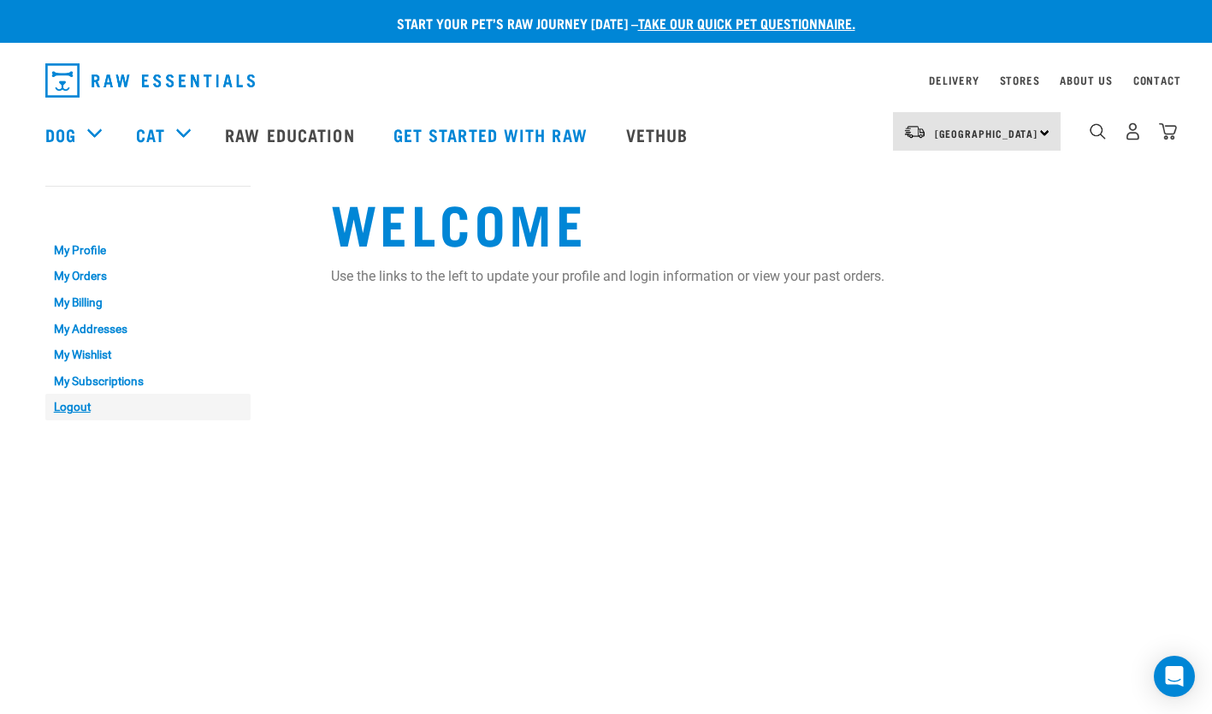
click at [83, 403] on link "Logout" at bounding box center [147, 407] width 205 height 27
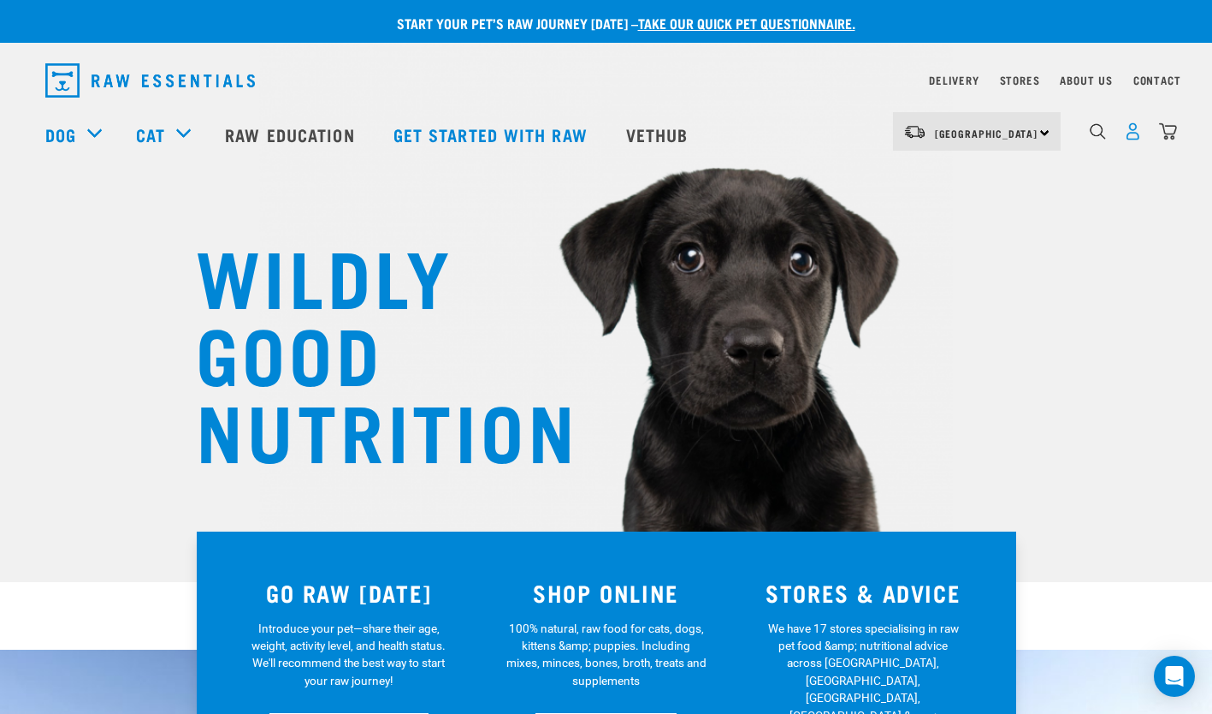
click at [1140, 133] on img "dropdown navigation" at bounding box center [1133, 131] width 18 height 18
